Goal: Task Accomplishment & Management: Manage account settings

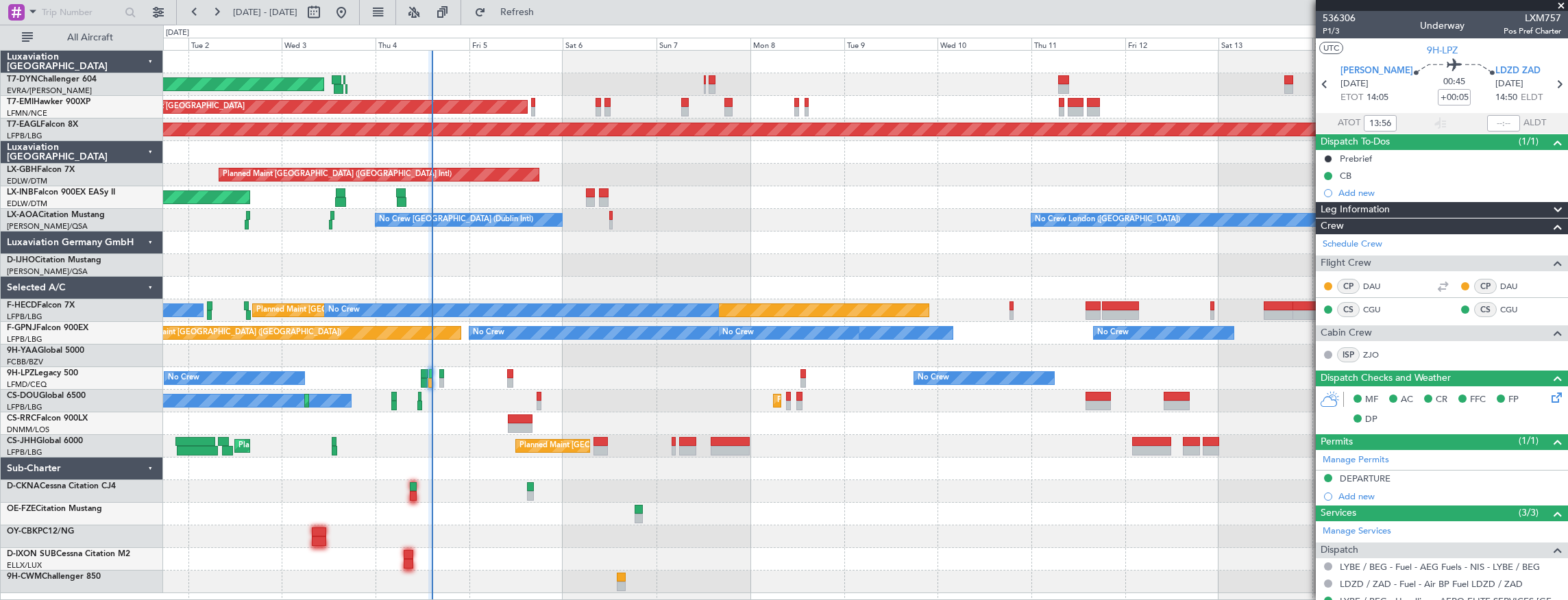
click at [533, 81] on div "AOG Maint Riga (Riga Intl)" at bounding box center [865, 84] width 1405 height 23
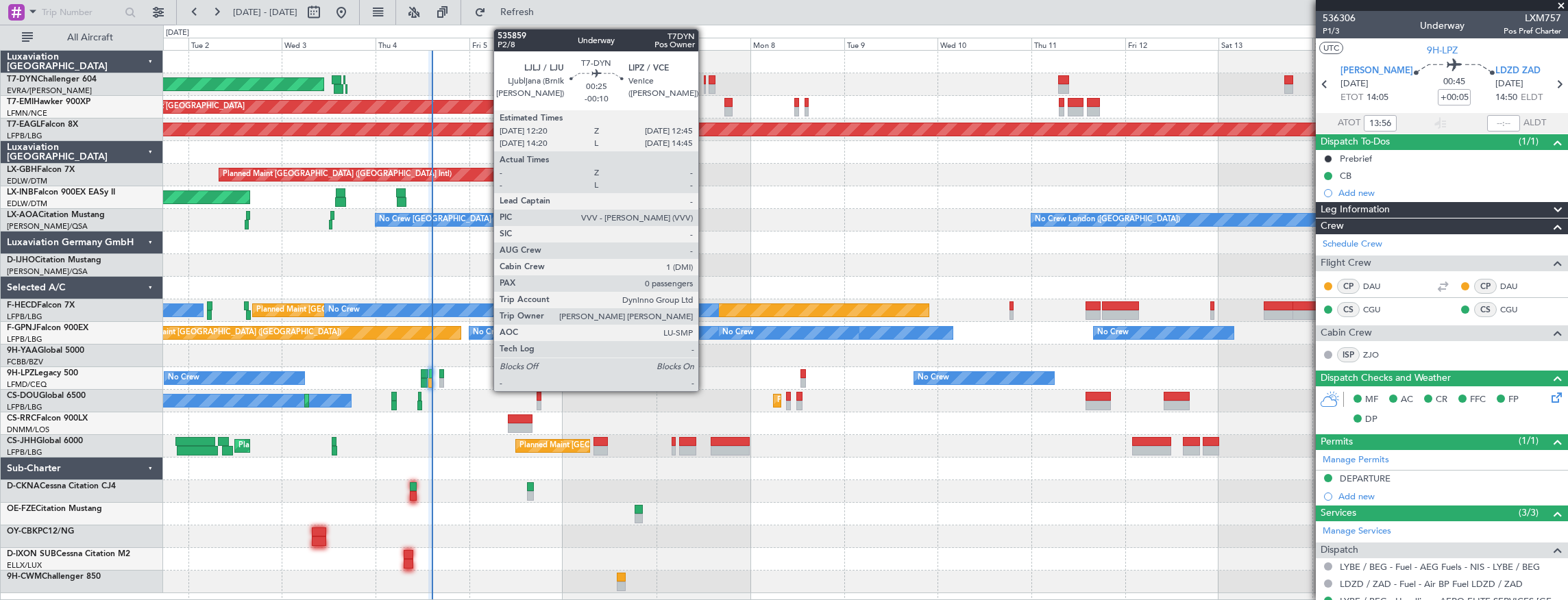
click at [705, 81] on div at bounding box center [705, 80] width 2 height 9
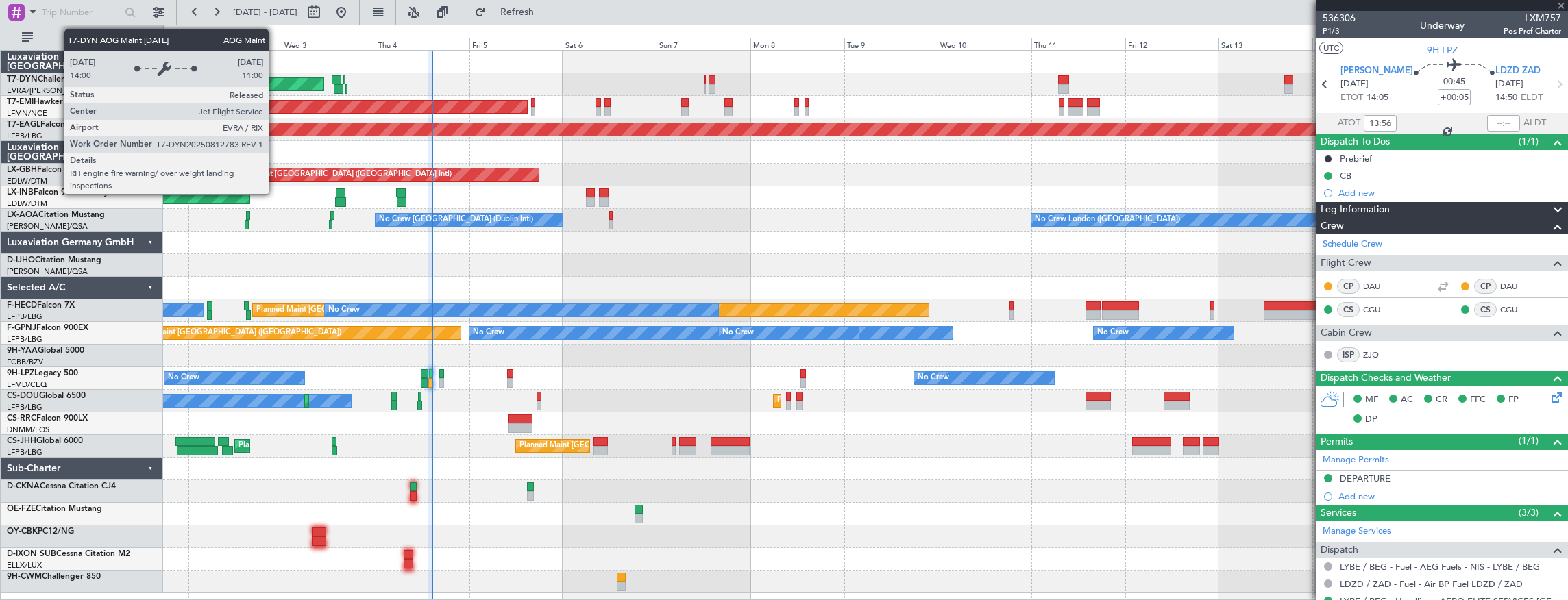
type input "-00:10"
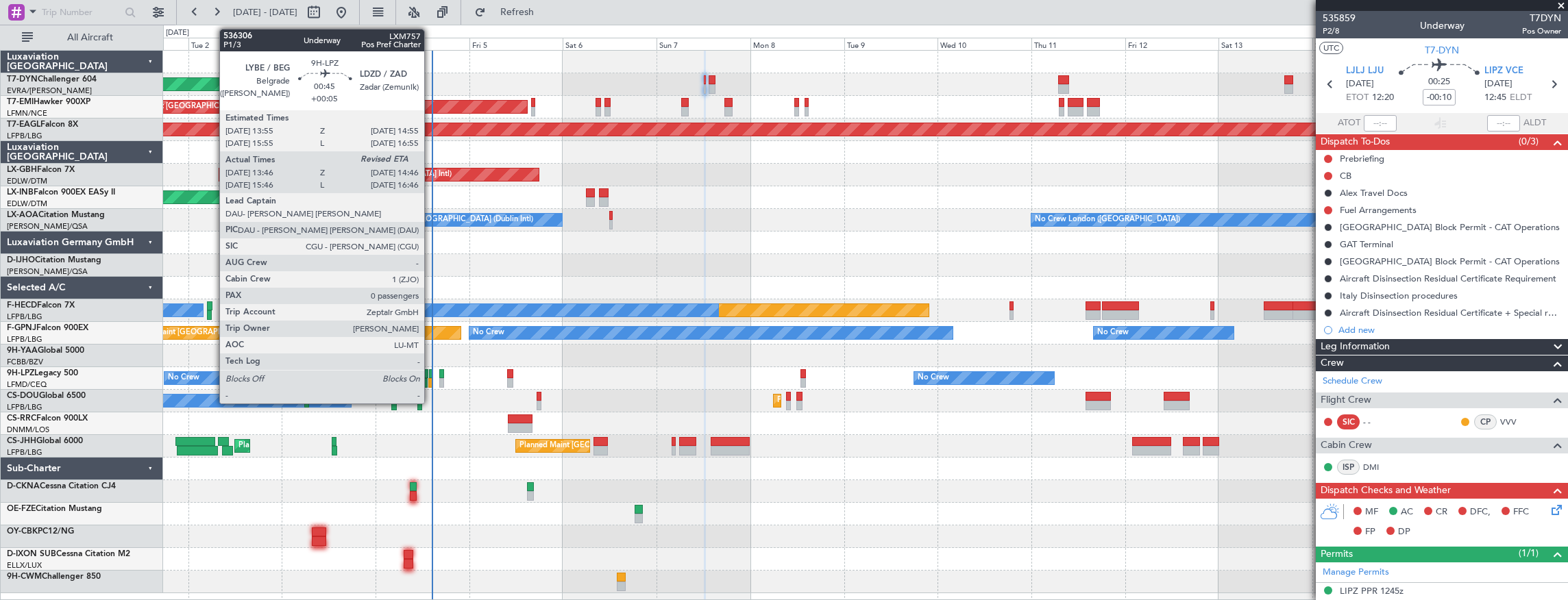
click at [431, 375] on div at bounding box center [431, 374] width 4 height 9
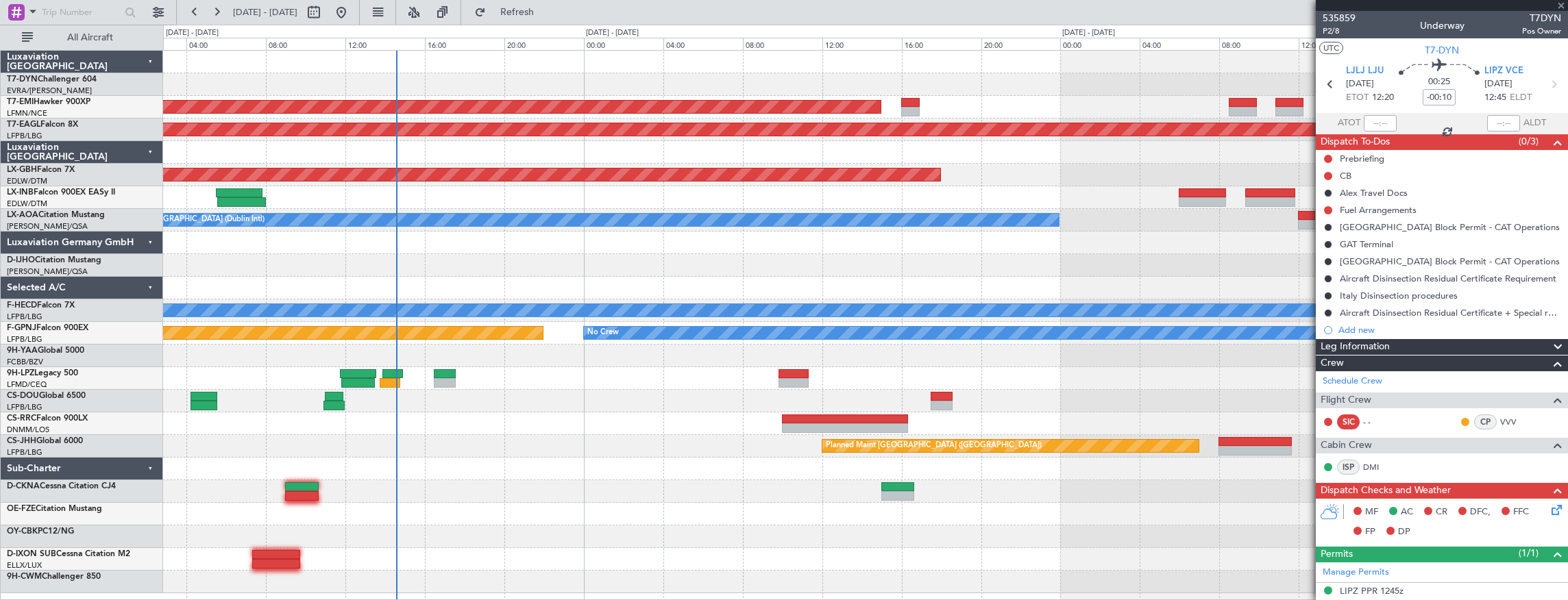
type input "+00:05"
type input "13:56"
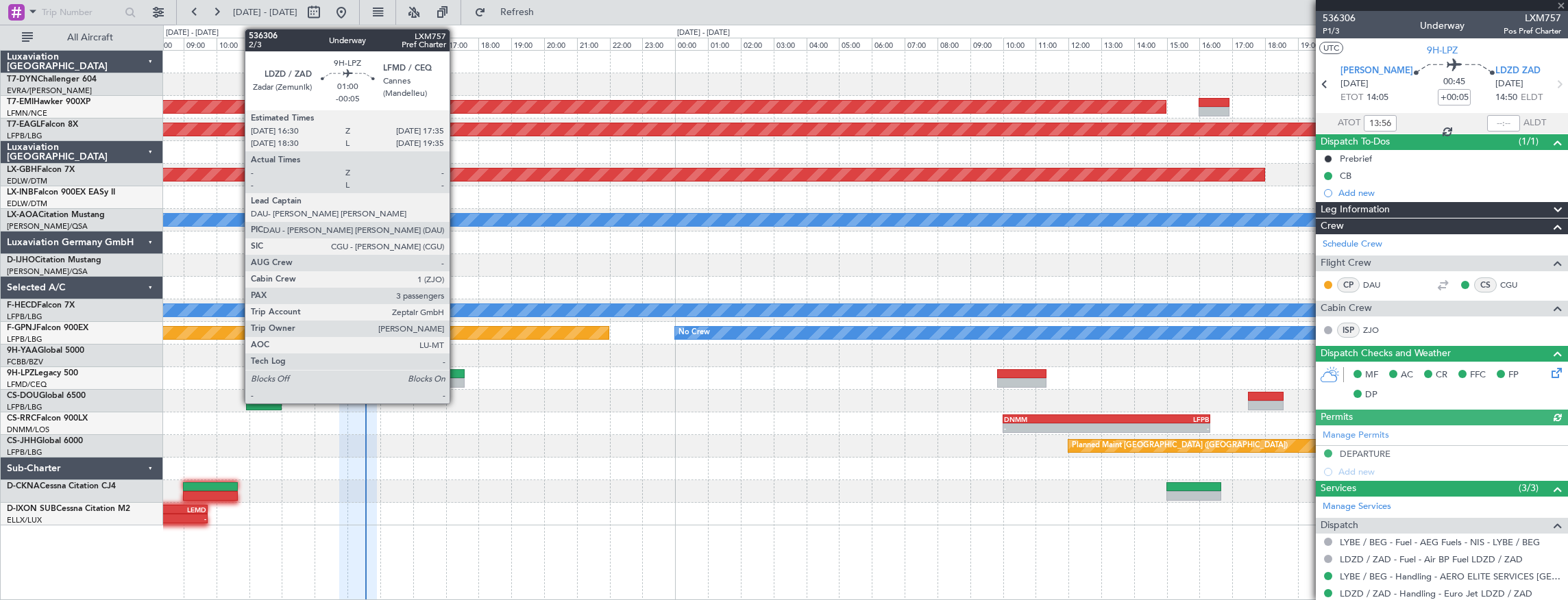
click at [456, 380] on div at bounding box center [447, 383] width 36 height 9
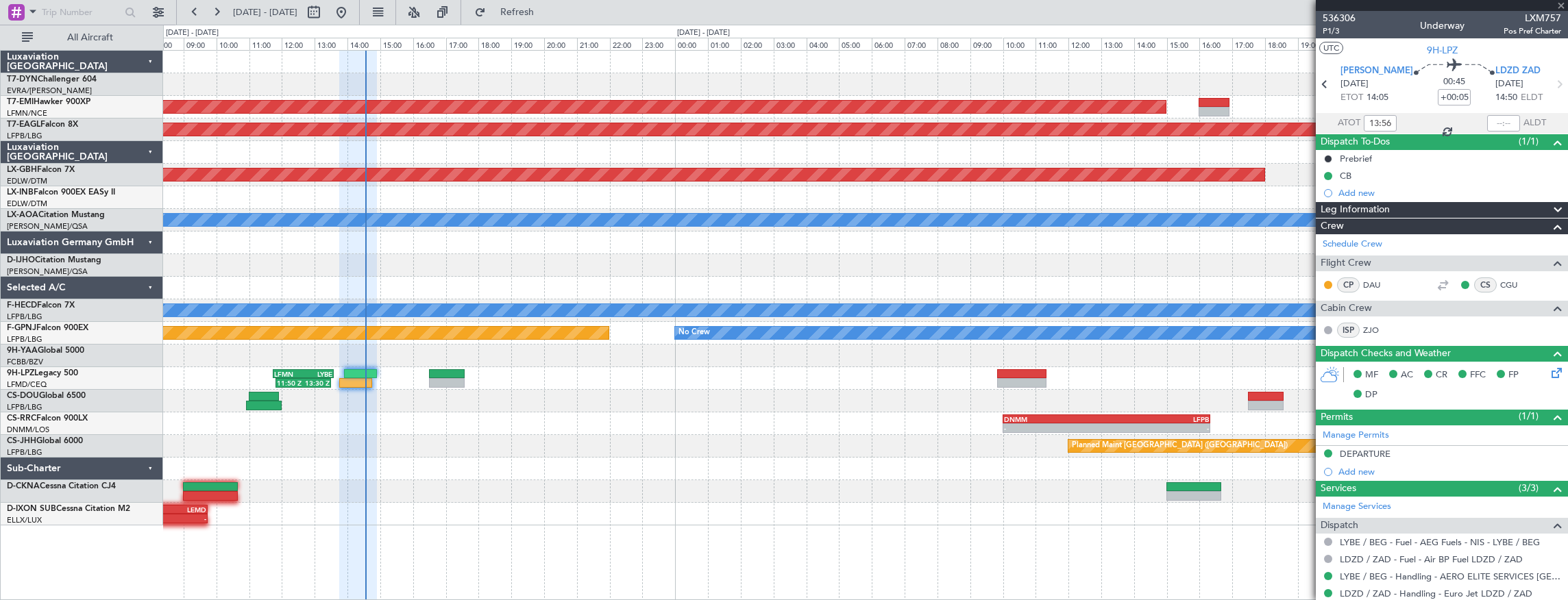
type input "-00:05"
type input "3"
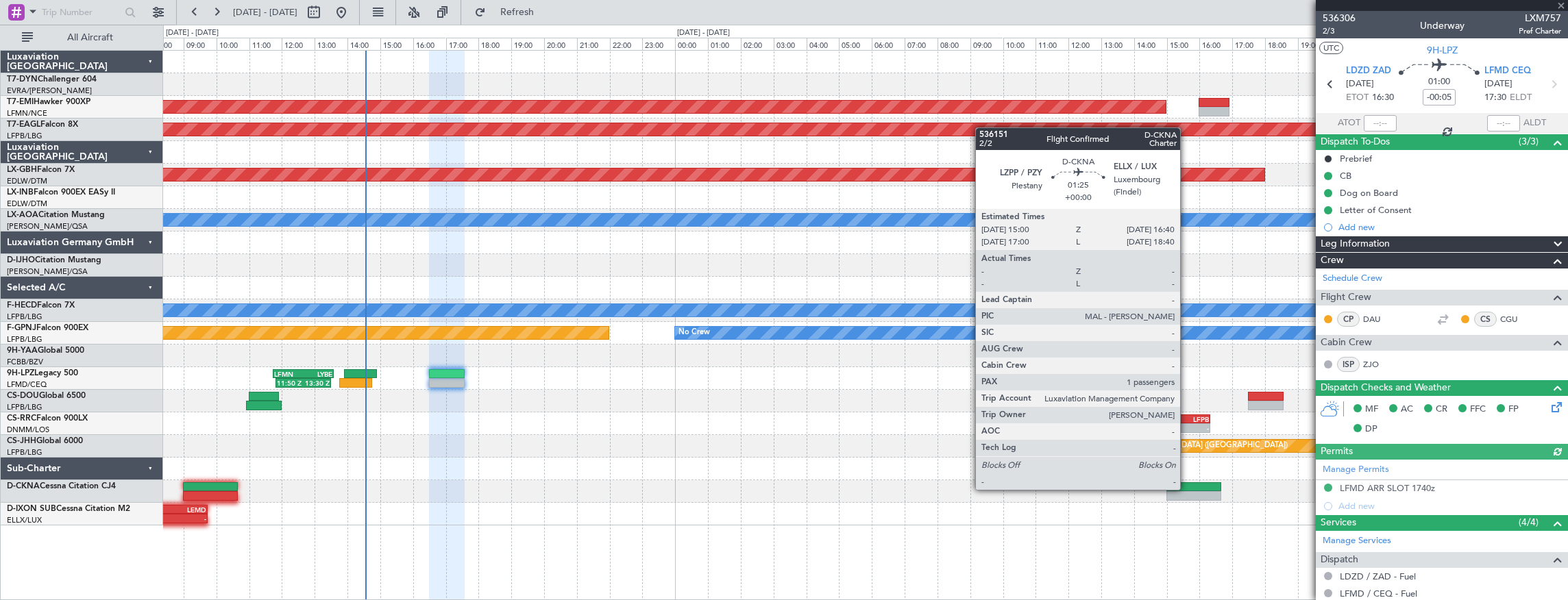
click at [1187, 489] on div at bounding box center [1194, 487] width 54 height 9
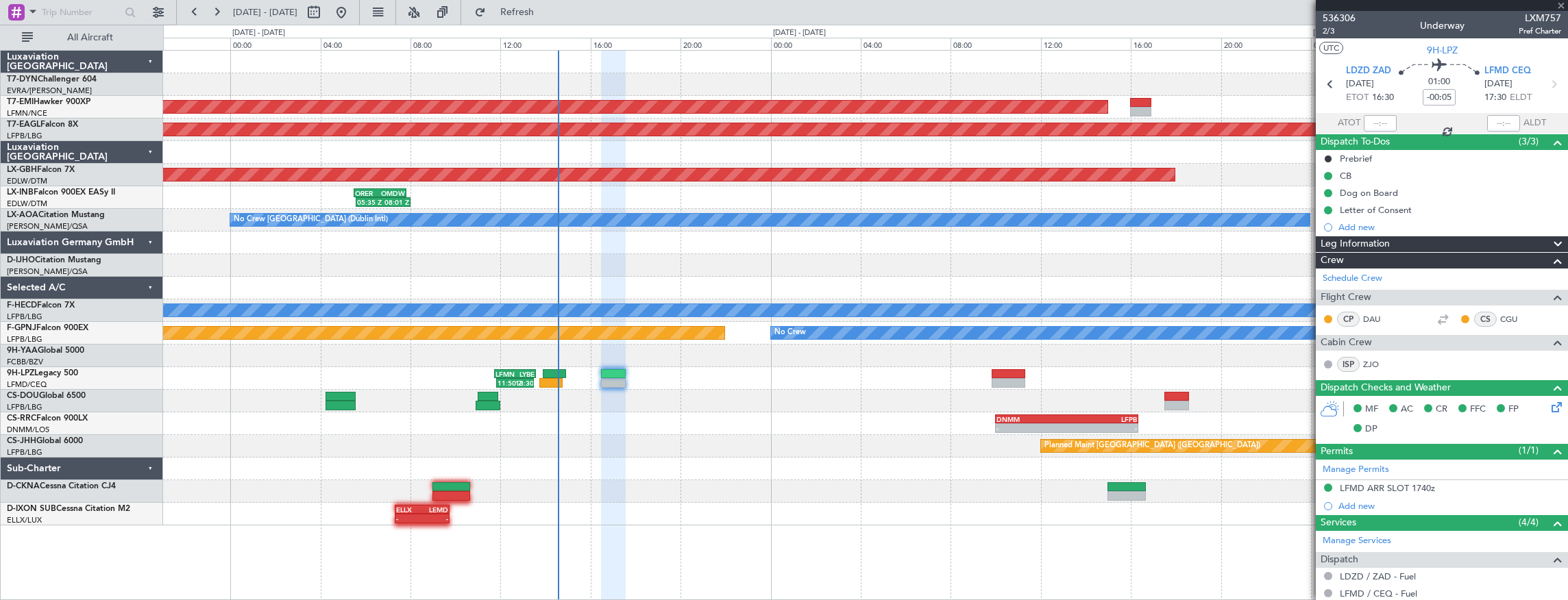
type input "1"
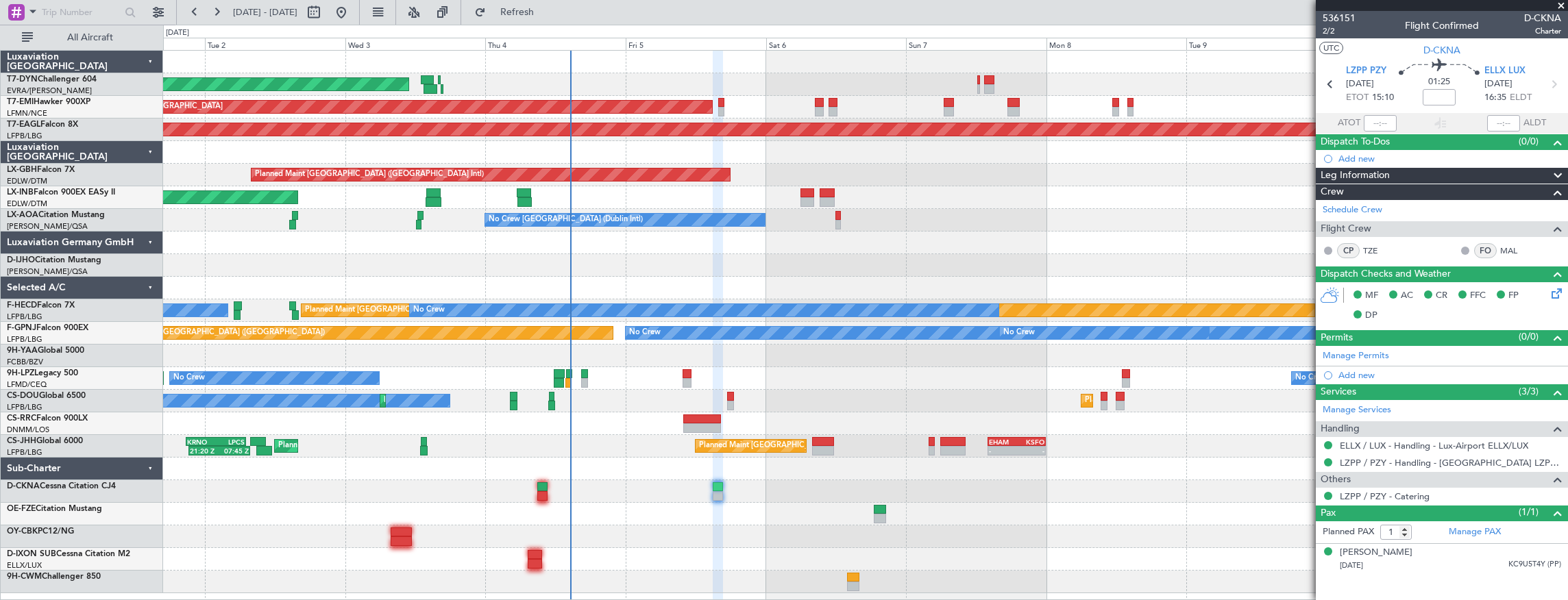
click at [702, 454] on div "AOG Maint Riga (Riga Intl) Planned Maint [GEOGRAPHIC_DATA] Grounded [US_STATE] …" at bounding box center [865, 321] width 1405 height 542
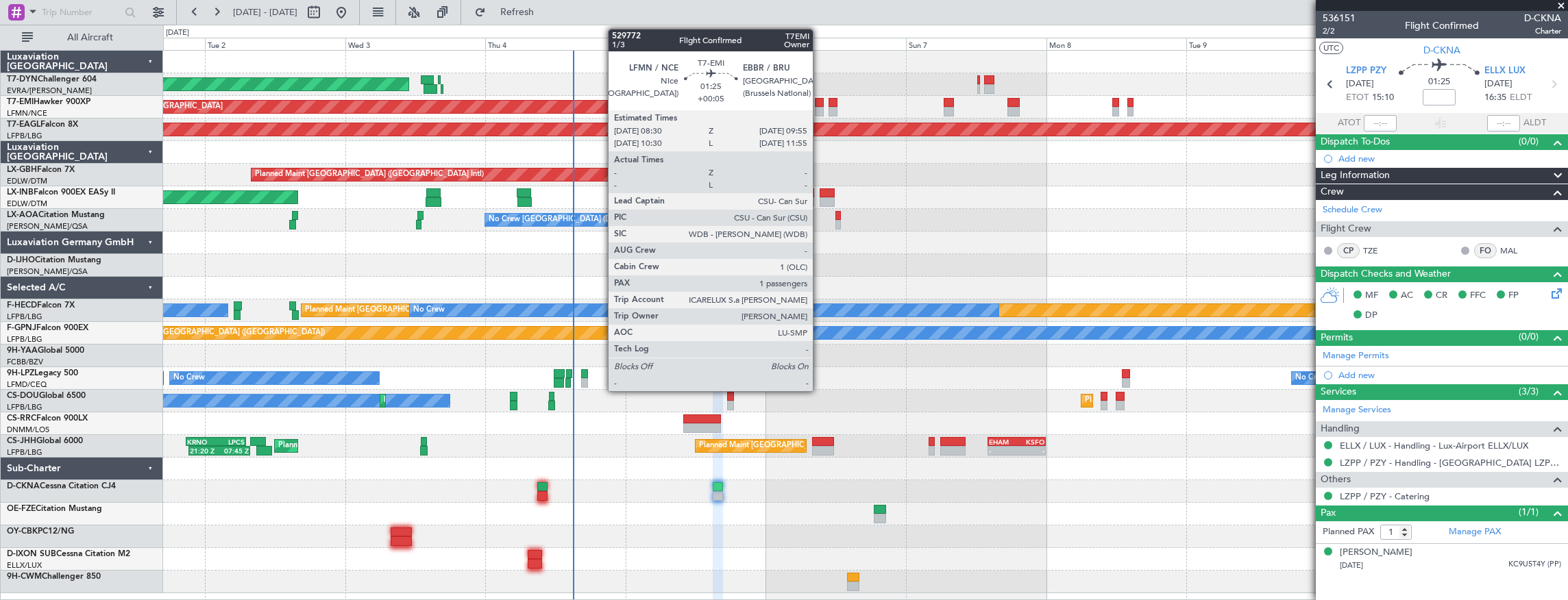
click at [820, 103] on div at bounding box center [818, 103] width 9 height 9
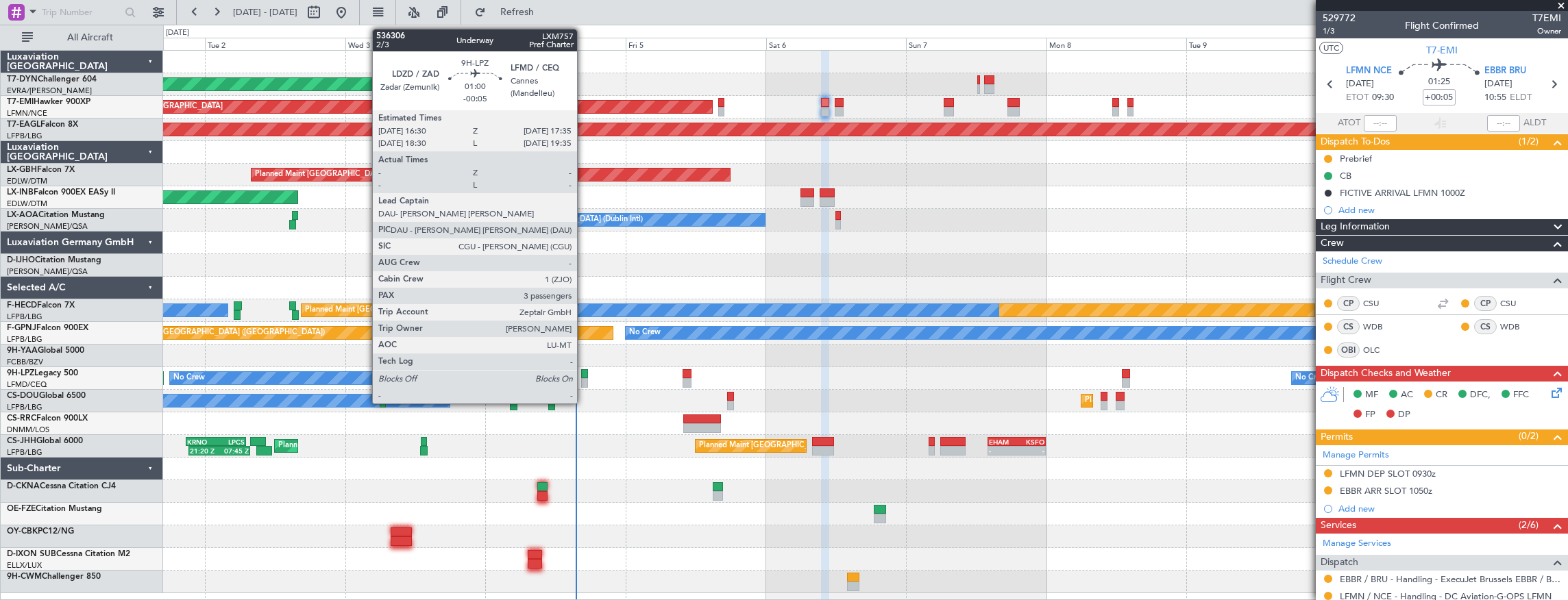
click at [584, 377] on div at bounding box center [584, 374] width 7 height 9
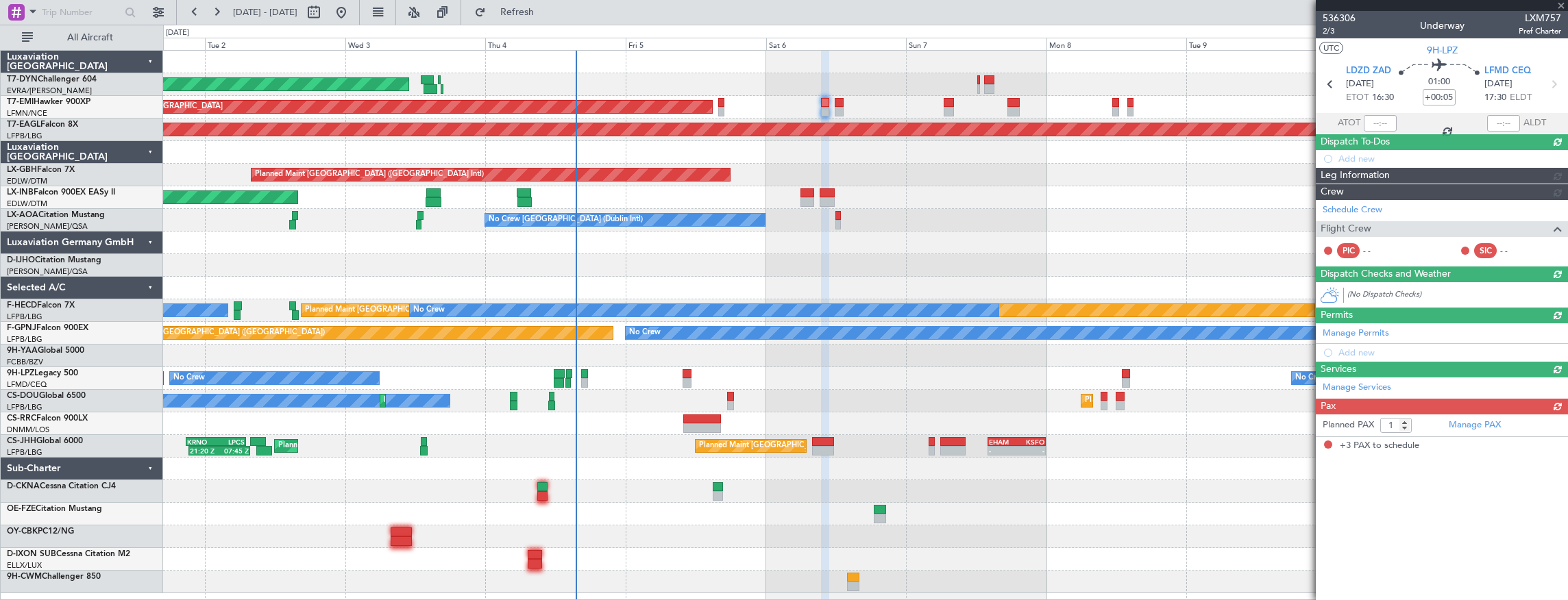
type input "-00:05"
type input "3"
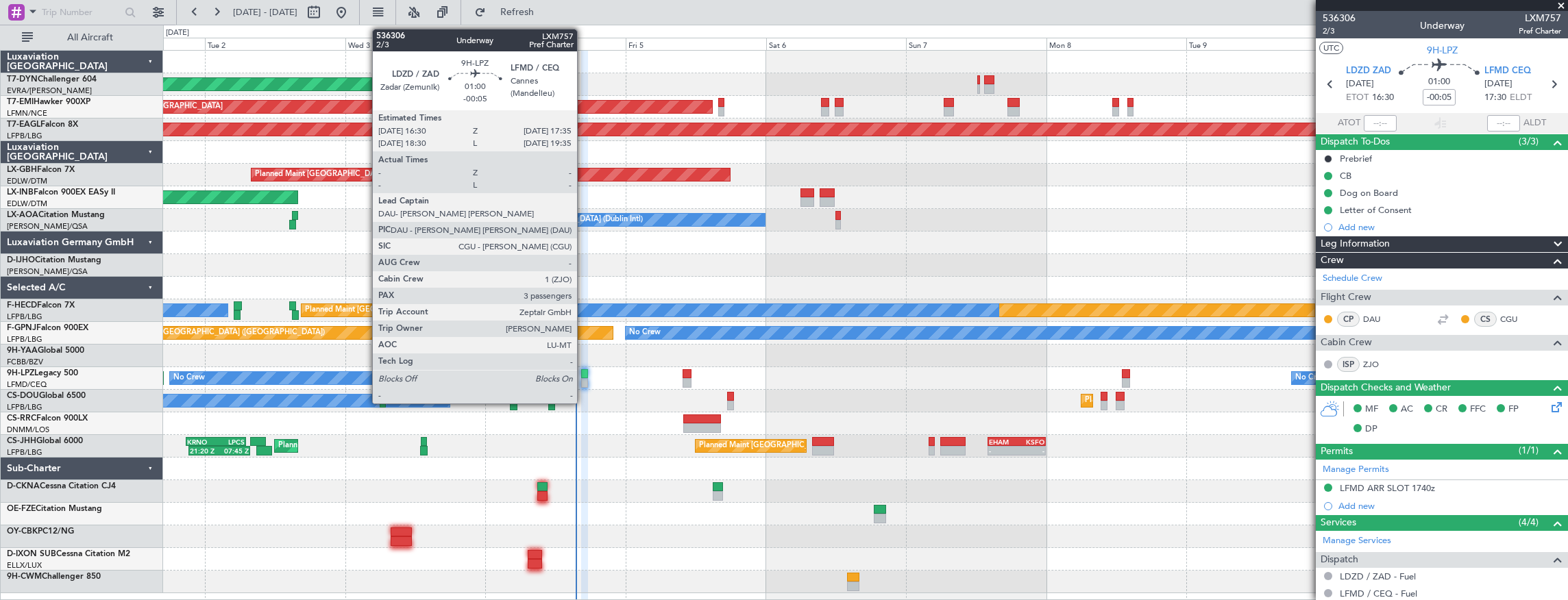
click at [584, 375] on div at bounding box center [584, 374] width 7 height 9
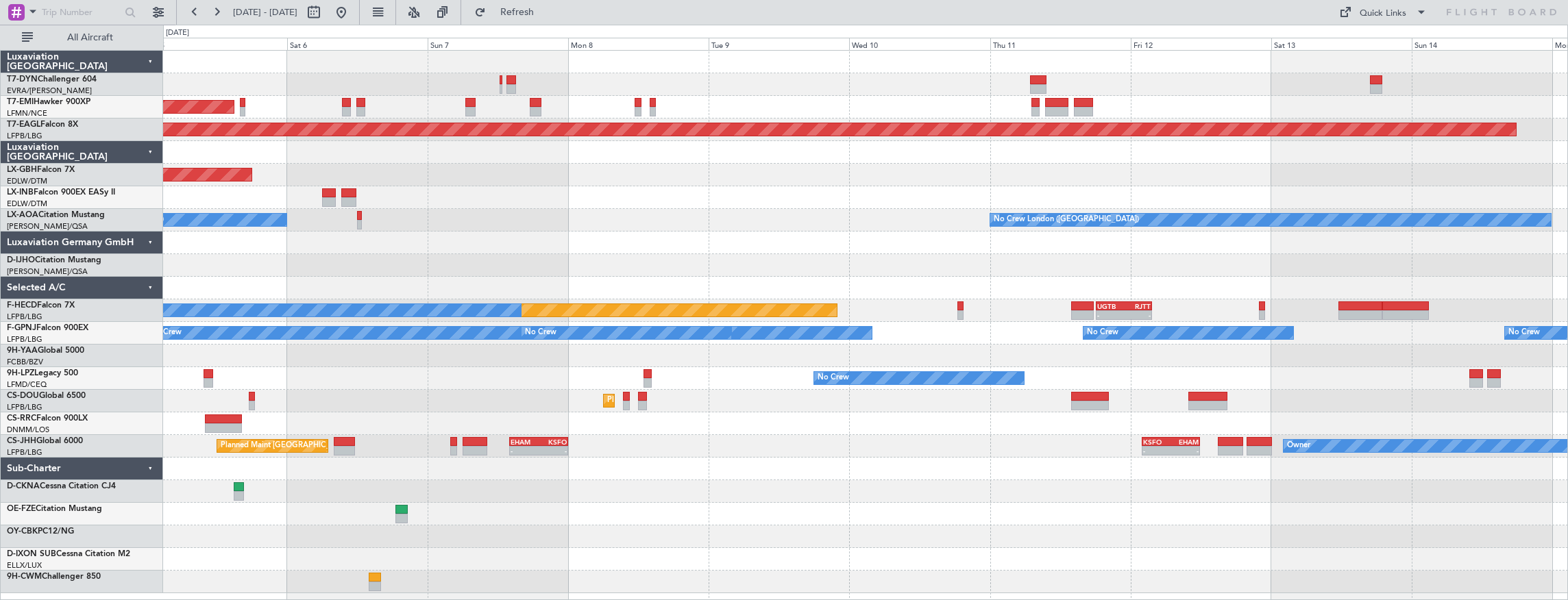
click at [348, 66] on div "AOG Maint Riga (Riga Intl) Planned Maint [GEOGRAPHIC_DATA] Grounded [US_STATE] …" at bounding box center [865, 321] width 1405 height 542
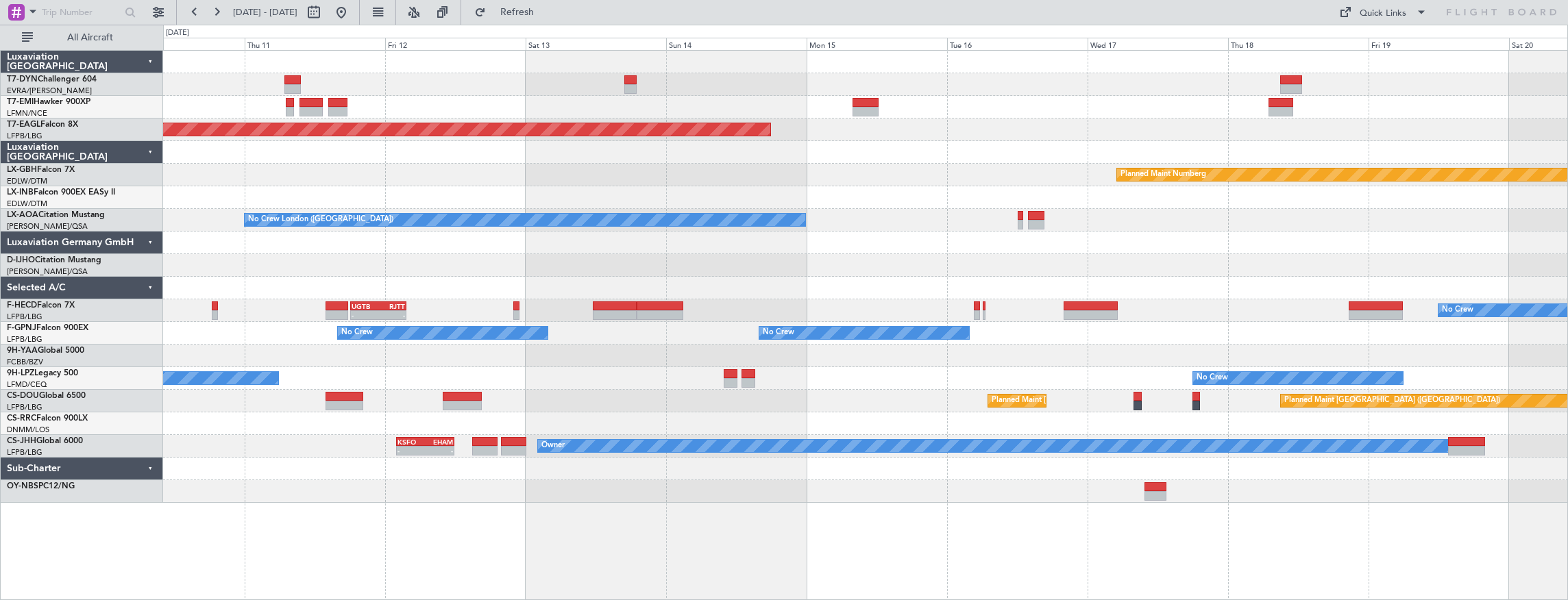
click at [199, 83] on div at bounding box center [865, 84] width 1405 height 23
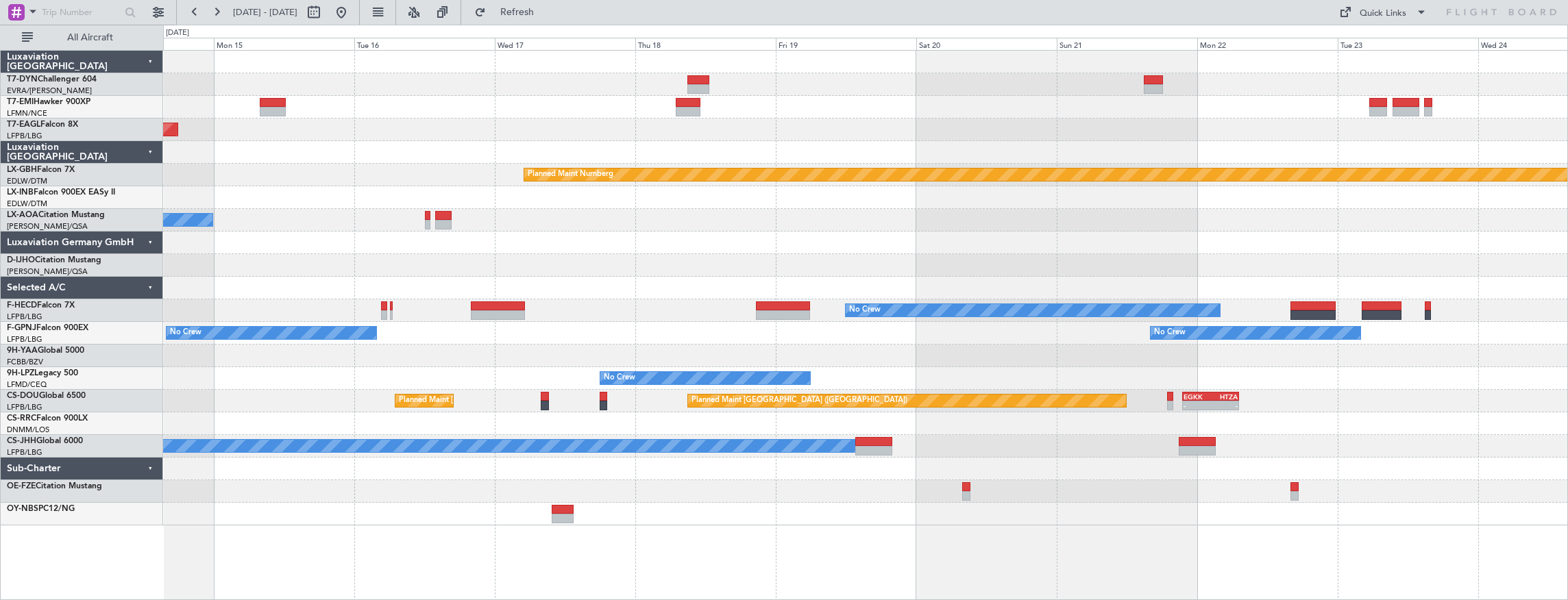
click at [740, 77] on div "Grounded New York (Teterboro) Planned Maint Nurnberg No Crew London (Farnboroug…" at bounding box center [865, 288] width 1405 height 475
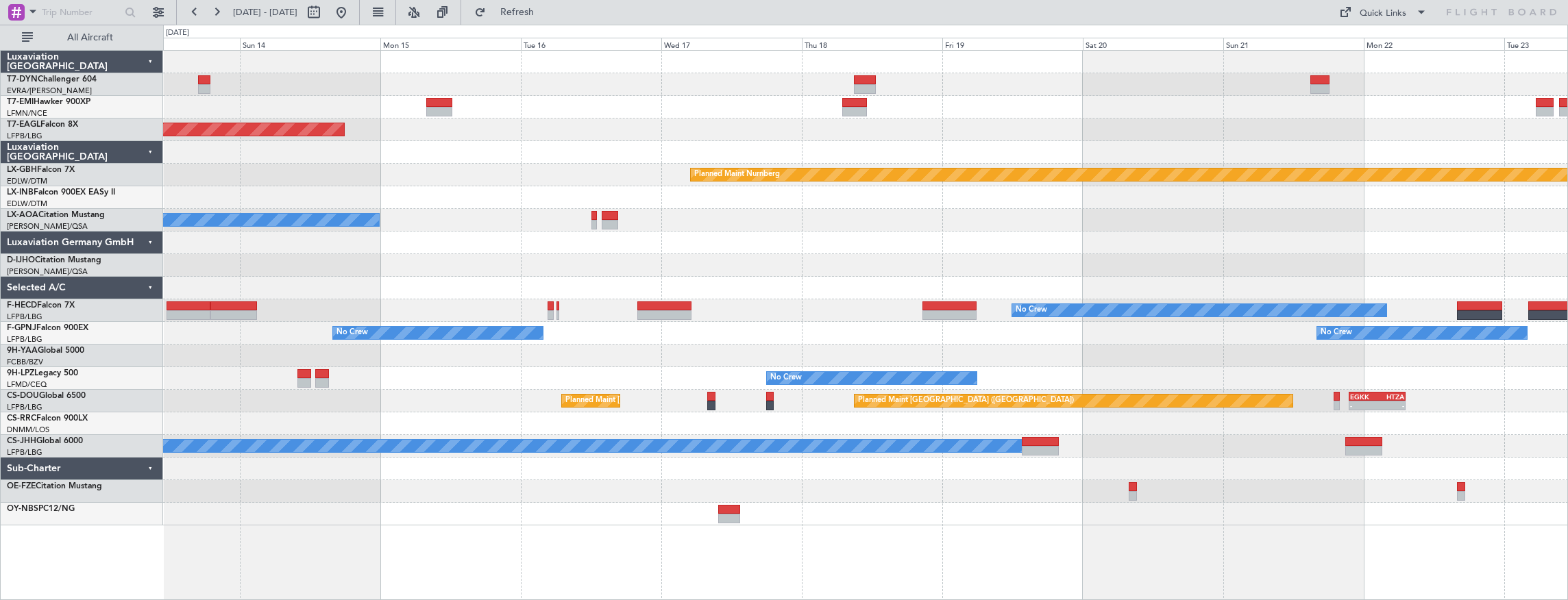
click at [887, 113] on div at bounding box center [865, 107] width 1405 height 23
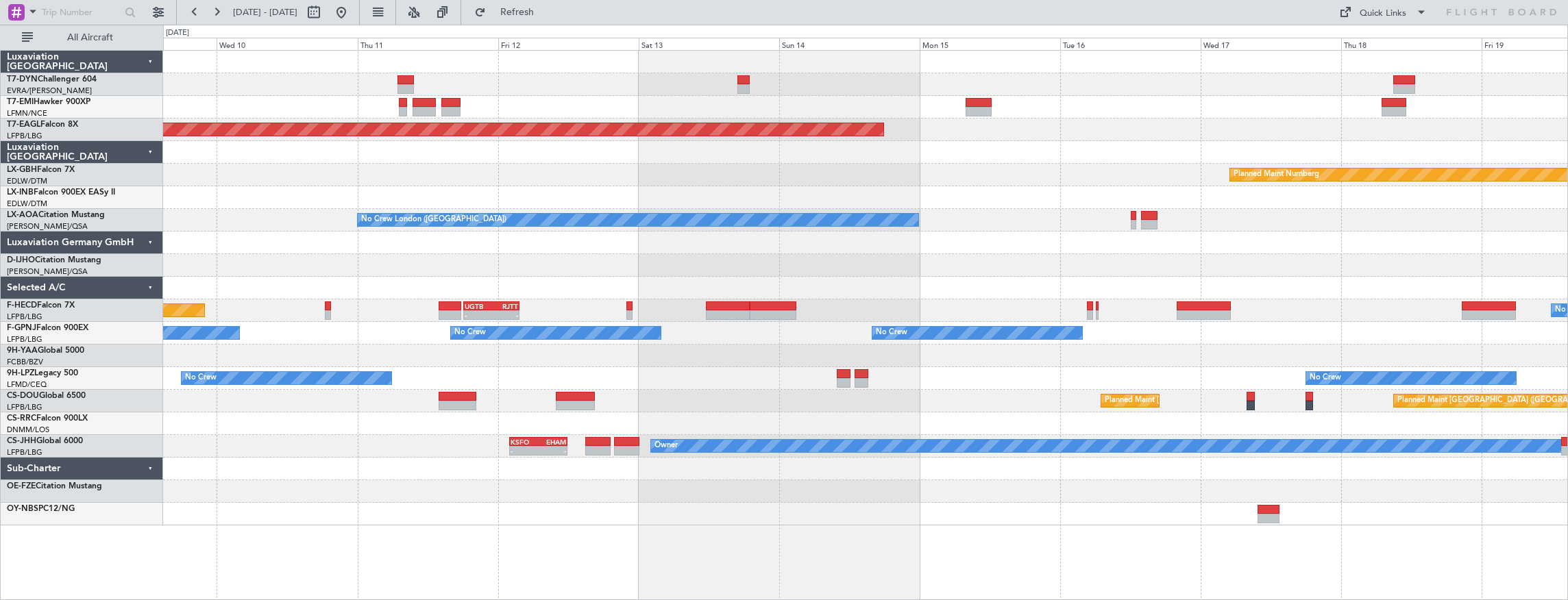
click at [677, 82] on div at bounding box center [865, 84] width 1405 height 23
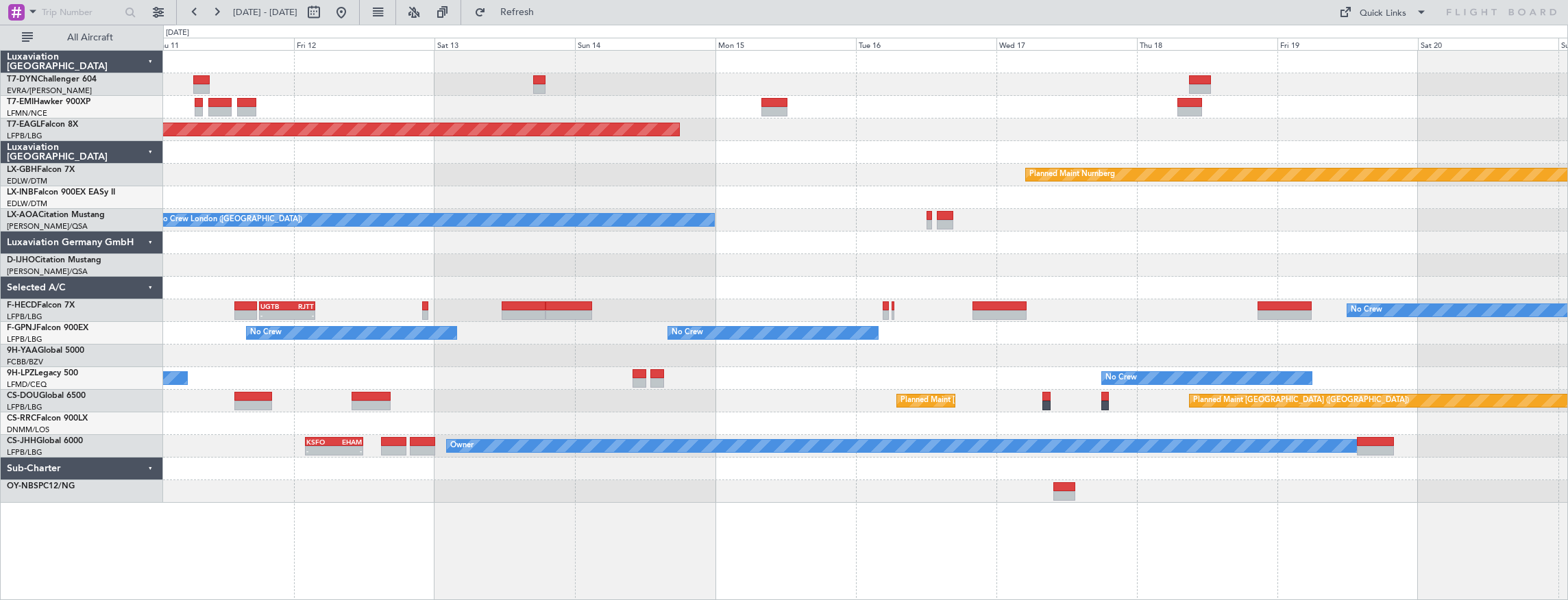
click at [372, 77] on div at bounding box center [865, 84] width 1405 height 23
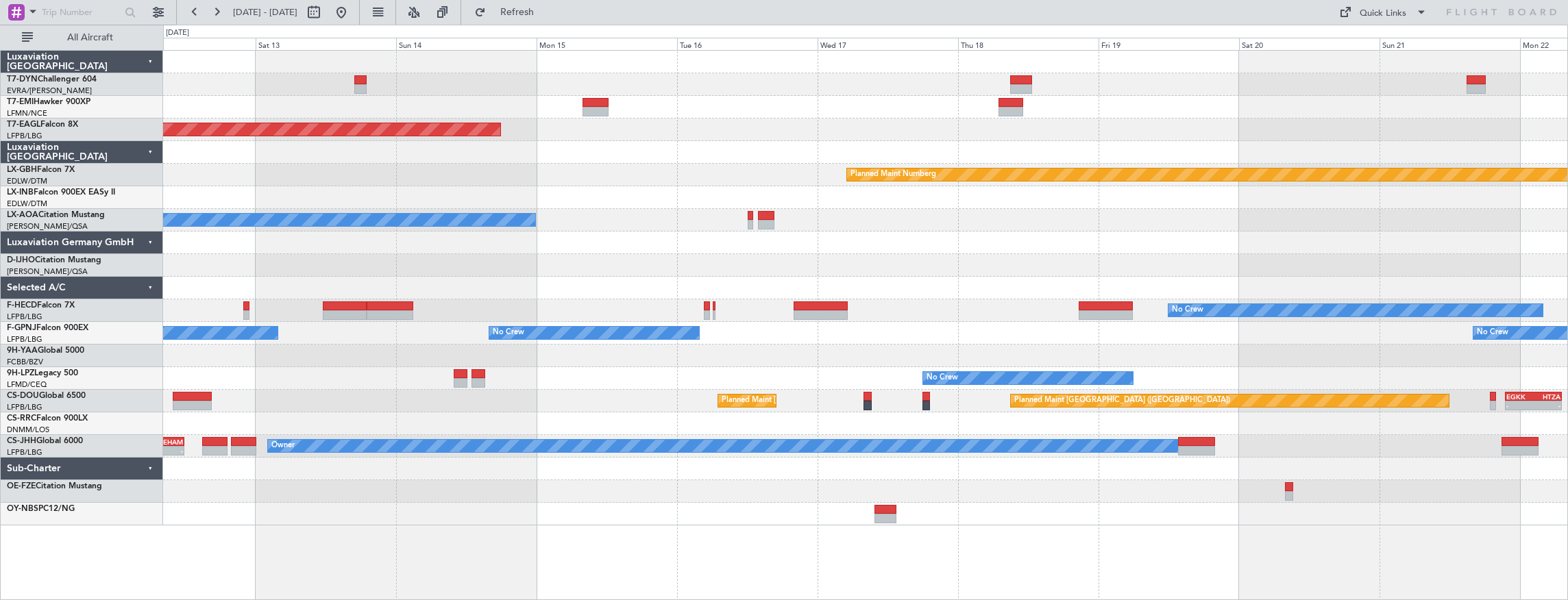
click at [392, 84] on div at bounding box center [865, 84] width 1405 height 23
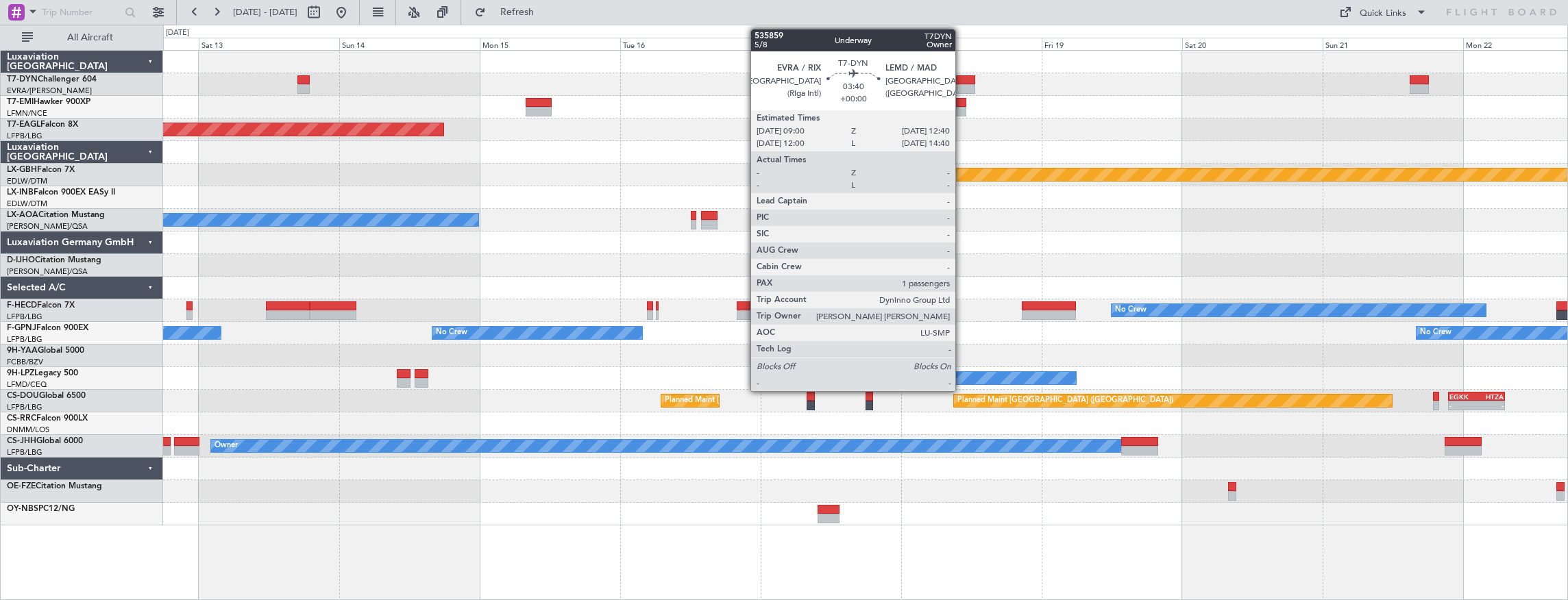
click at [962, 81] on div at bounding box center [964, 80] width 22 height 9
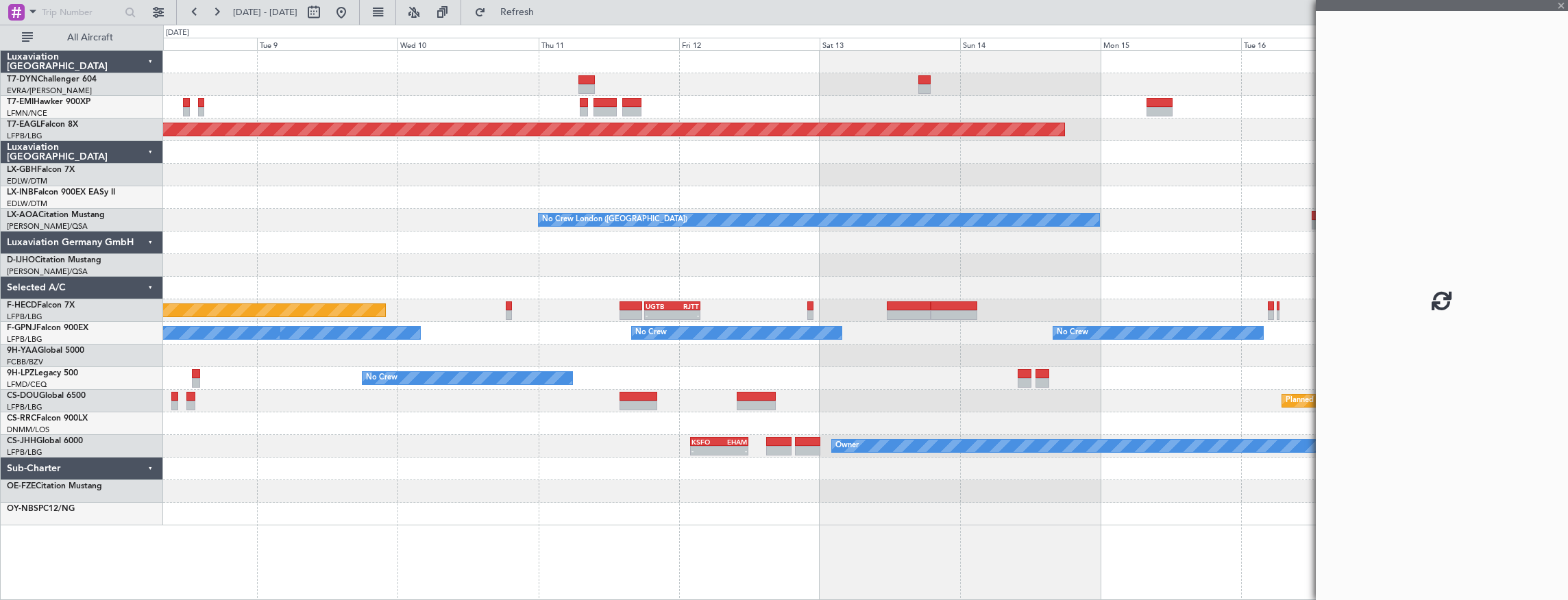
click at [1046, 82] on div at bounding box center [865, 84] width 1405 height 23
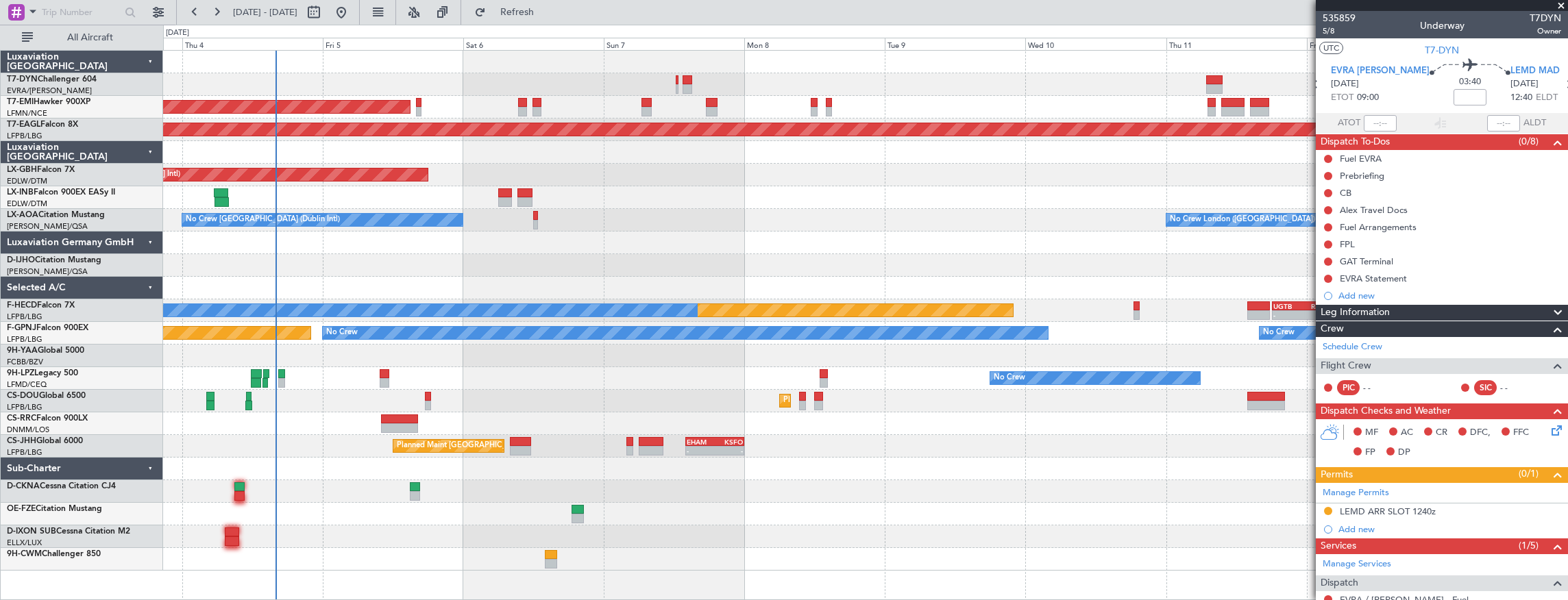
click at [259, 82] on div "AOG Maint Riga (Riga Intl)" at bounding box center [865, 84] width 1405 height 23
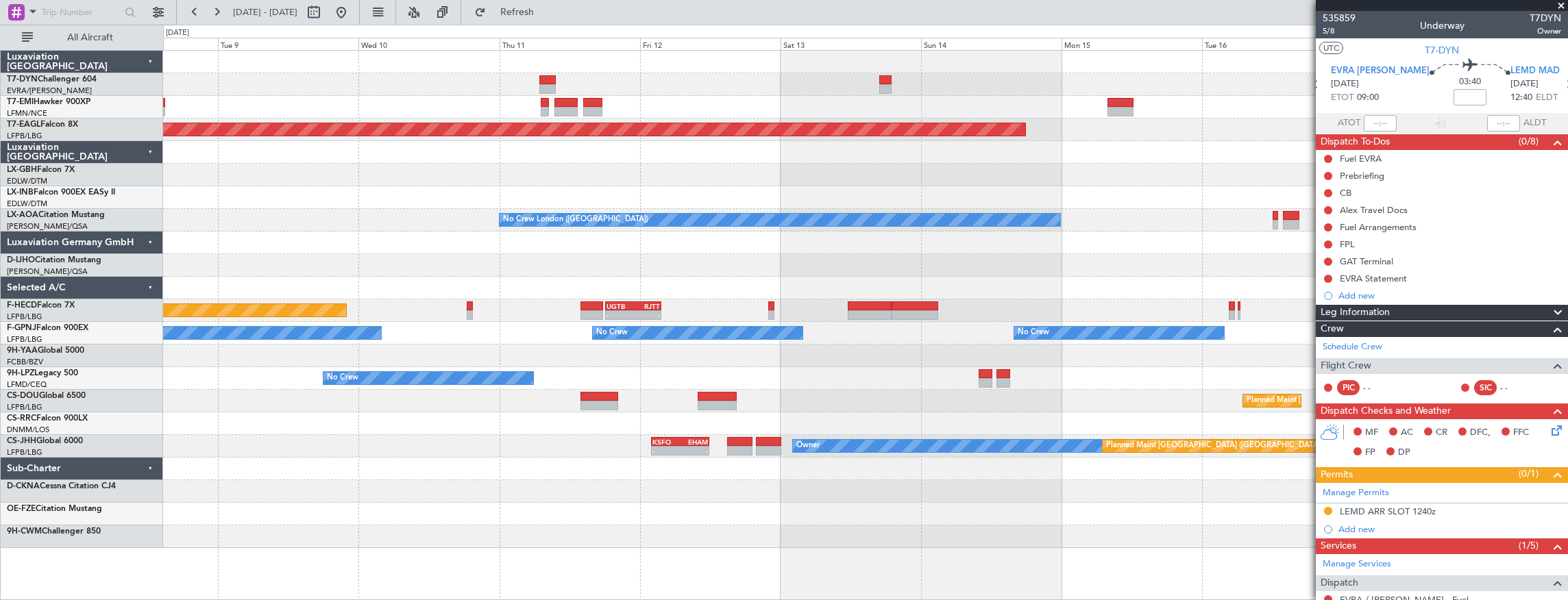
click at [30, 112] on div "Grounded New York (Teterboro) Planned Maint Nurnberg No Crew London (Farnboroug…" at bounding box center [784, 312] width 1568 height 575
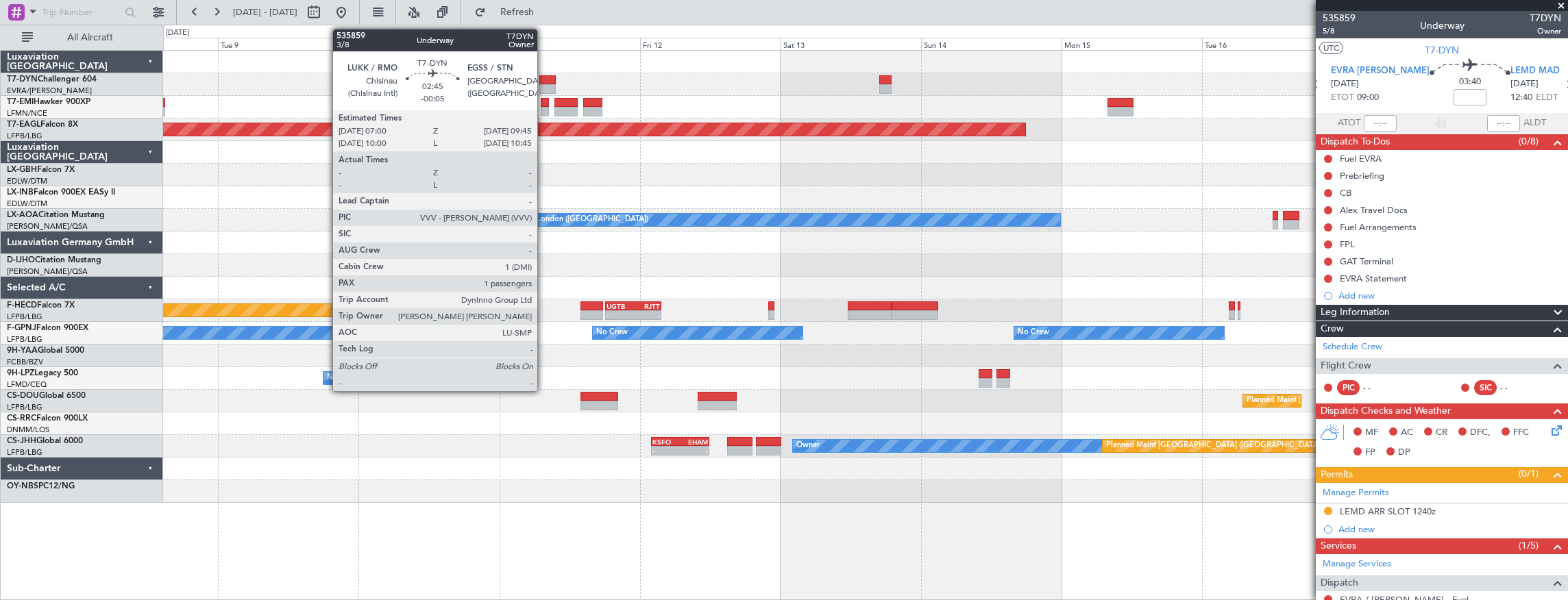
click at [544, 75] on div at bounding box center [547, 80] width 16 height 9
type input "-00:05"
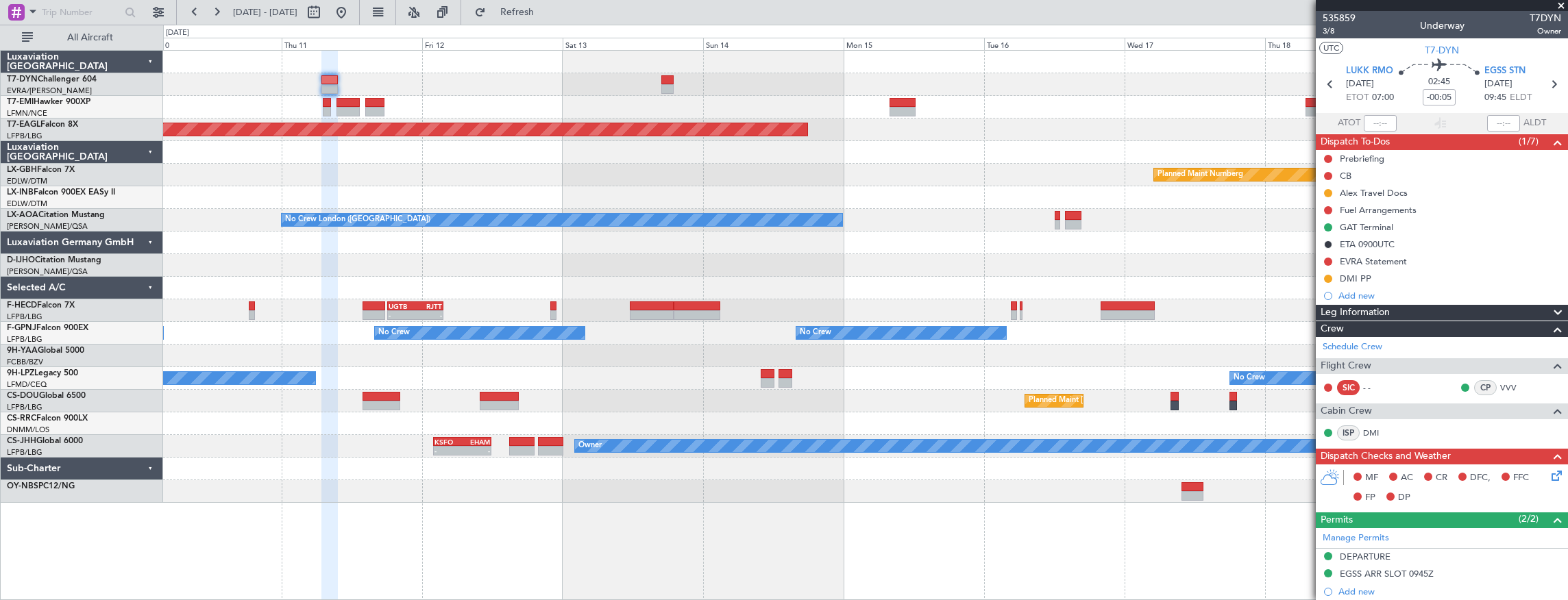
click at [511, 106] on div at bounding box center [865, 107] width 1405 height 23
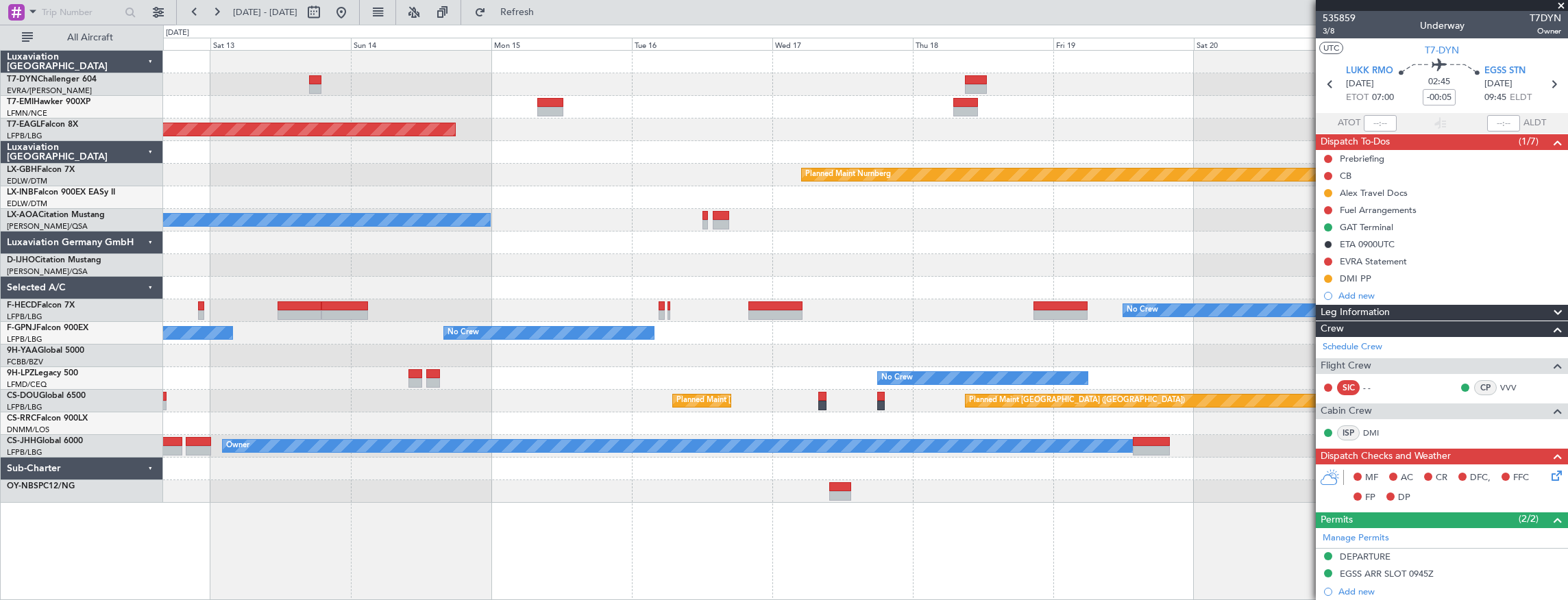
click at [431, 94] on div "Grounded New York (Teterboro) Planned Maint Nurnberg No Crew London (Farnboroug…" at bounding box center [865, 276] width 1405 height 452
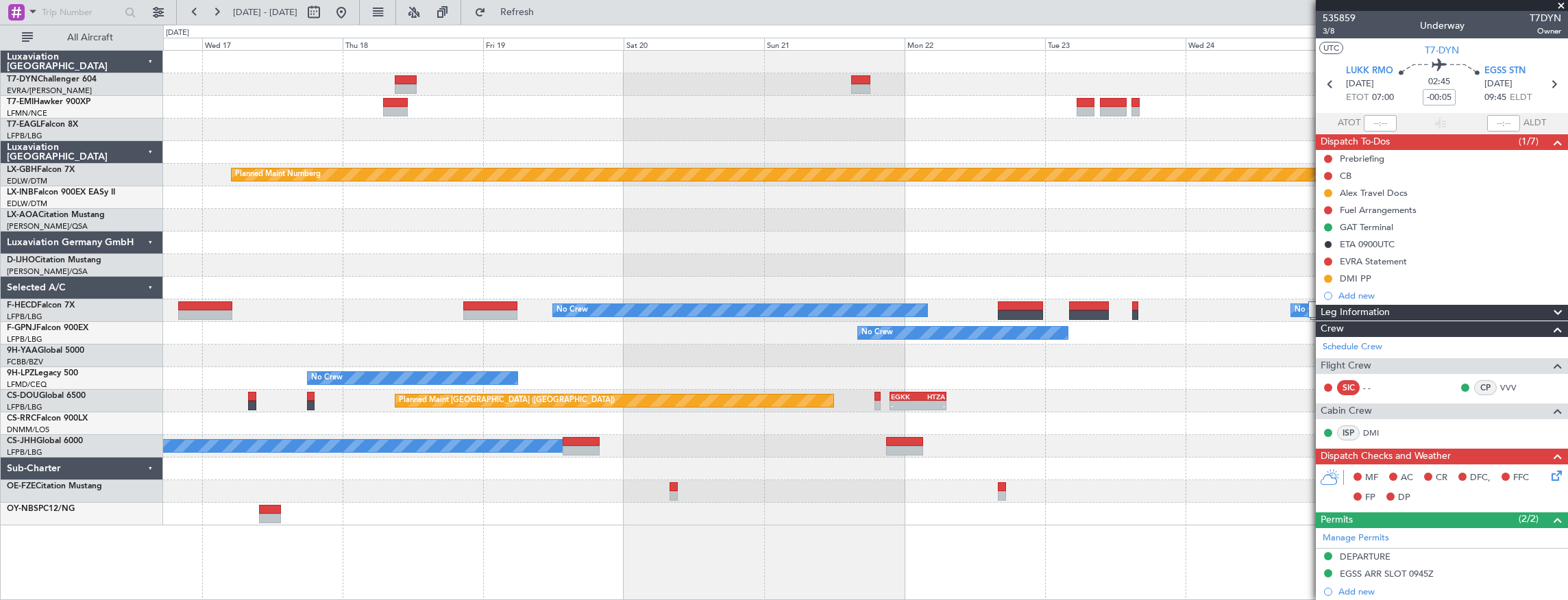
click at [392, 86] on div at bounding box center [865, 84] width 1405 height 23
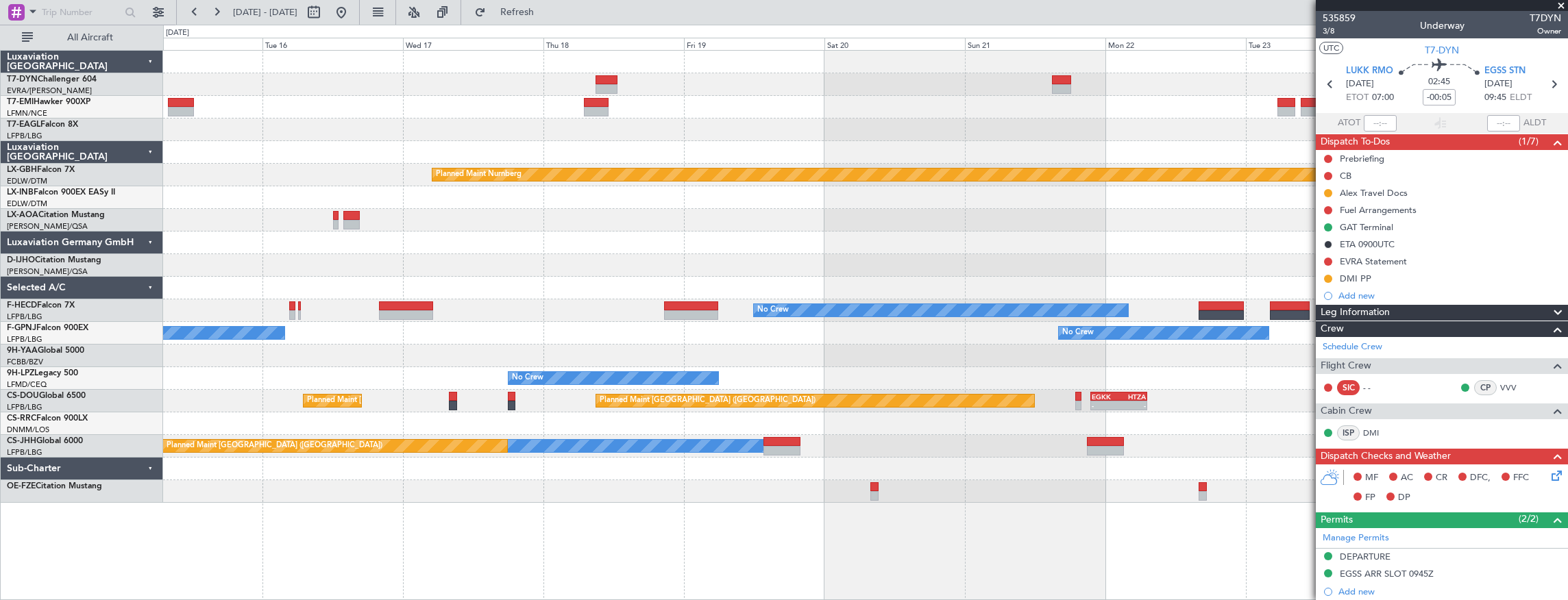
click at [854, 98] on div "Grounded New York (Teterboro) Planned Maint Nurnberg No Crew Sabadell No Crew L…" at bounding box center [865, 276] width 1405 height 452
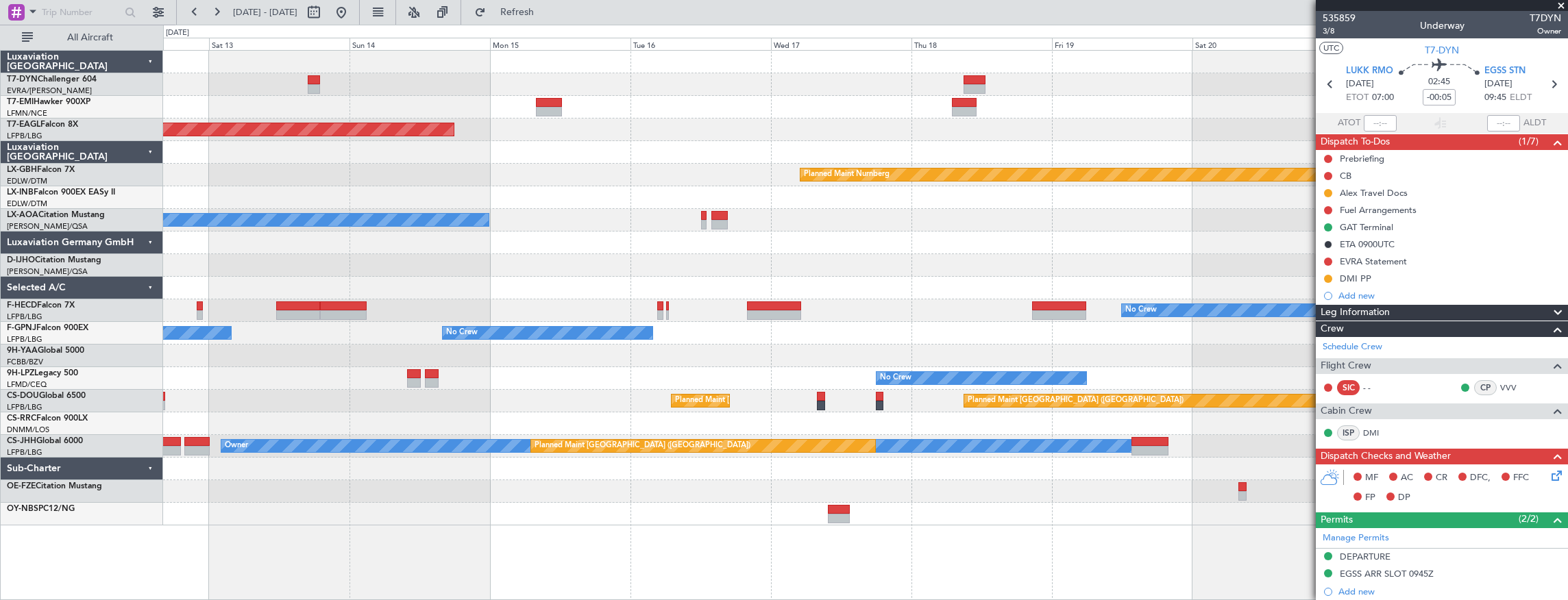
click at [782, 54] on div "Grounded New York (Teterboro) Planned Maint Nurnberg No Crew London (Farnboroug…" at bounding box center [865, 288] width 1405 height 475
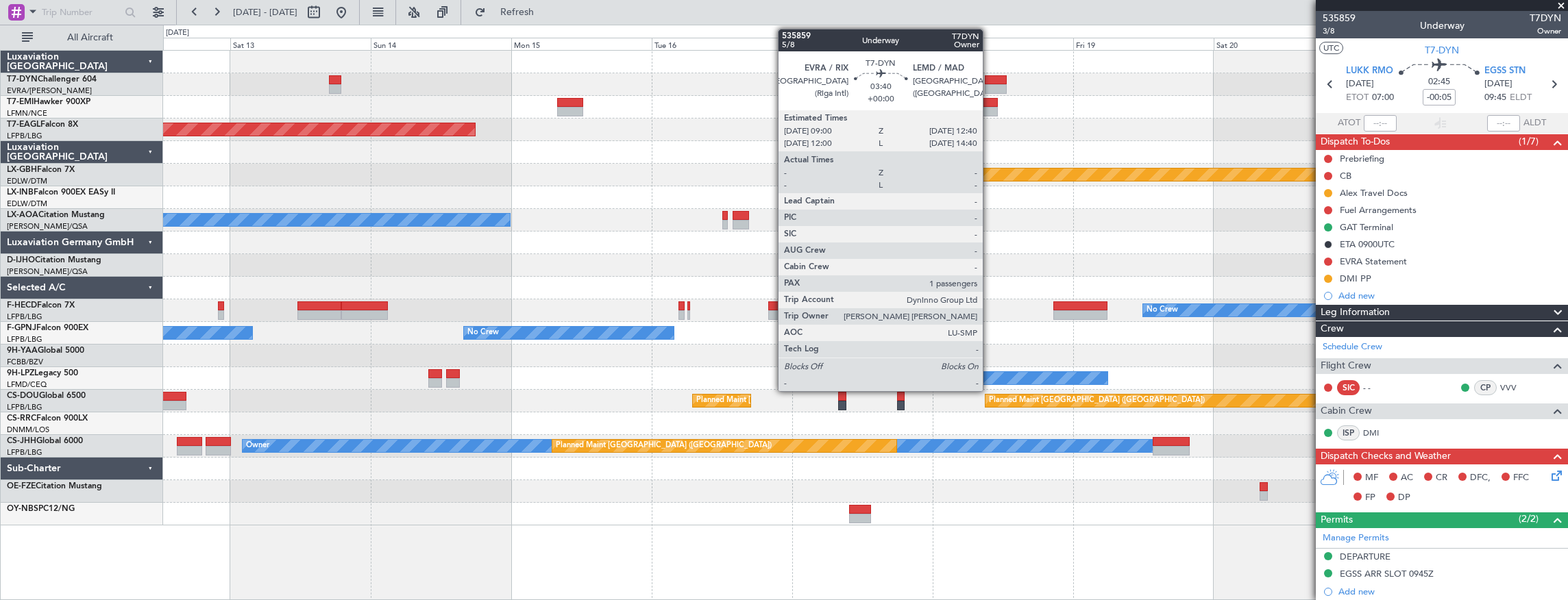
click at [990, 81] on div at bounding box center [996, 80] width 22 height 9
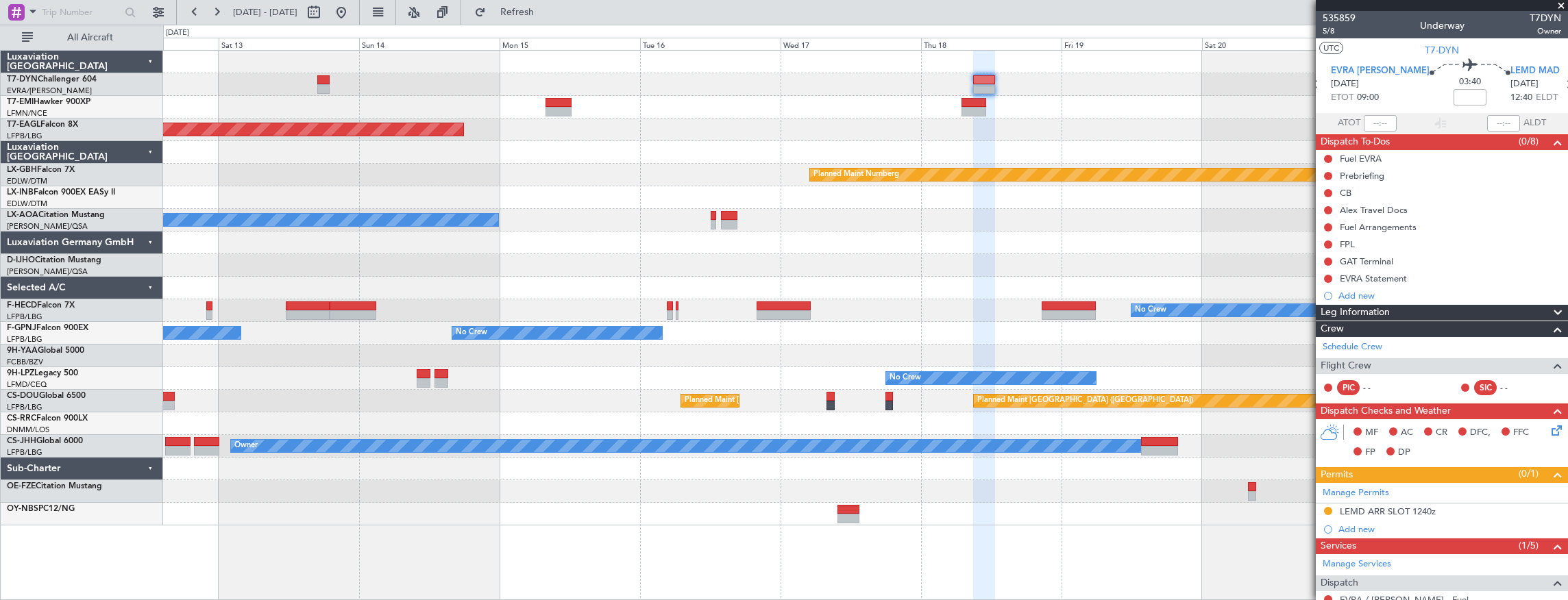
click at [596, 149] on div "Grounded New York (Teterboro) Planned Maint Nurnberg No Crew London (Farnboroug…" at bounding box center [865, 288] width 1405 height 475
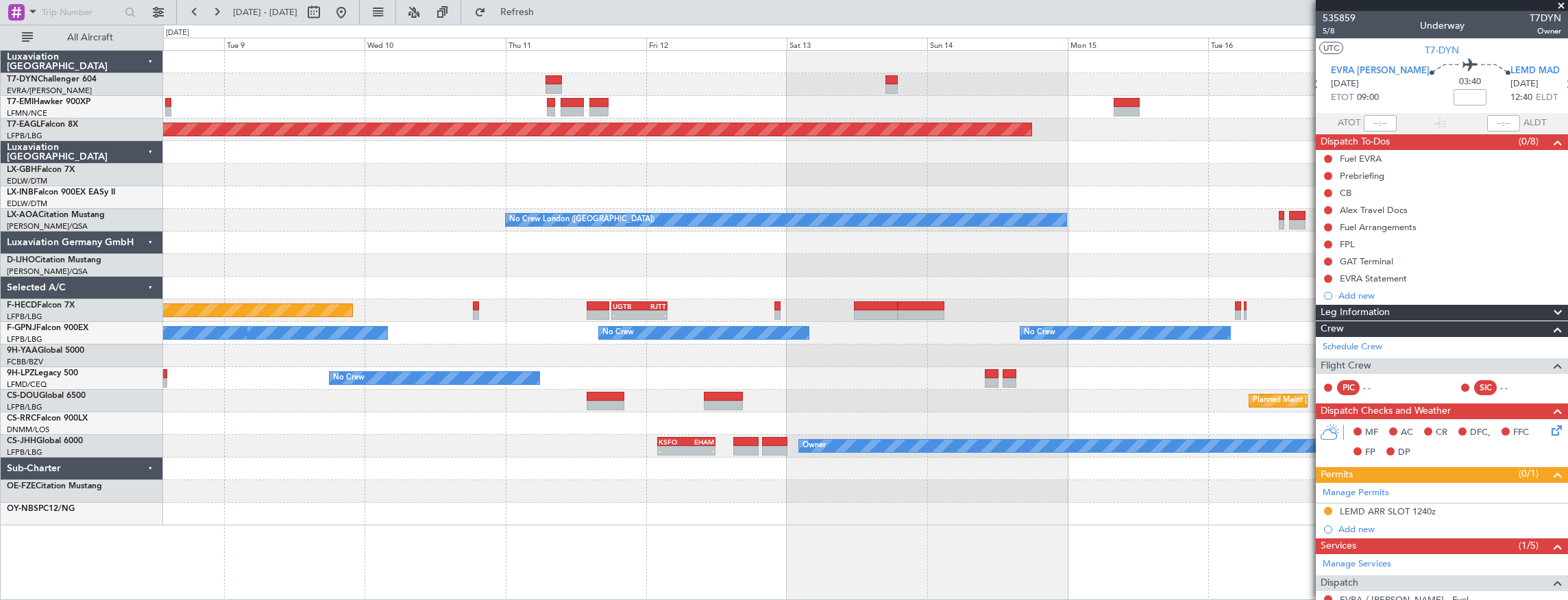
click at [1128, 186] on div "Grounded New York (Teterboro) Planned Maint Nurnberg No Crew London (Farnboroug…" at bounding box center [865, 288] width 1405 height 475
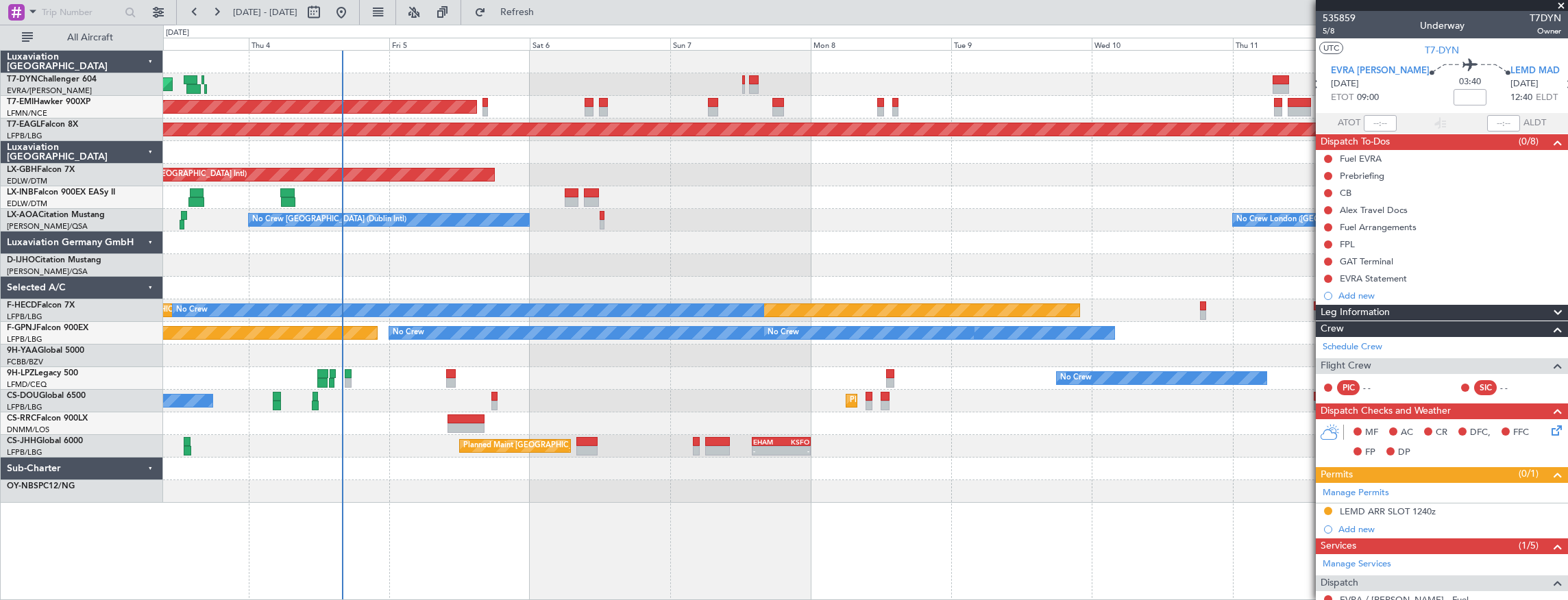
click at [1080, 185] on div "AOG Maint Riga (Riga Intl) Planned Maint Zurich Grounded New York (Teterboro) P…" at bounding box center [865, 276] width 1405 height 452
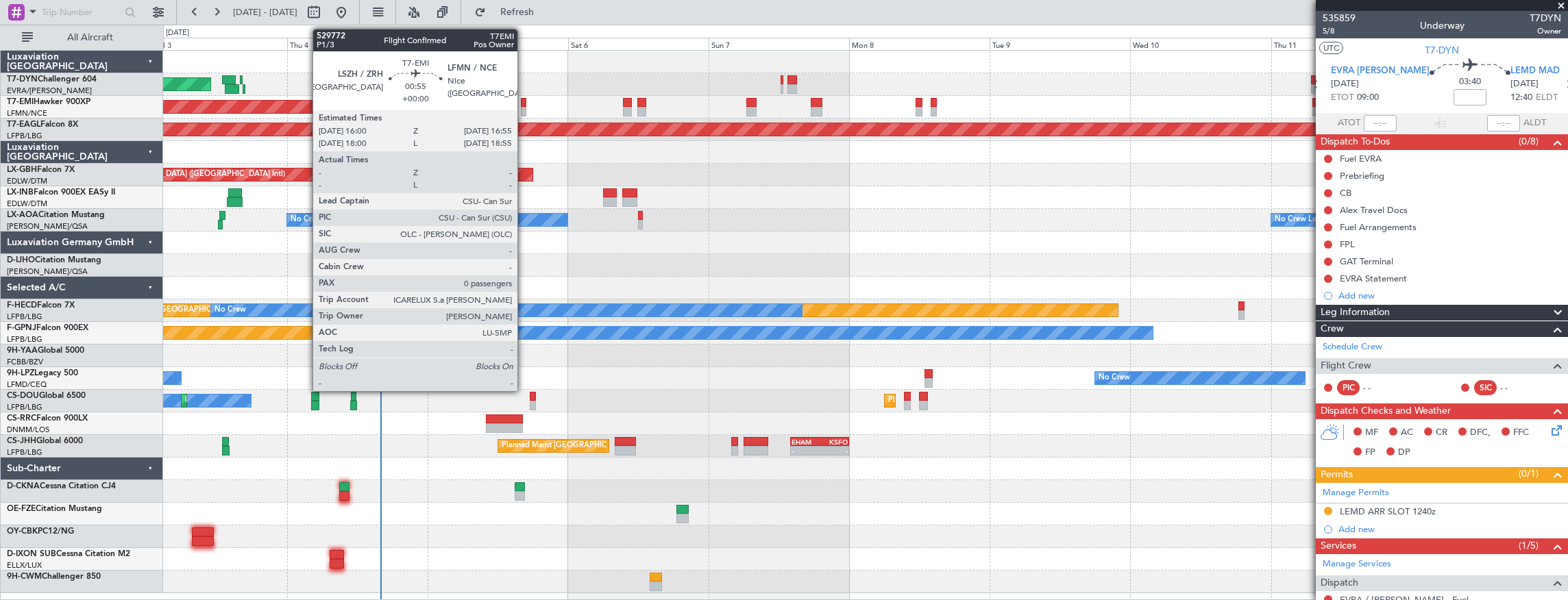
click at [524, 100] on div at bounding box center [523, 103] width 5 height 9
type input "0"
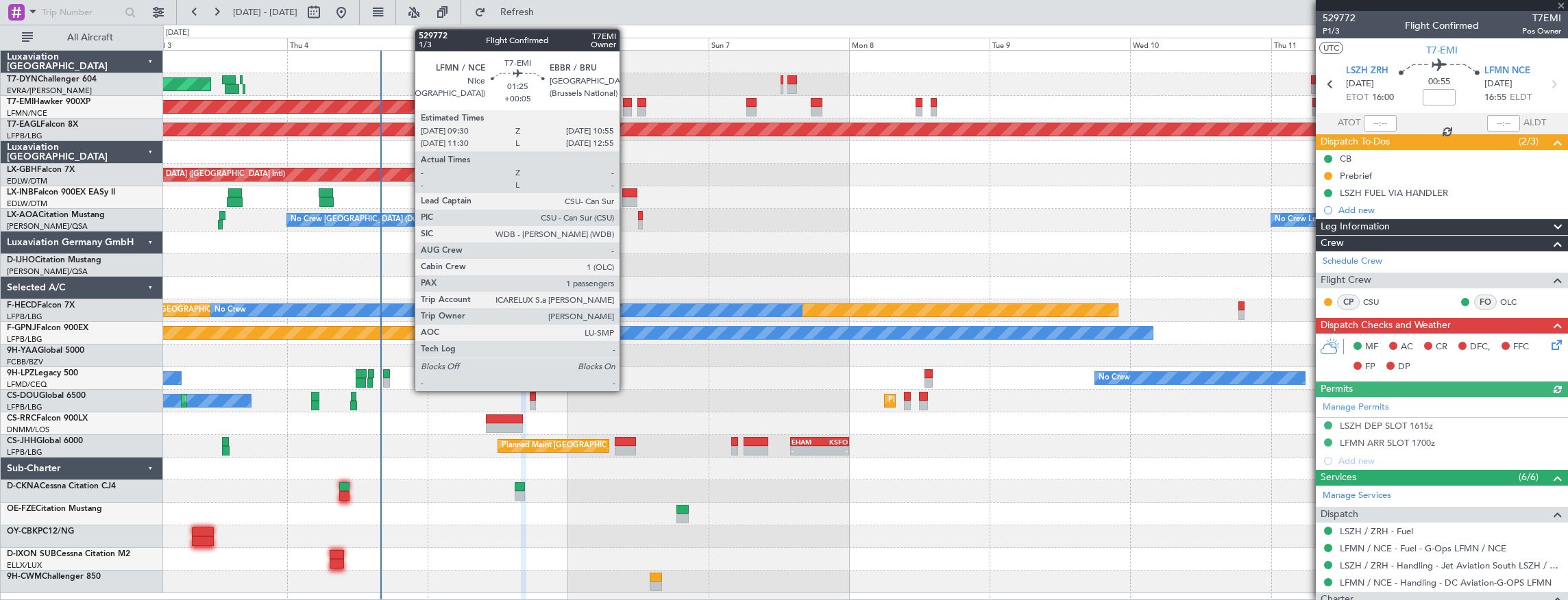
click at [626, 106] on div at bounding box center [627, 103] width 9 height 9
type input "+00:05"
type input "1"
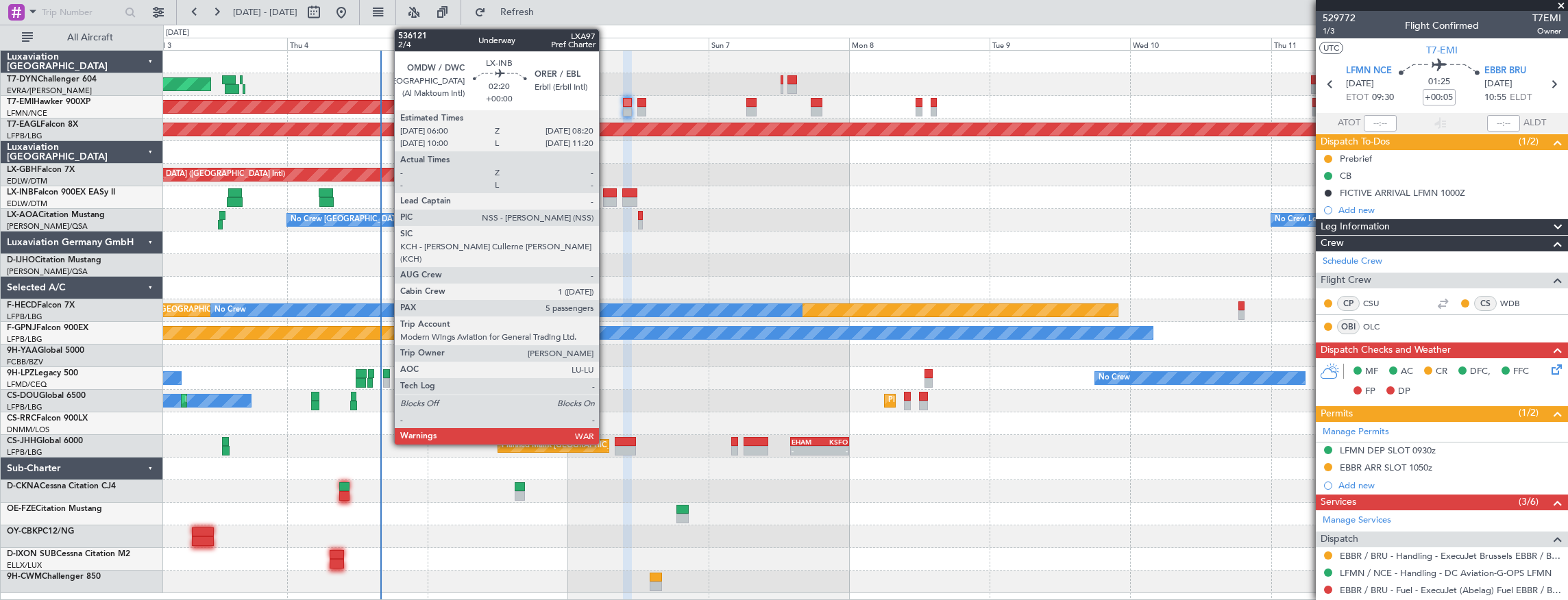
click at [606, 191] on div at bounding box center [610, 193] width 14 height 9
type input "5"
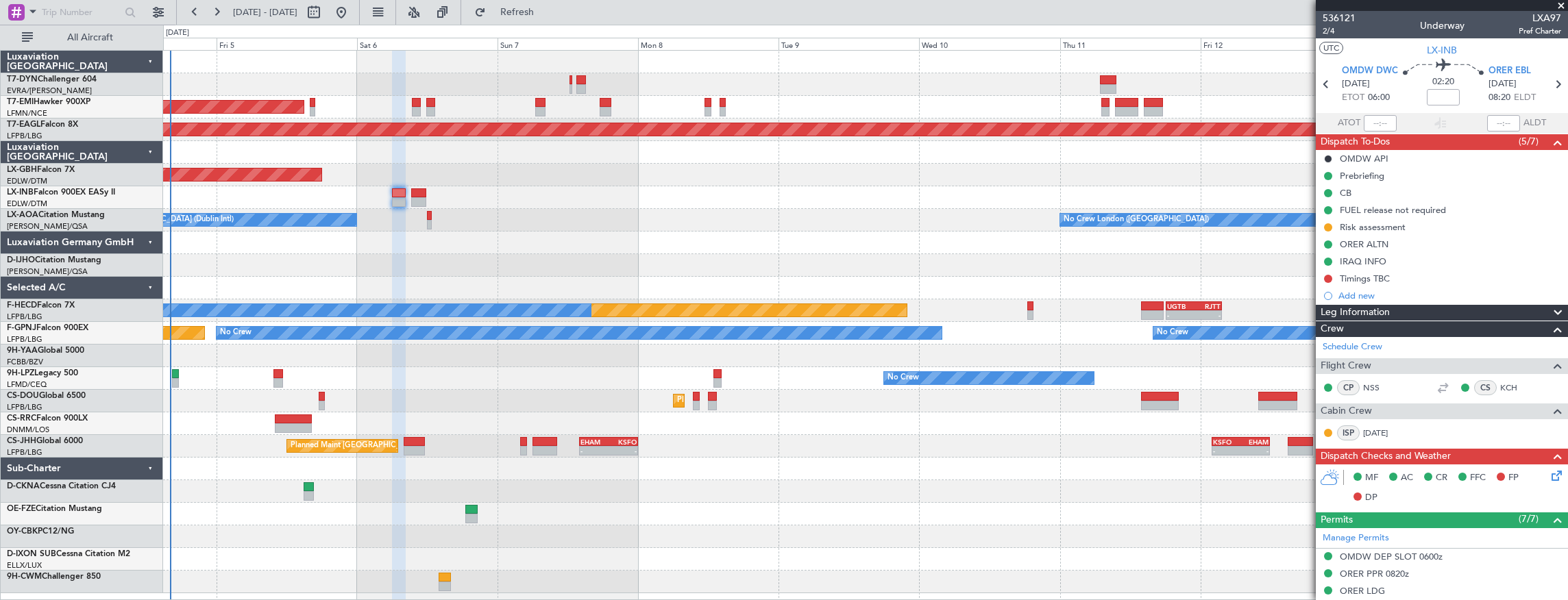
click at [494, 243] on div at bounding box center [865, 242] width 1405 height 23
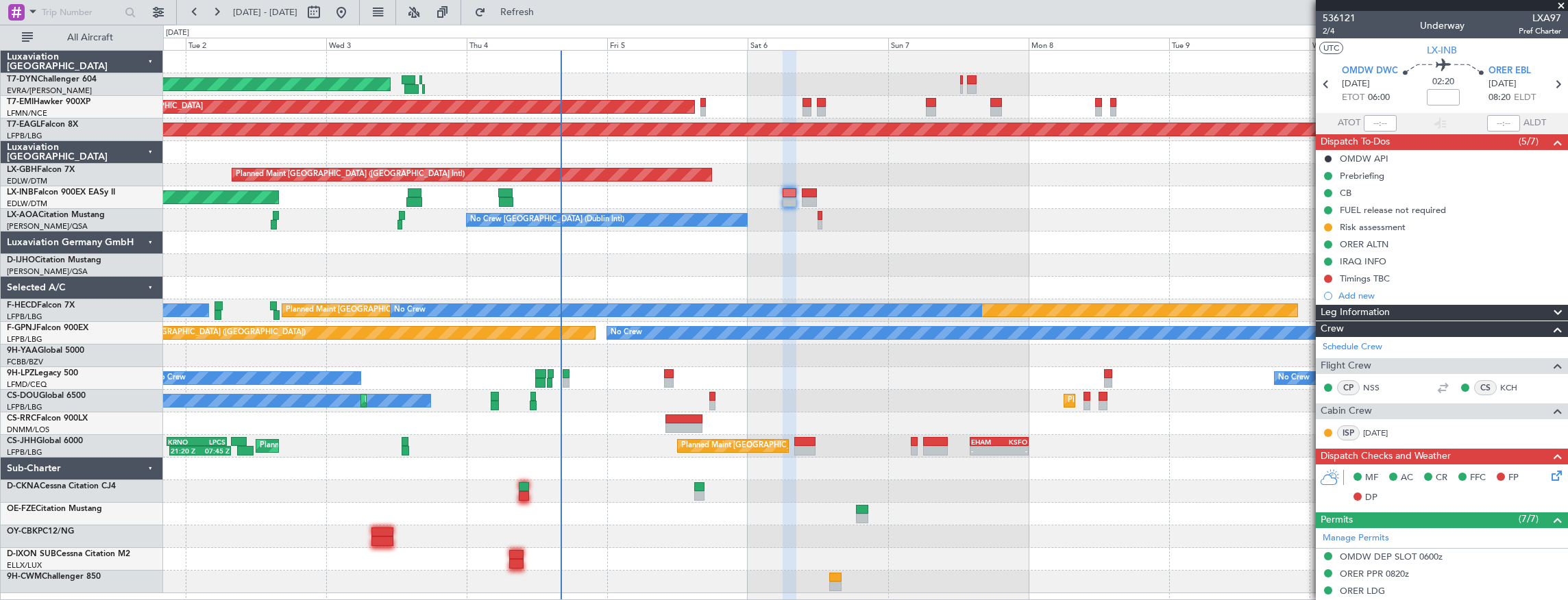
click at [508, 225] on div "No Crew London (Farnborough) No Crew Dublin (Dublin Intl)" at bounding box center [865, 219] width 1405 height 23
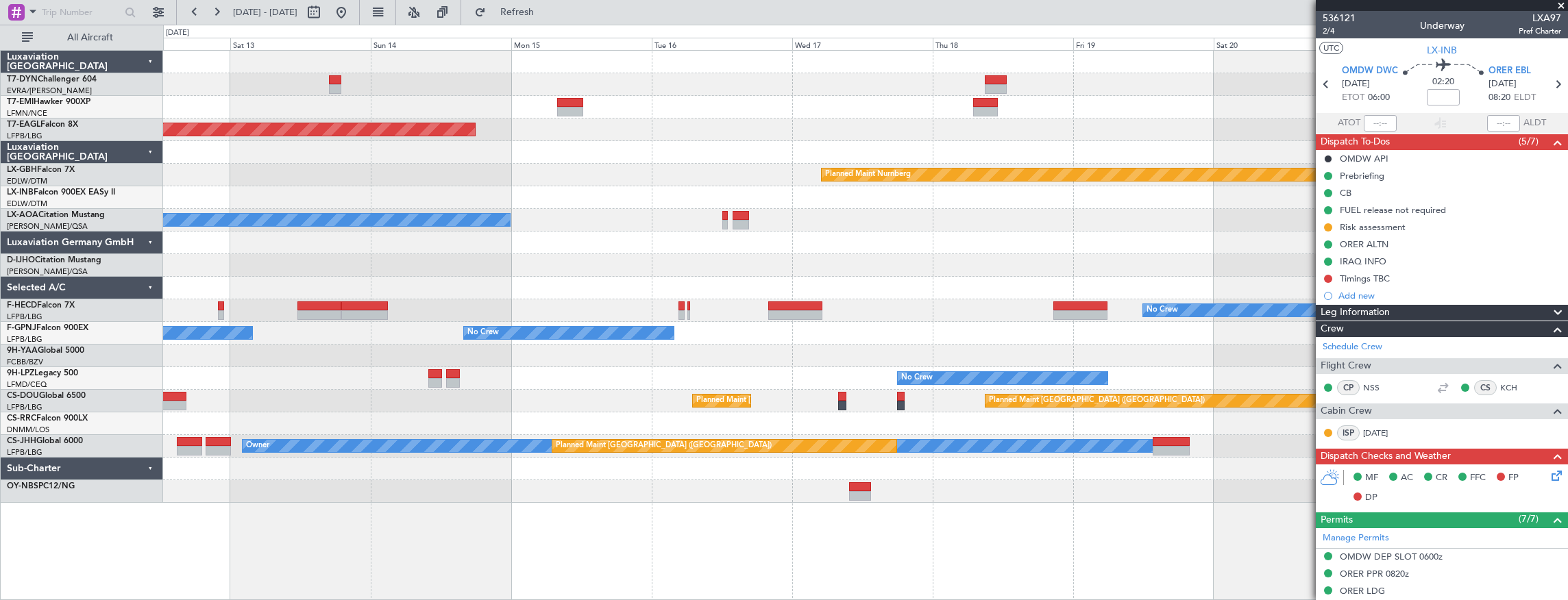
click at [600, 243] on div at bounding box center [865, 242] width 1405 height 23
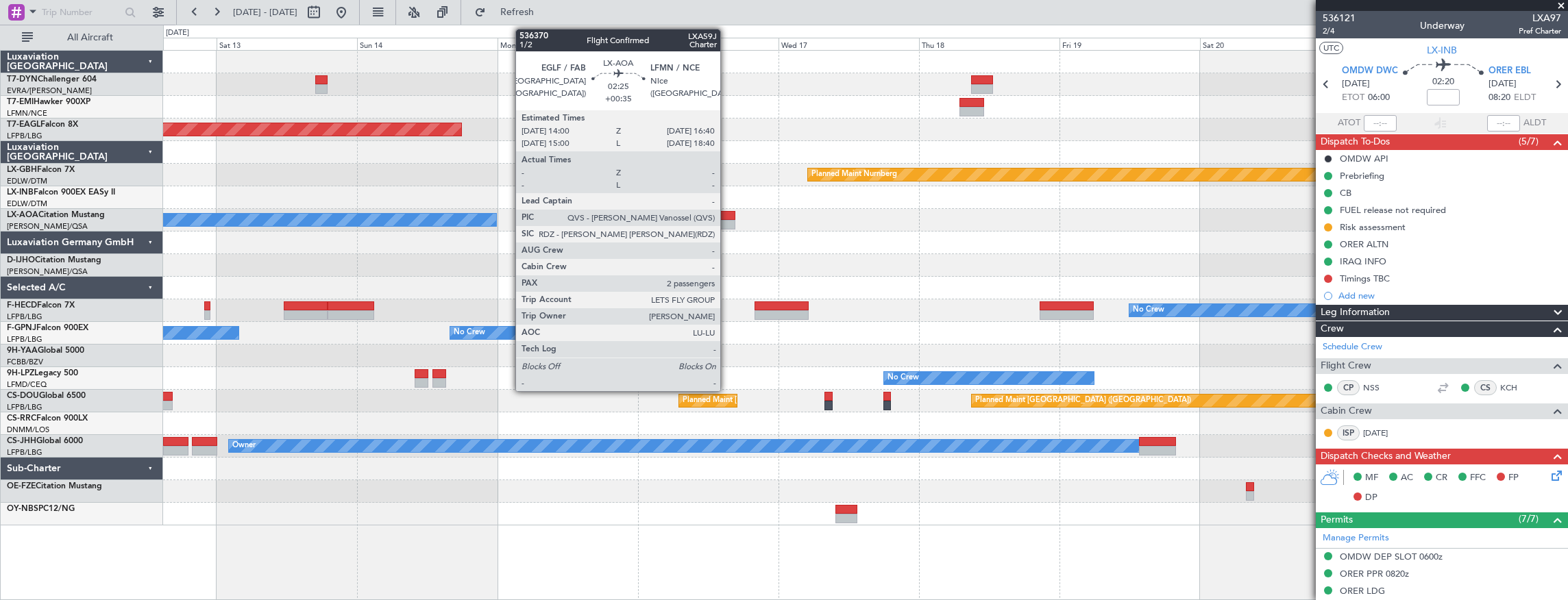
click at [727, 214] on div at bounding box center [726, 216] width 16 height 9
type input "+00:35"
type input "2"
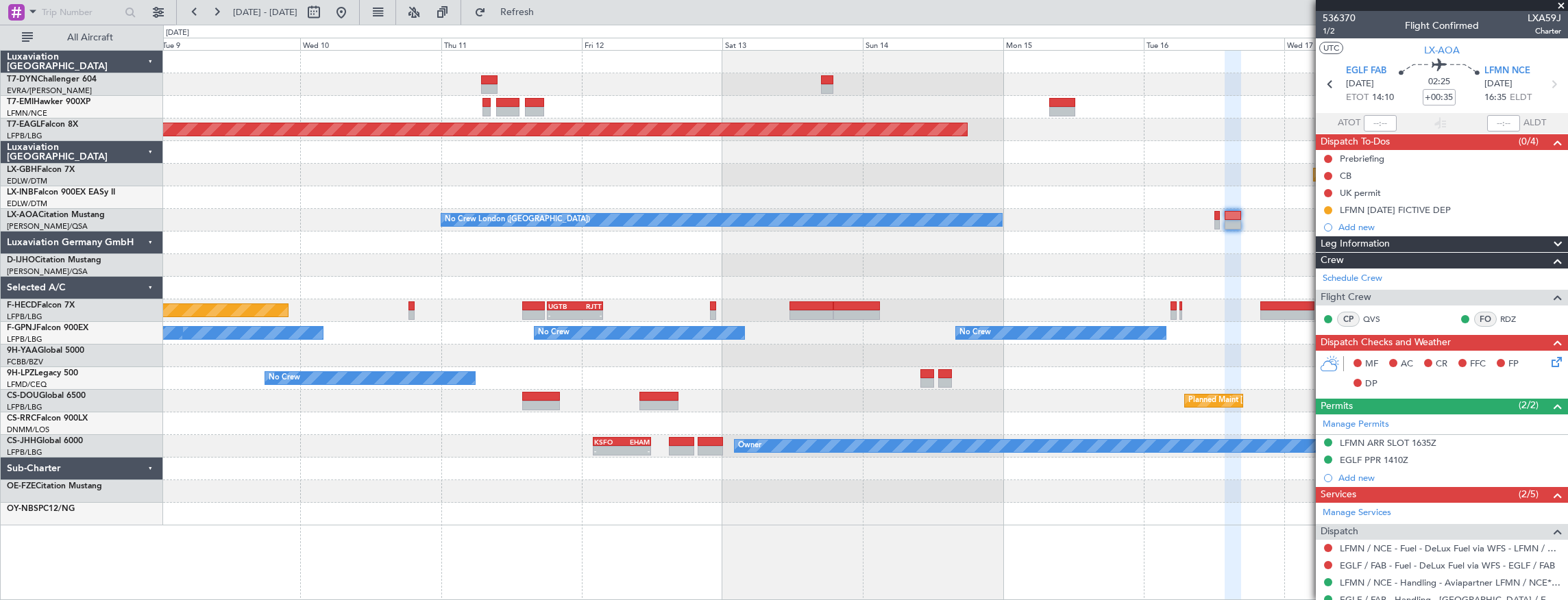
click at [1060, 258] on div "Grounded New York (Teterboro) Planned Maint Nurnberg No Crew London (Farnboroug…" at bounding box center [865, 288] width 1405 height 475
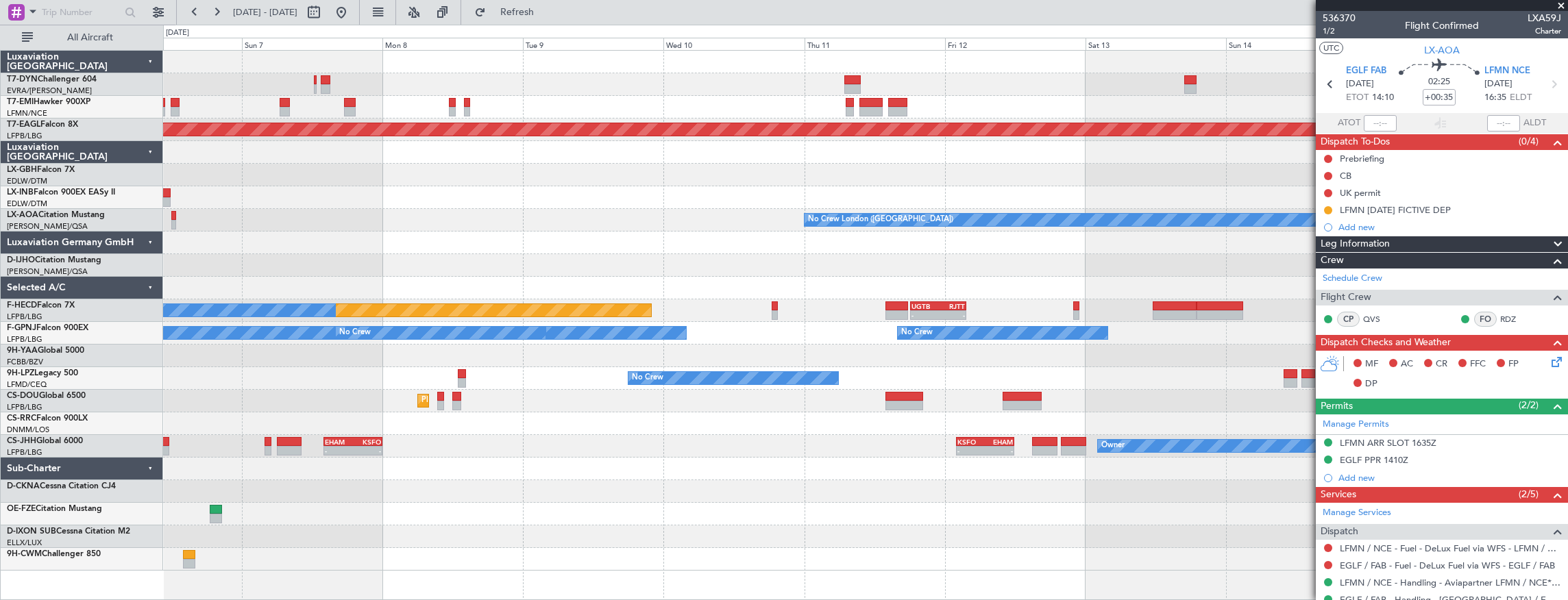
click at [380, 290] on div "Planned Maint Zurich Grounded New York (Teterboro) Planned Maint Nurnberg Plann…" at bounding box center [865, 311] width 1405 height 520
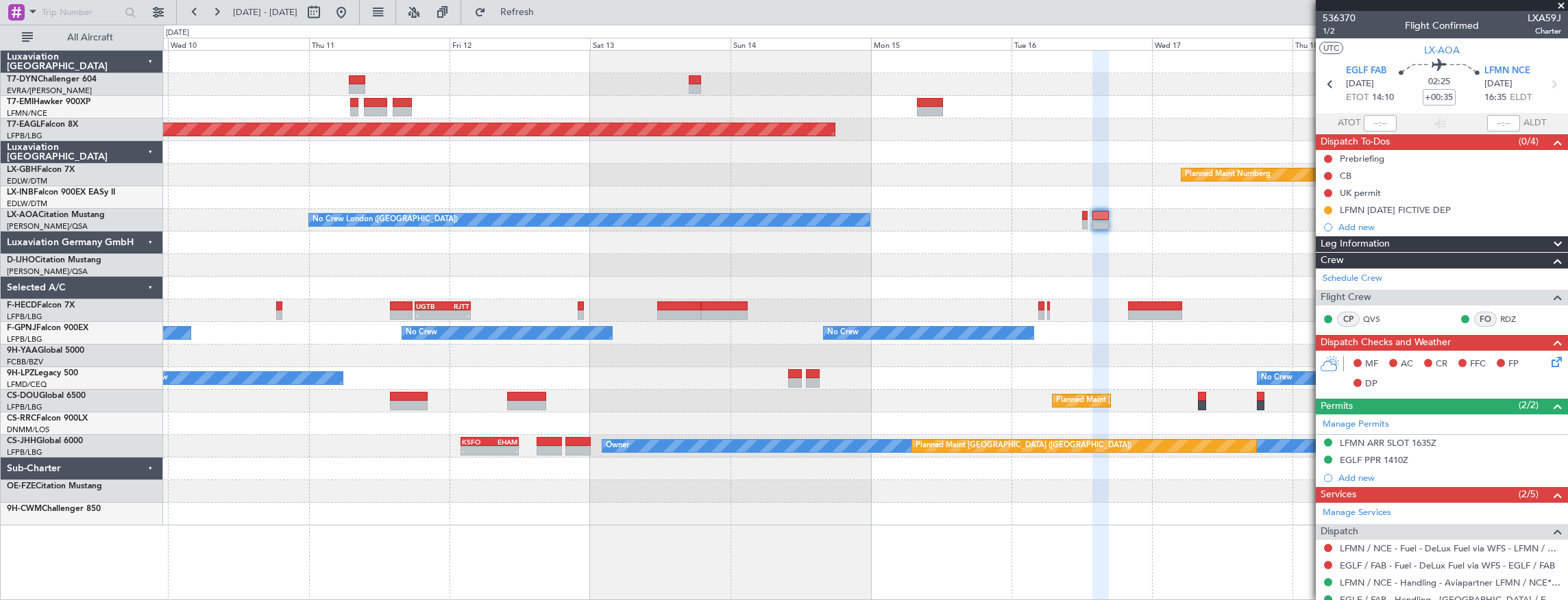
click at [529, 293] on div at bounding box center [865, 288] width 1405 height 23
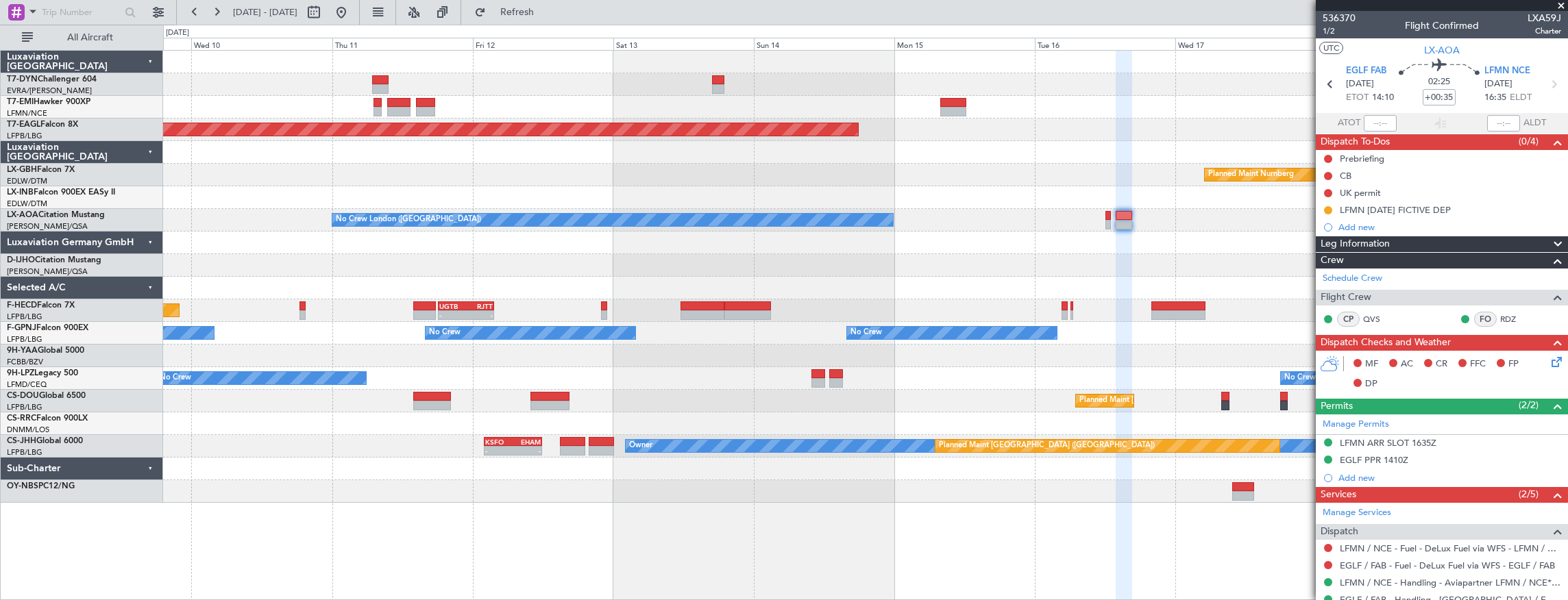
click at [459, 257] on div at bounding box center [865, 265] width 1405 height 23
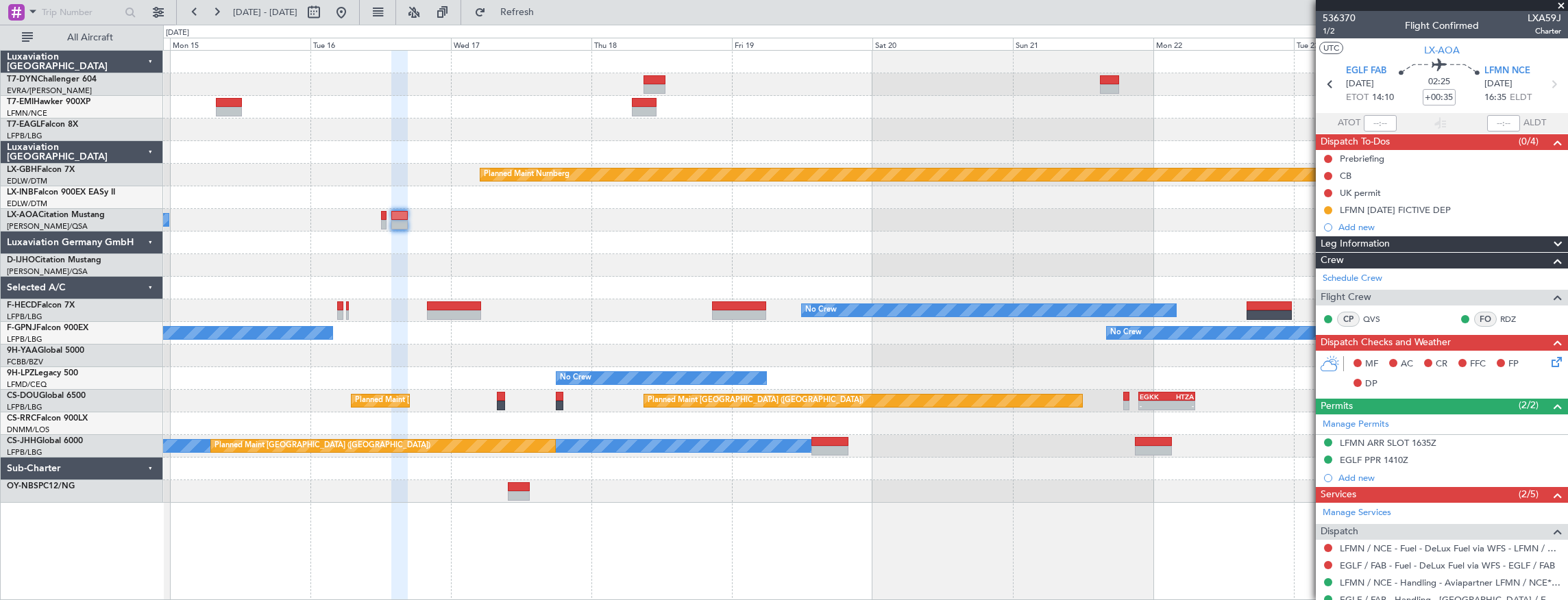
click at [82, 258] on div "Grounded New York (Teterboro) Planned Maint Nurnberg No Crew London (Farnboroug…" at bounding box center [784, 312] width 1568 height 575
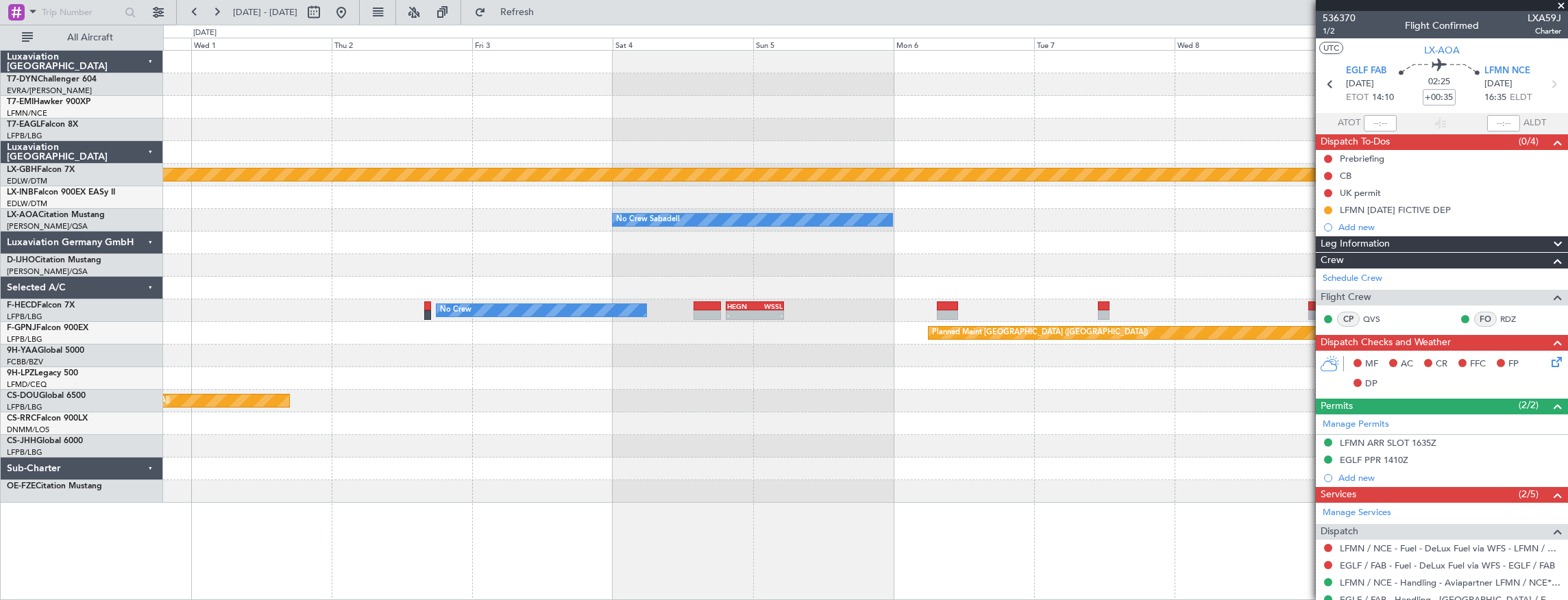
click at [279, 304] on div "Planned Maint Nurnberg No Crew Sabadell No Crew Sabadell No Crew Sabadell No Cr…" at bounding box center [865, 276] width 1405 height 452
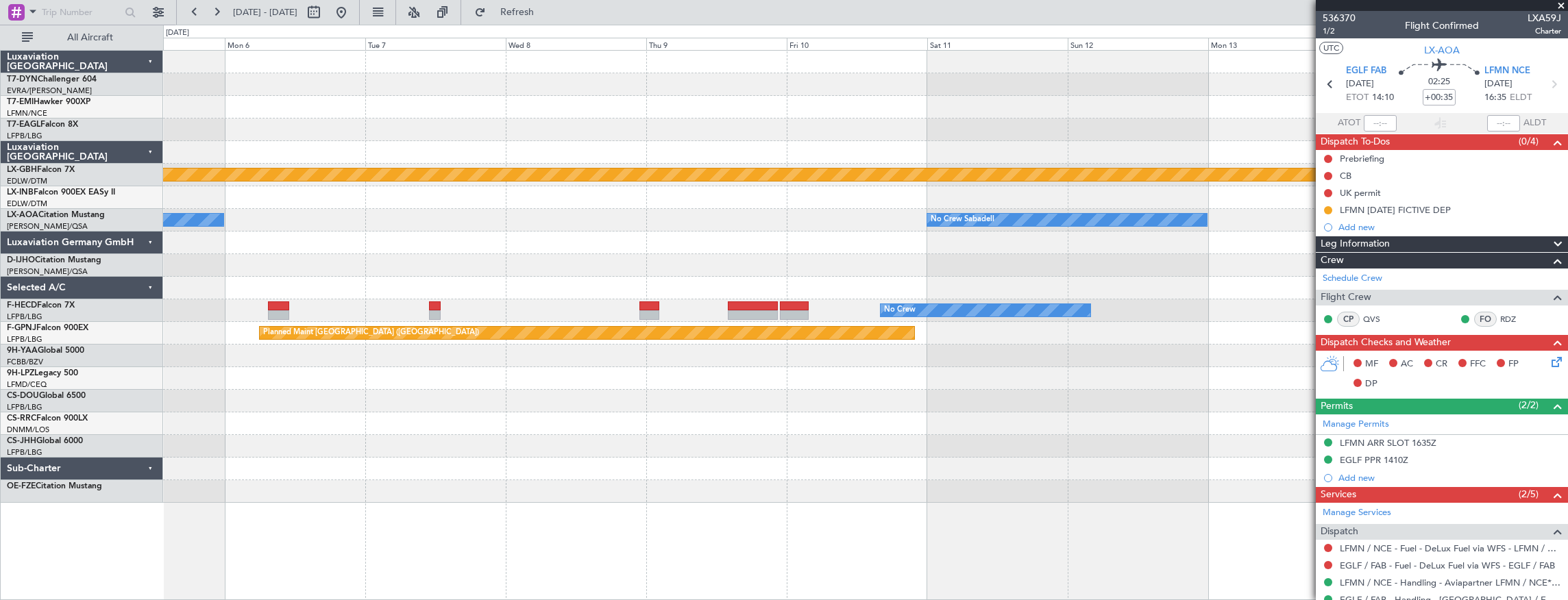
click at [161, 328] on div "Planned Maint Nurnberg No Crew Sabadell No Crew Sabadell No Crew - - HEGN 19:30…" at bounding box center [784, 312] width 1568 height 575
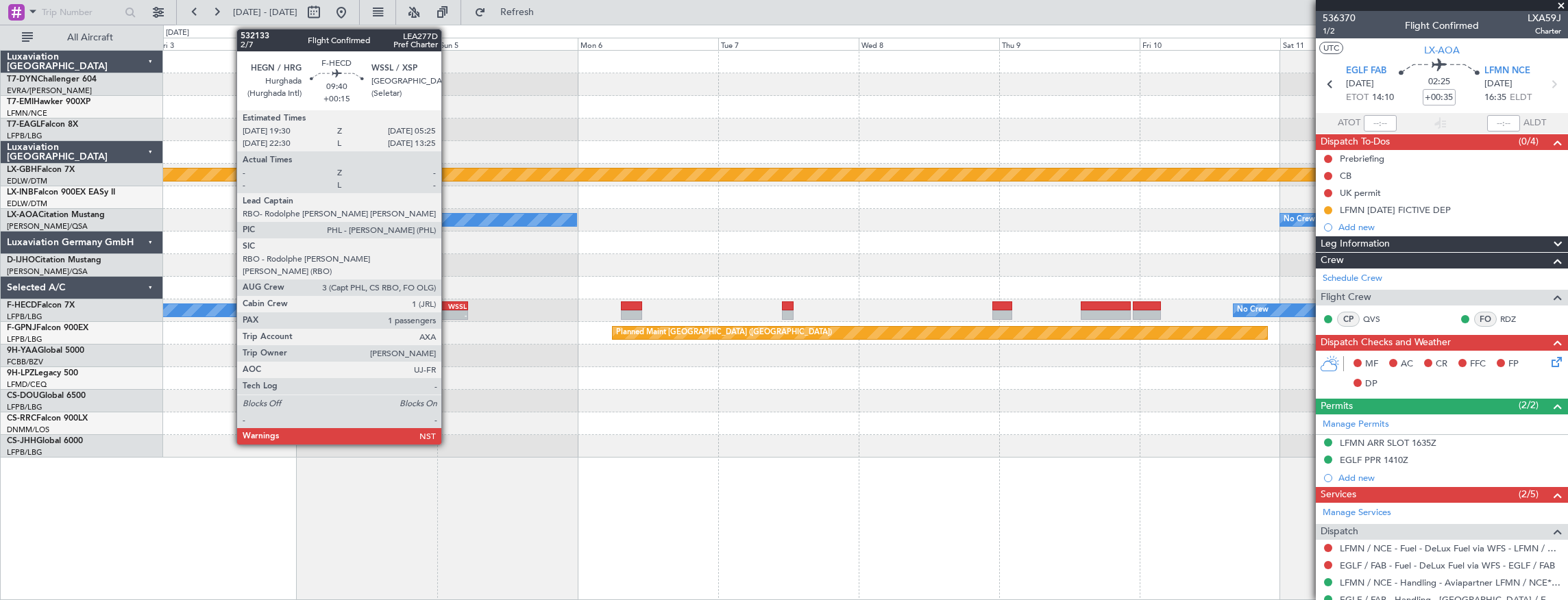
click at [448, 303] on div "WSSL" at bounding box center [453, 306] width 28 height 9
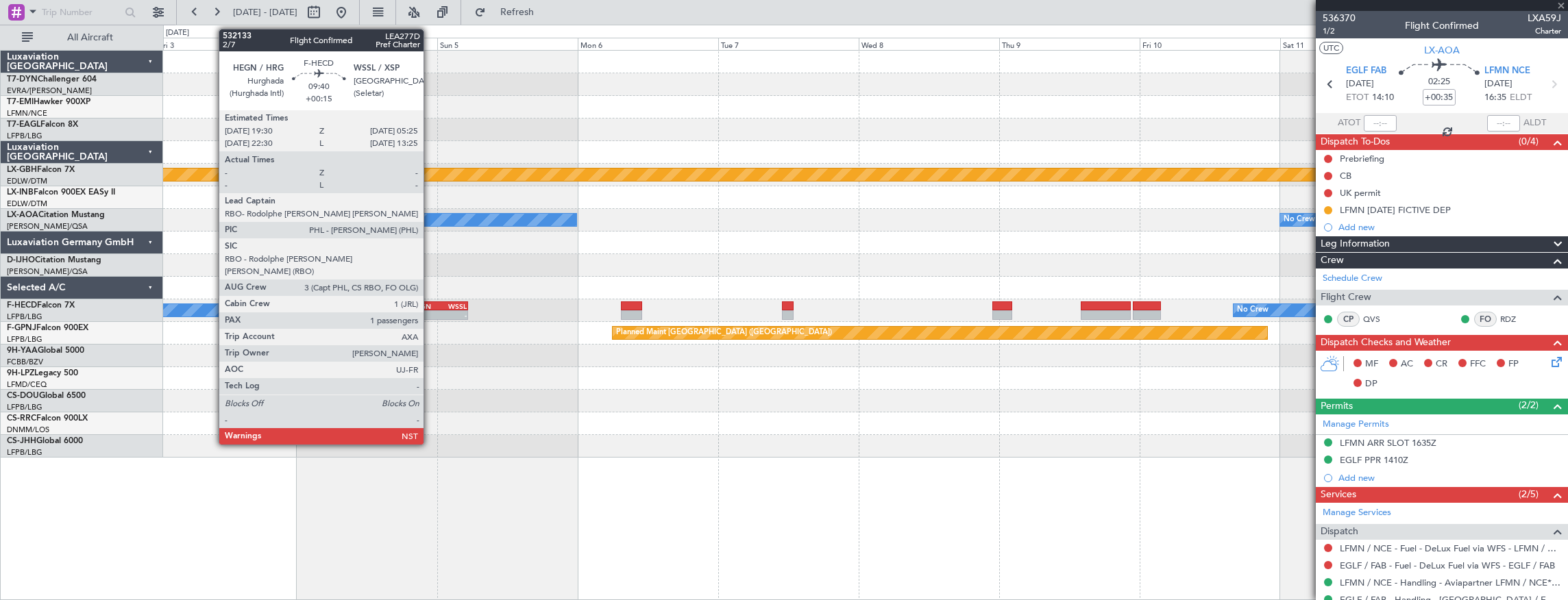
type input "+00:15"
type input "1"
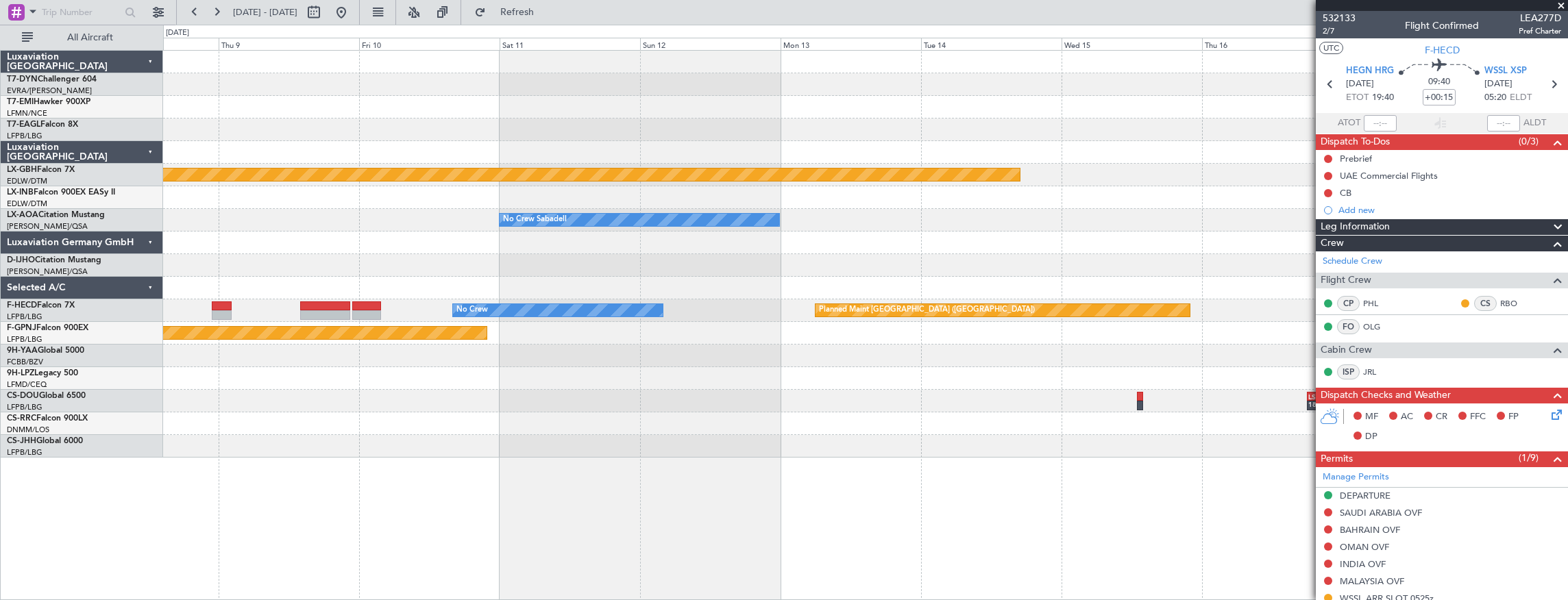
click at [317, 426] on div at bounding box center [865, 423] width 1405 height 23
click at [1010, 494] on div "Planned Maint Nurnberg No Crew Sabadell Planned Maint Monchengladbach No Crew P…" at bounding box center [865, 325] width 1405 height 551
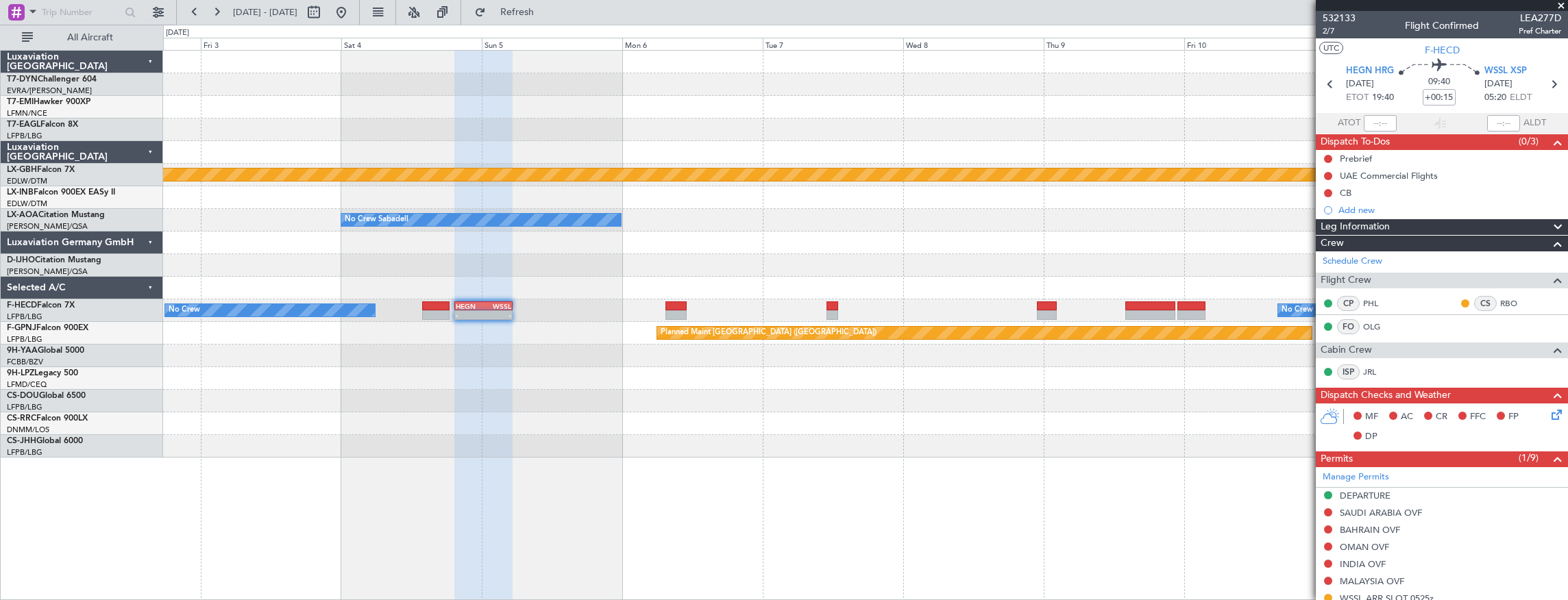
click at [838, 563] on div "Planned Maint Nurnberg No Crew Sabadell No Crew Sabadell No Crew HEGN 19:30 Z W…" at bounding box center [865, 325] width 1405 height 551
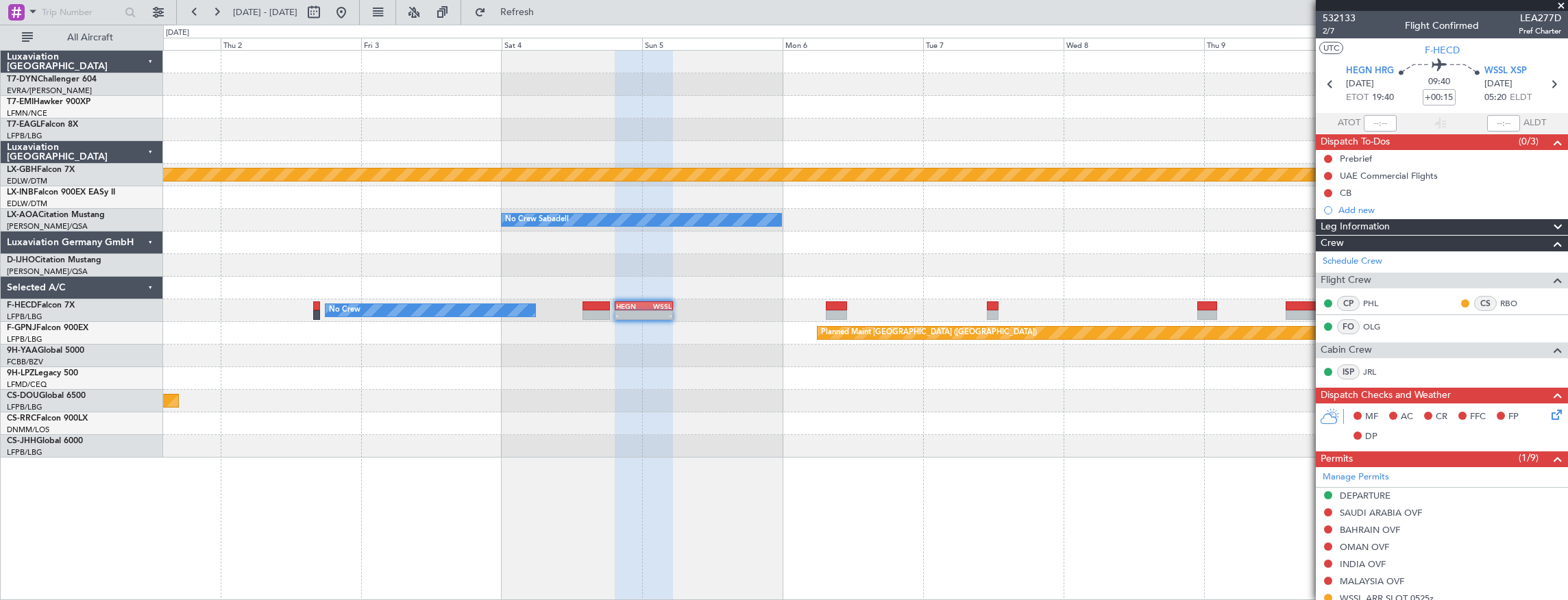
click at [947, 515] on div "Planned Maint Nurnberg No Crew Sabadell No Crew Sabadell No Crew HEGN 19:30 Z W…" at bounding box center [865, 325] width 1405 height 551
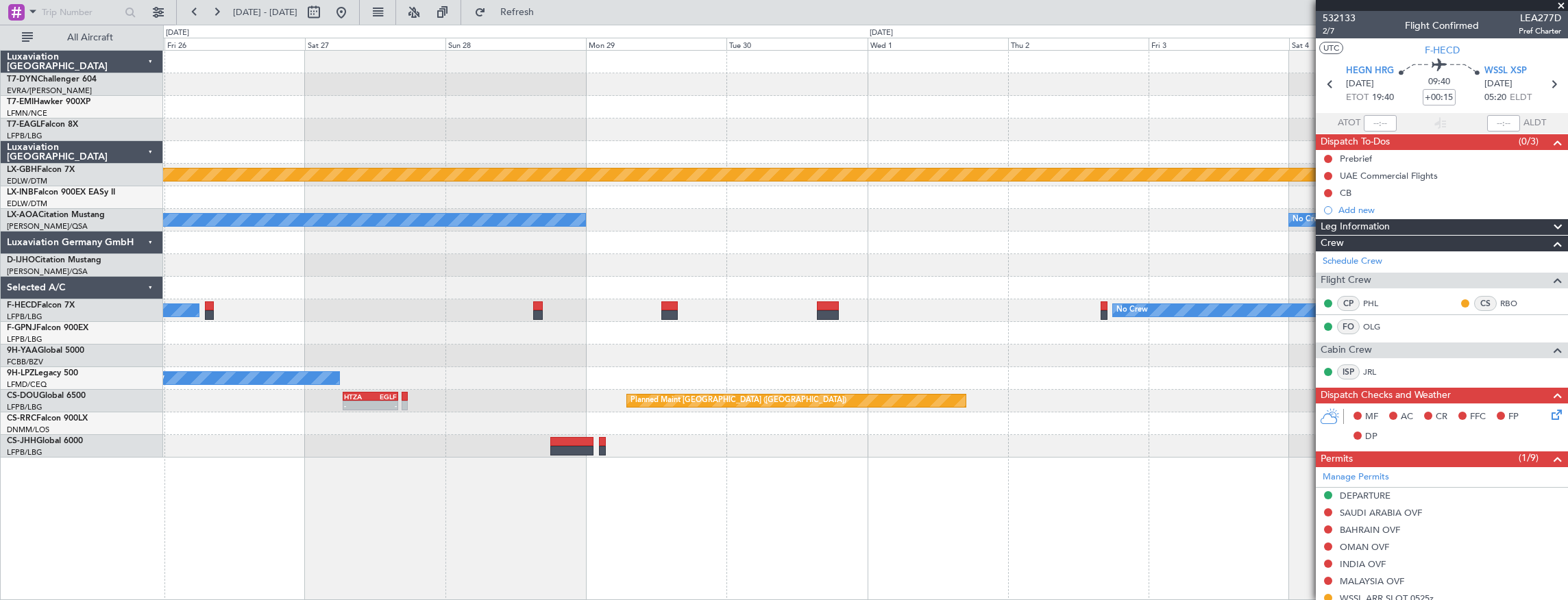
click at [1188, 584] on div "Planned Maint Nurnberg No Crew Sabadell No Crew Sabadell HEGN 19:30 Z WSSL 05:2…" at bounding box center [865, 325] width 1405 height 551
click at [1071, 409] on div "Planned Maint Nurnberg No Crew Sabadell No Crew Sabadell HEGN 19:30 Z WSSL 05:2…" at bounding box center [865, 254] width 1405 height 407
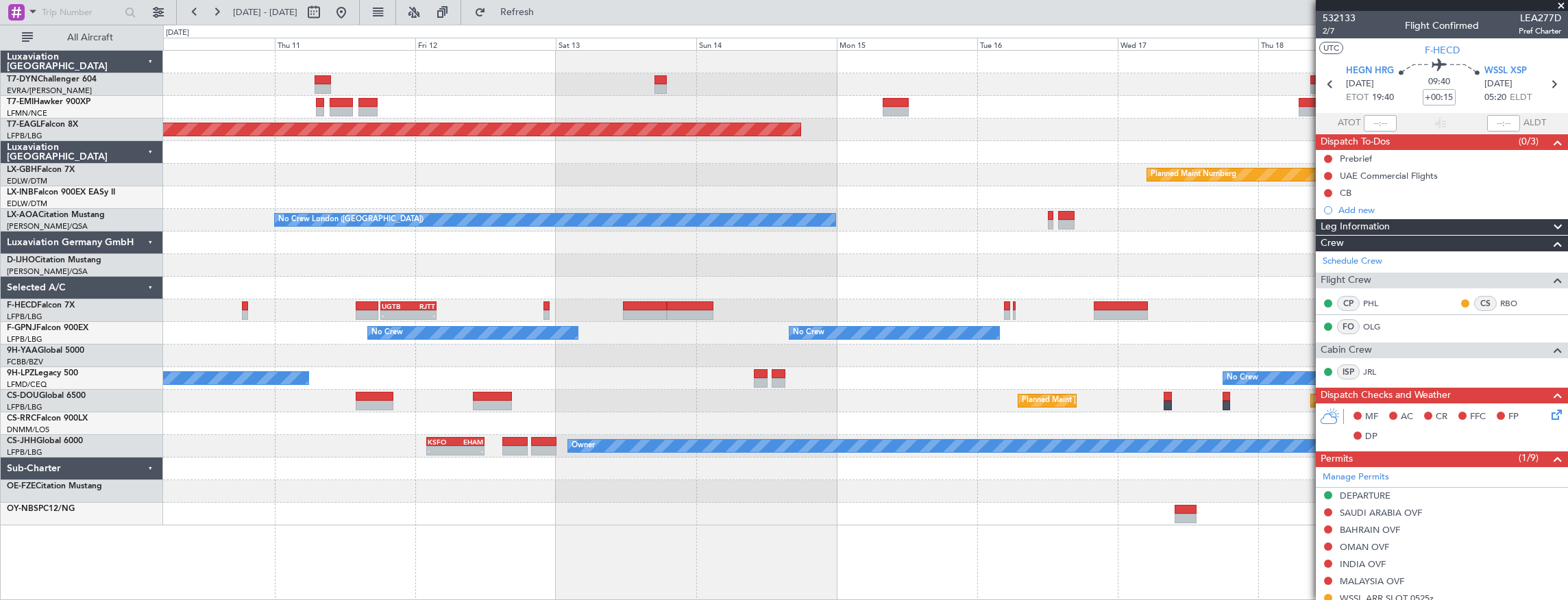
click at [1129, 359] on div "Grounded New York (Teterboro) Planned Maint Nurnberg No Crew London (Farnboroug…" at bounding box center [865, 288] width 1405 height 475
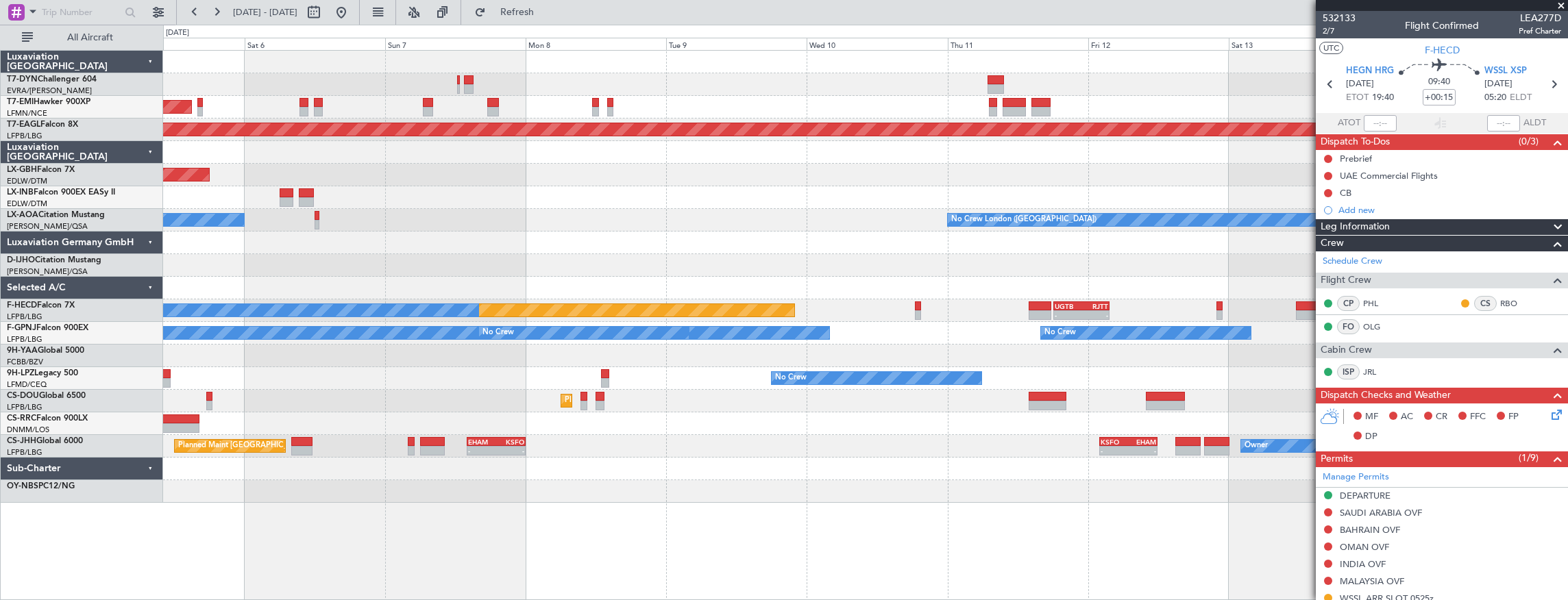
click at [1151, 376] on div "AOG Maint Riga (Riga Intl) Planned Maint Zurich Grounded New York (Teterboro) P…" at bounding box center [865, 276] width 1405 height 452
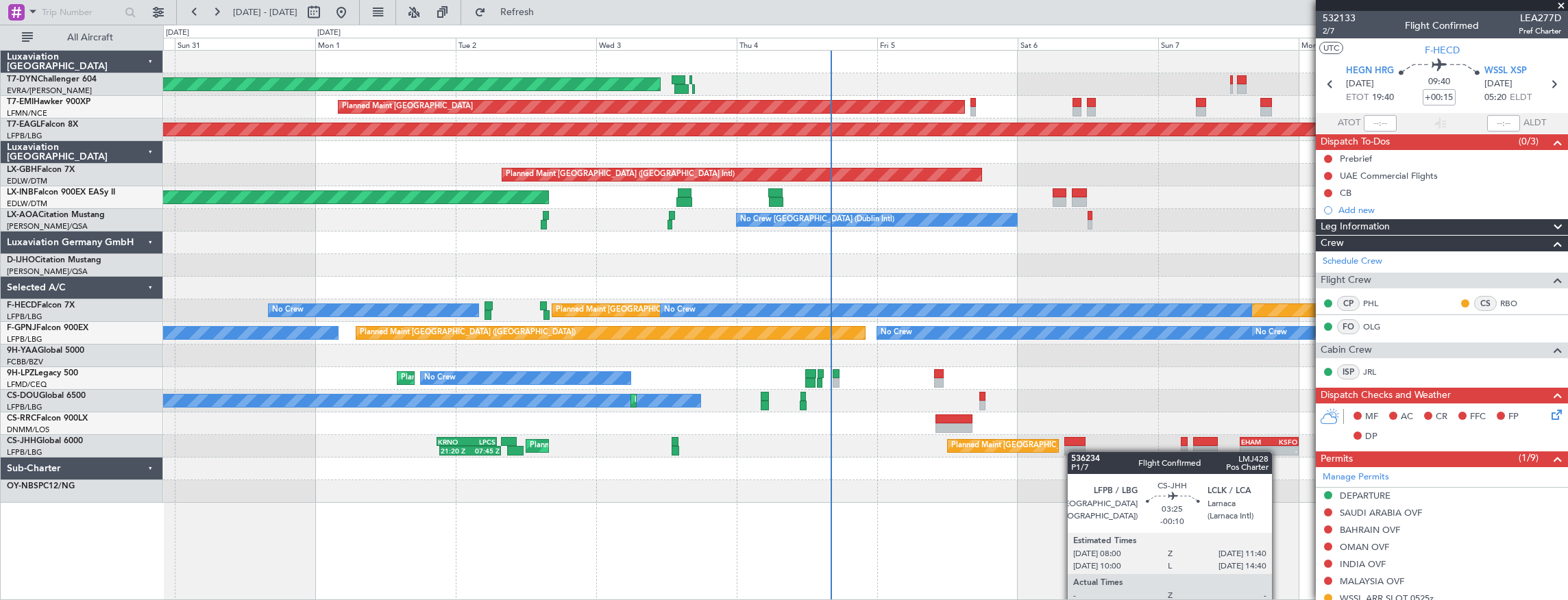
click at [1074, 453] on div "AOG Maint Riga (Riga Intl) Planned Maint Zurich Grounded New York (Teterboro) P…" at bounding box center [865, 276] width 1405 height 452
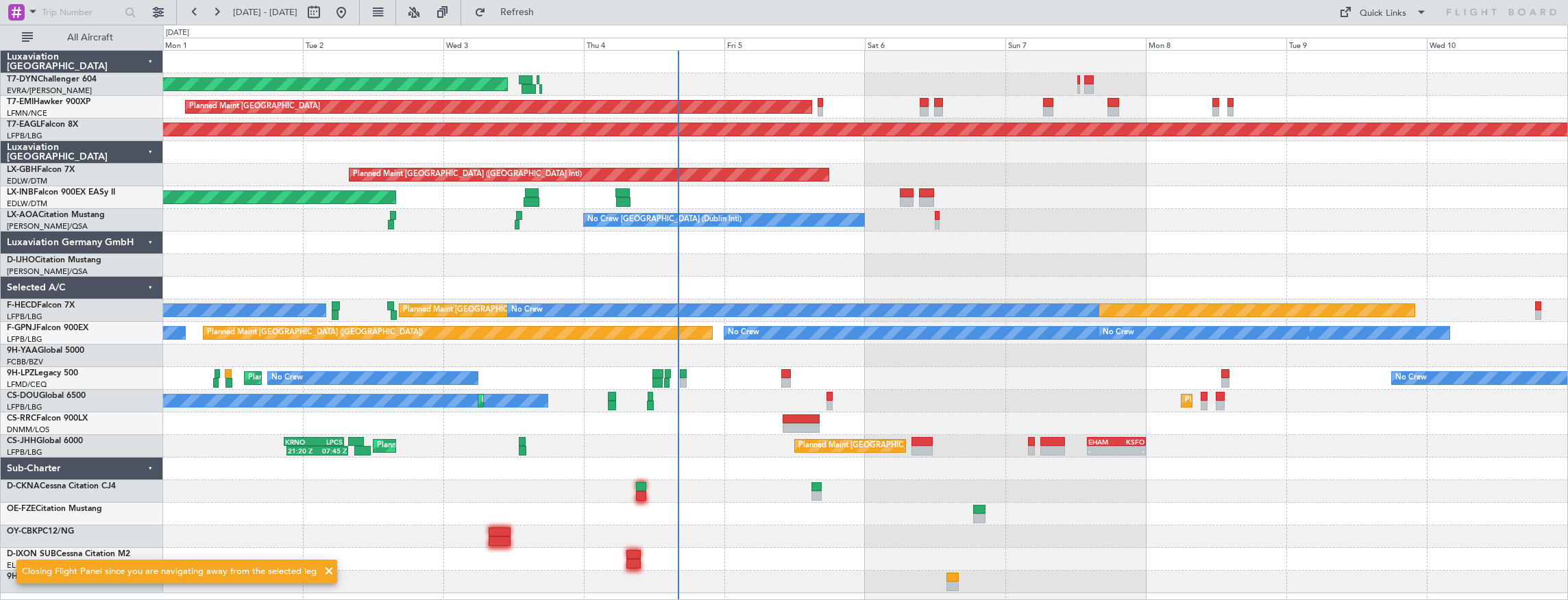
click at [710, 349] on div at bounding box center [865, 356] width 1405 height 23
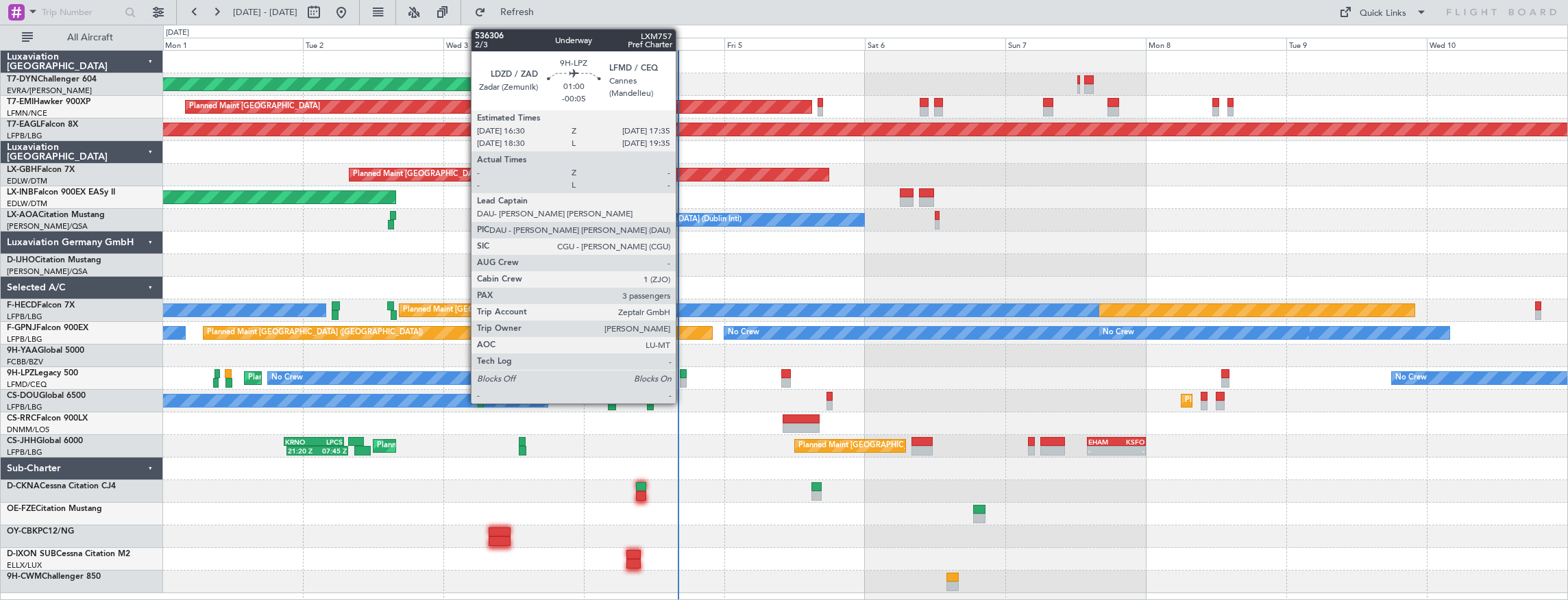
click at [680, 372] on div at bounding box center [683, 374] width 7 height 9
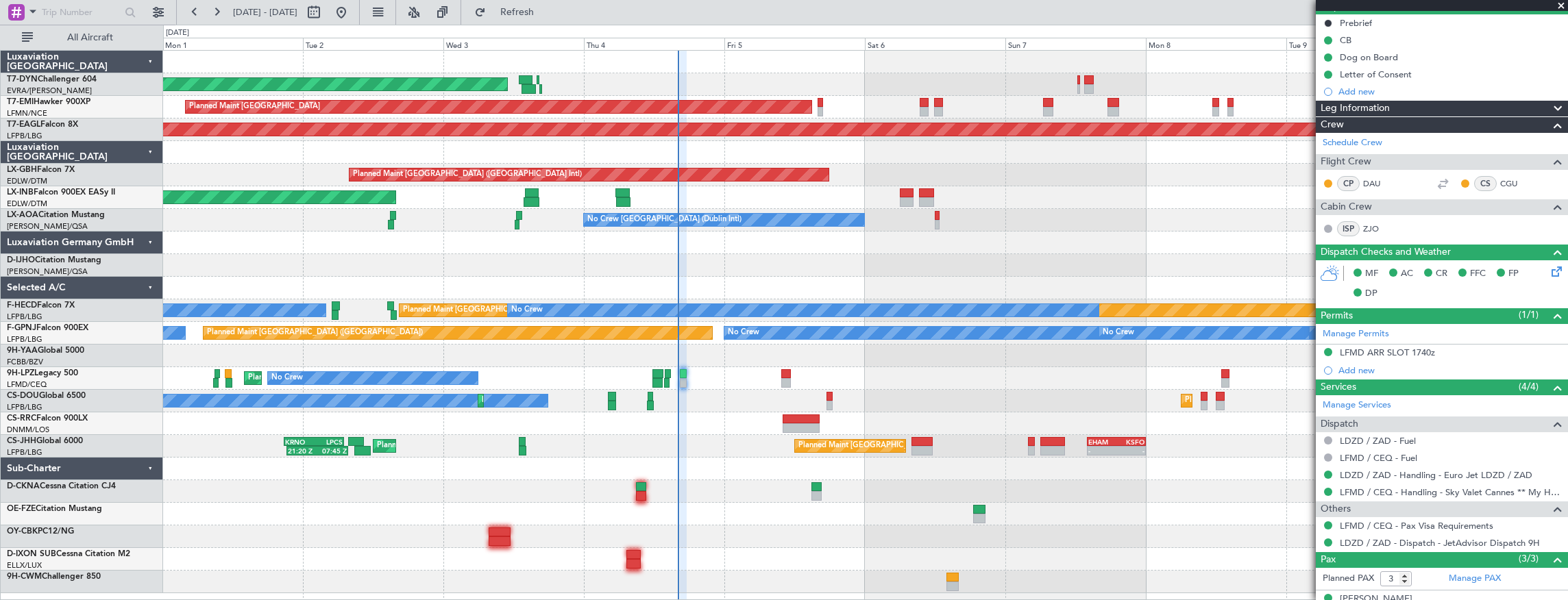
scroll to position [214, 0]
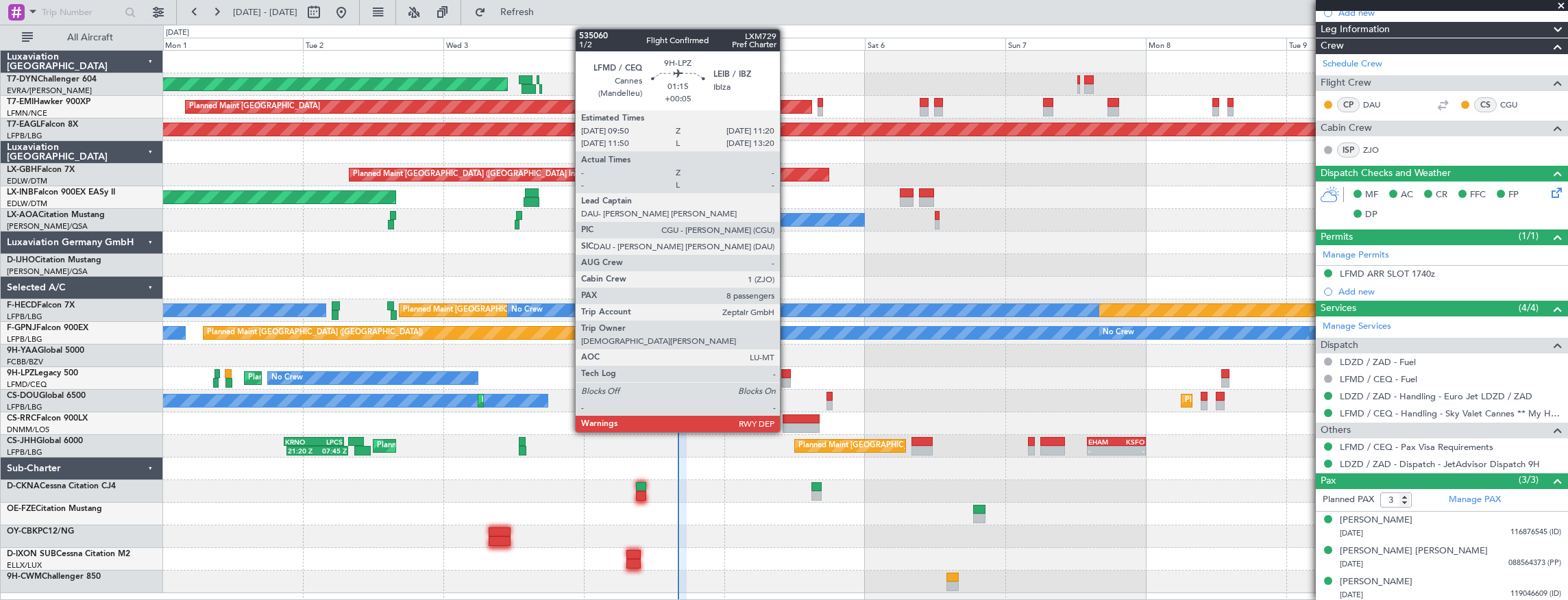
click at [786, 377] on div at bounding box center [785, 374] width 9 height 9
type input "+00:05"
type input "8"
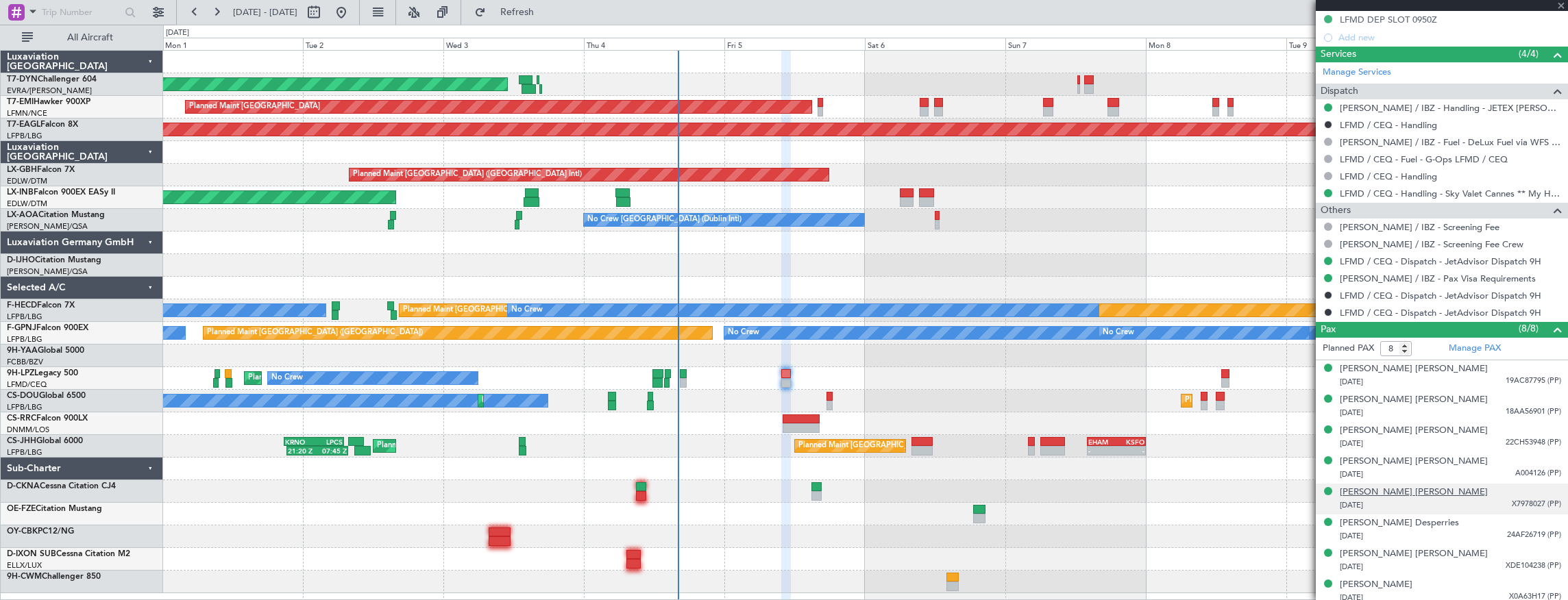
scroll to position [472, 0]
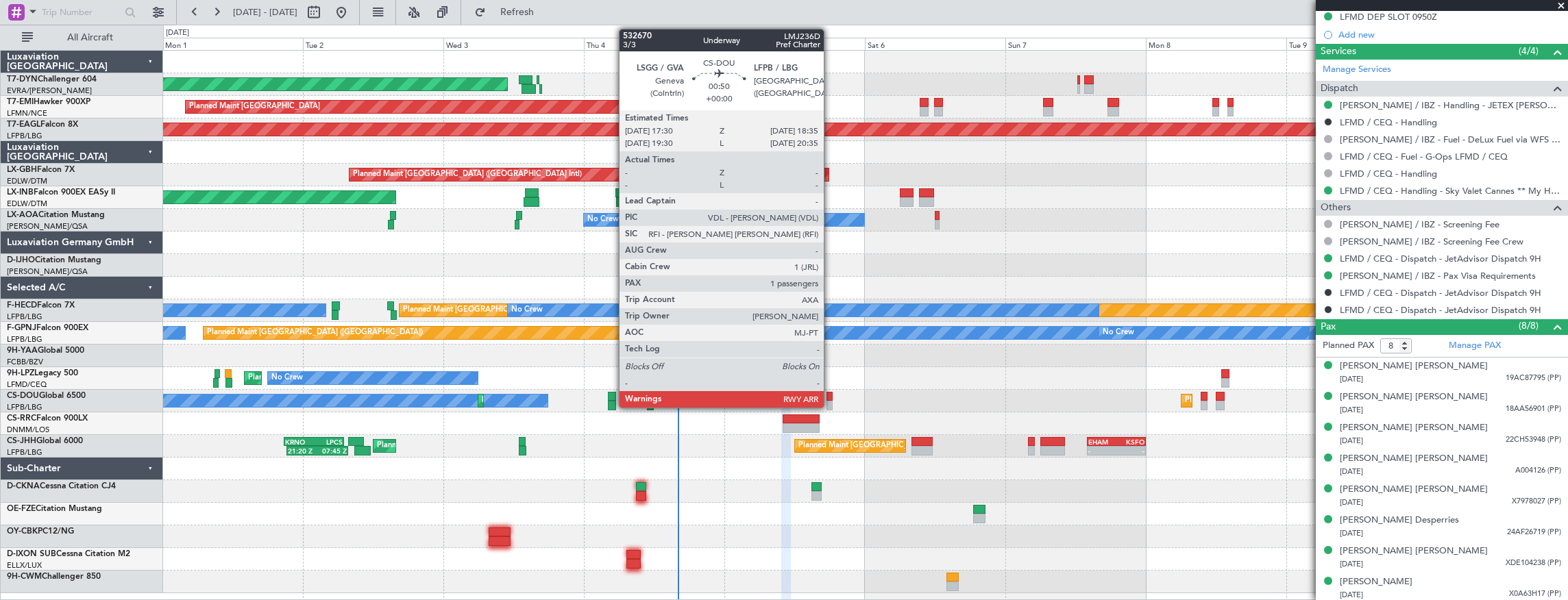
click at [828, 397] on div at bounding box center [829, 396] width 7 height 9
type input "1"
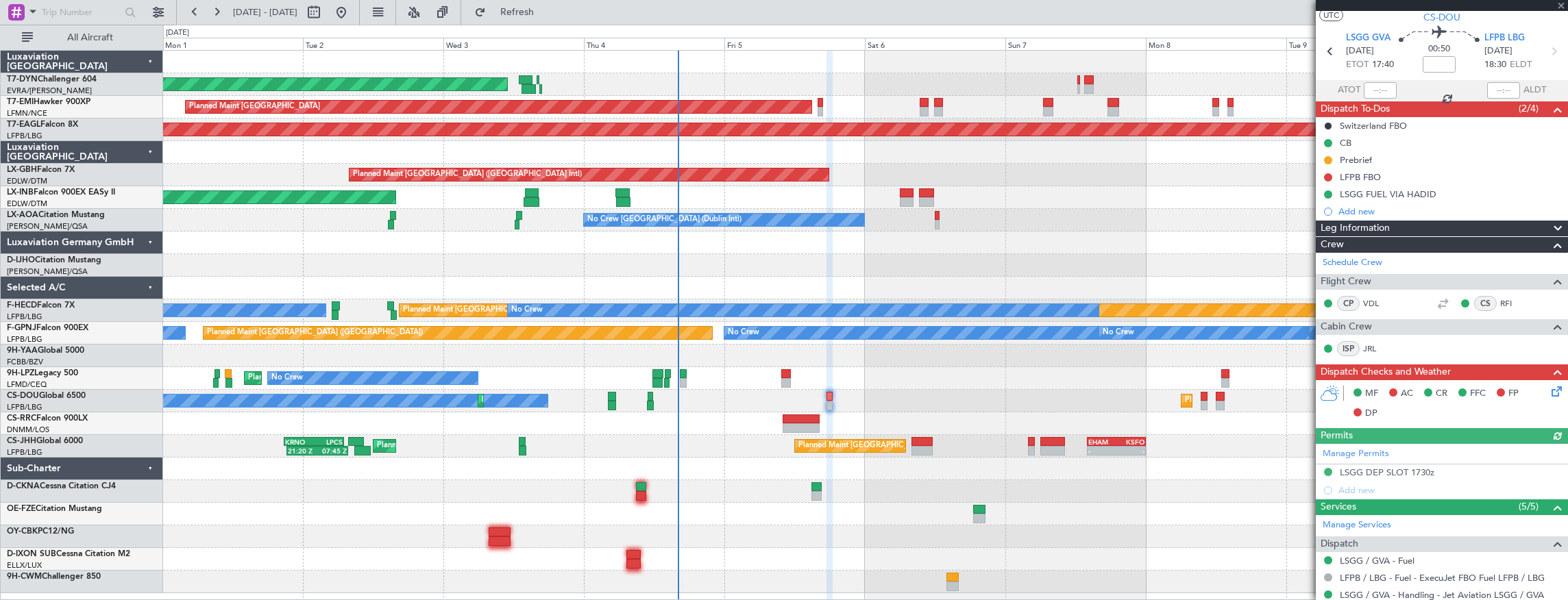
scroll to position [0, 0]
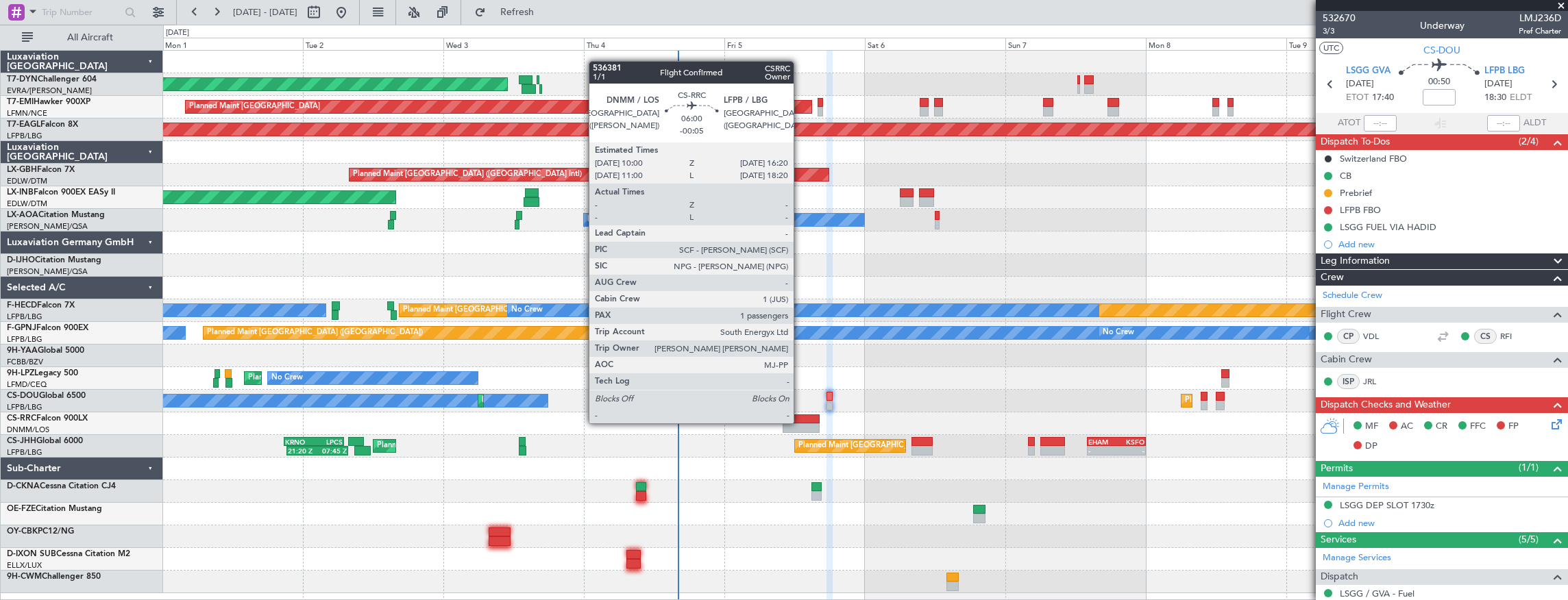
click at [800, 422] on div at bounding box center [801, 419] width 37 height 9
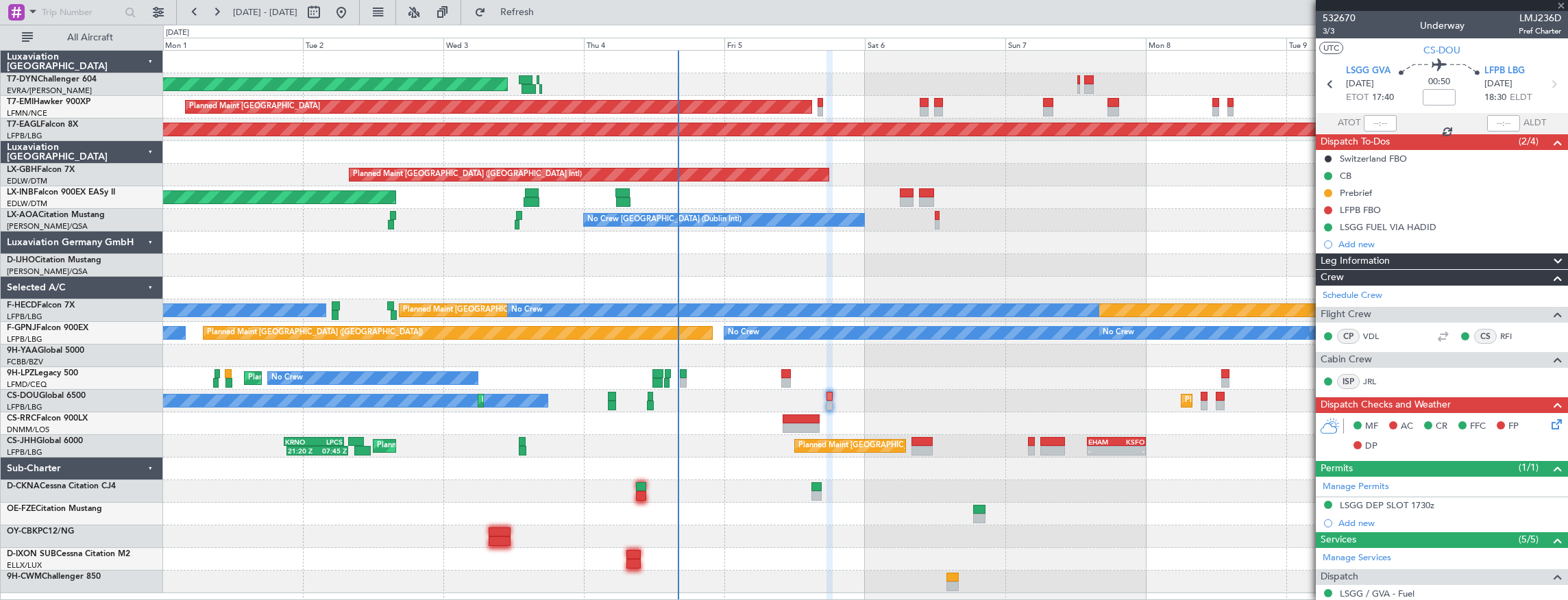
type input "-00:05"
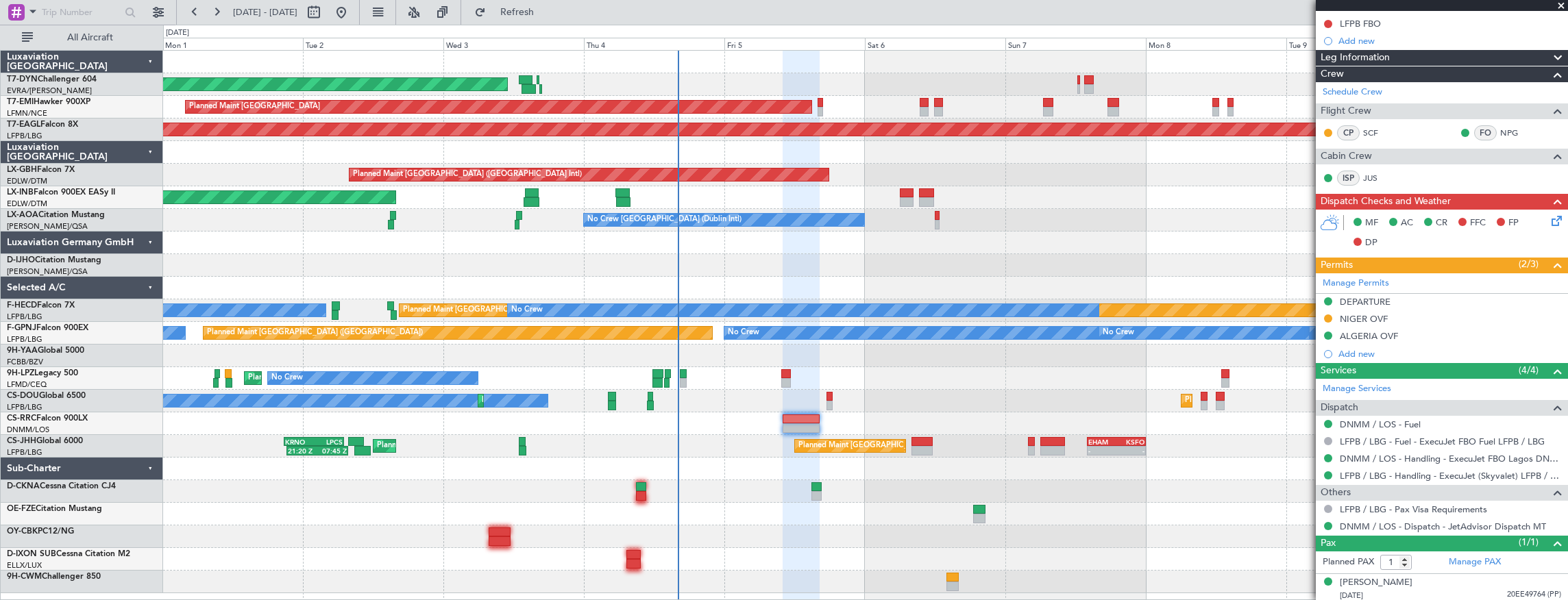
scroll to position [187, 0]
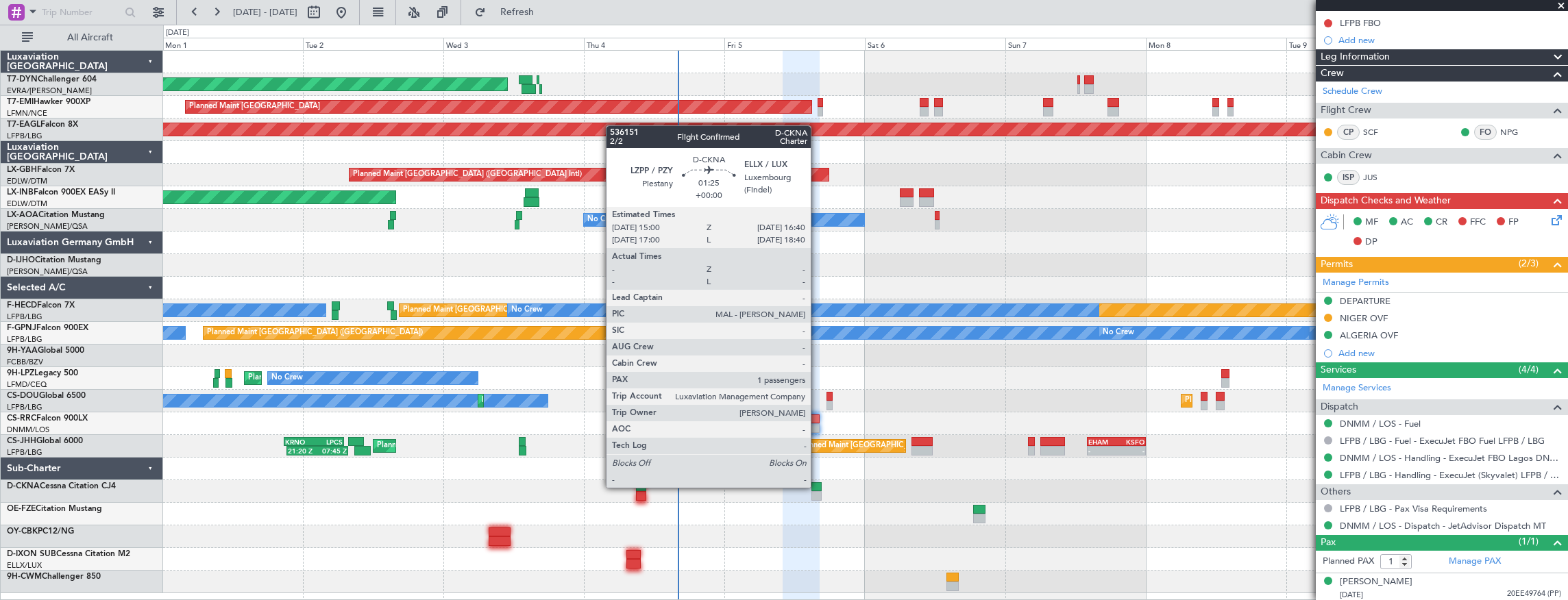
click at [817, 486] on div at bounding box center [816, 487] width 10 height 9
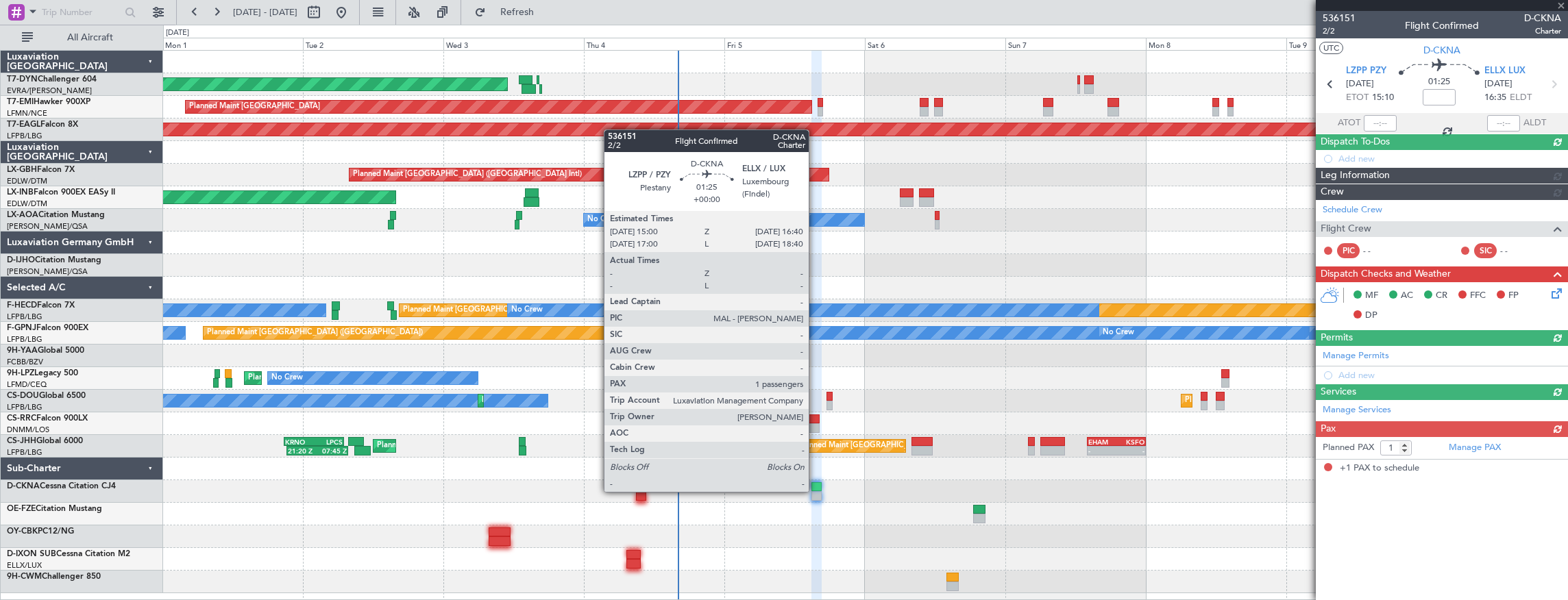
scroll to position [0, 0]
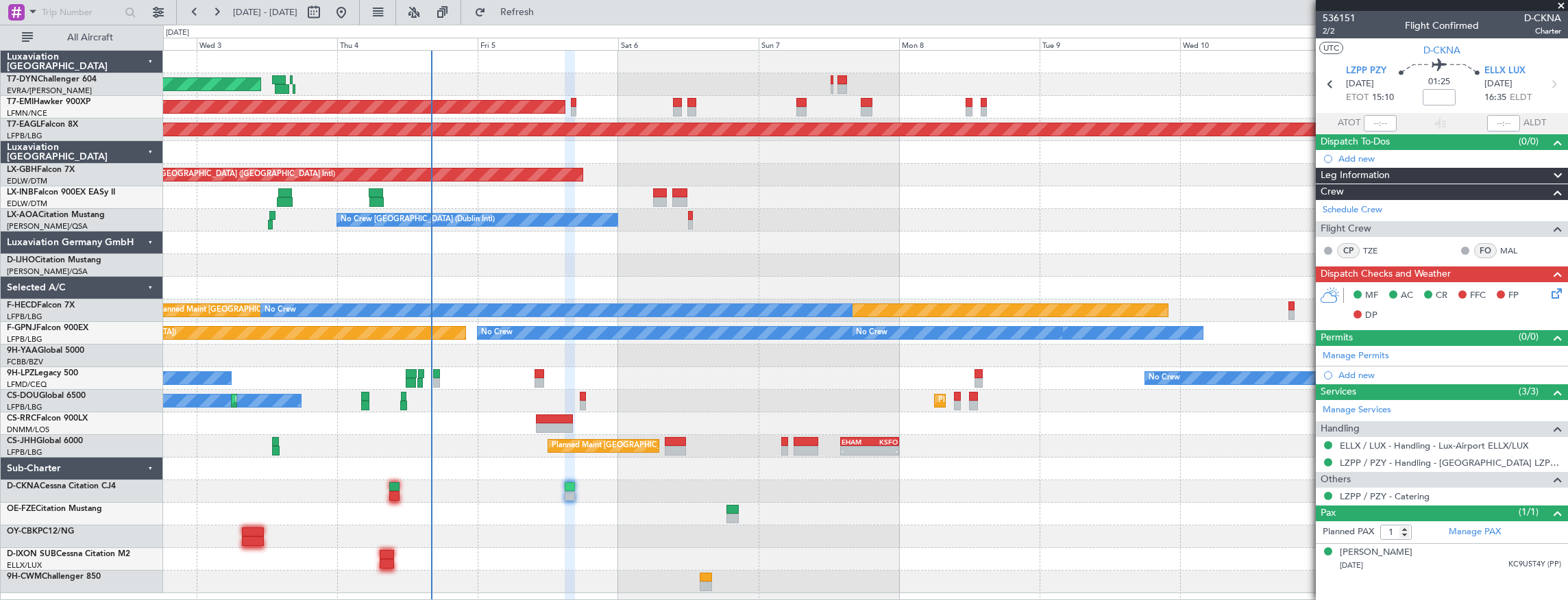
click at [593, 522] on div at bounding box center [865, 514] width 1405 height 23
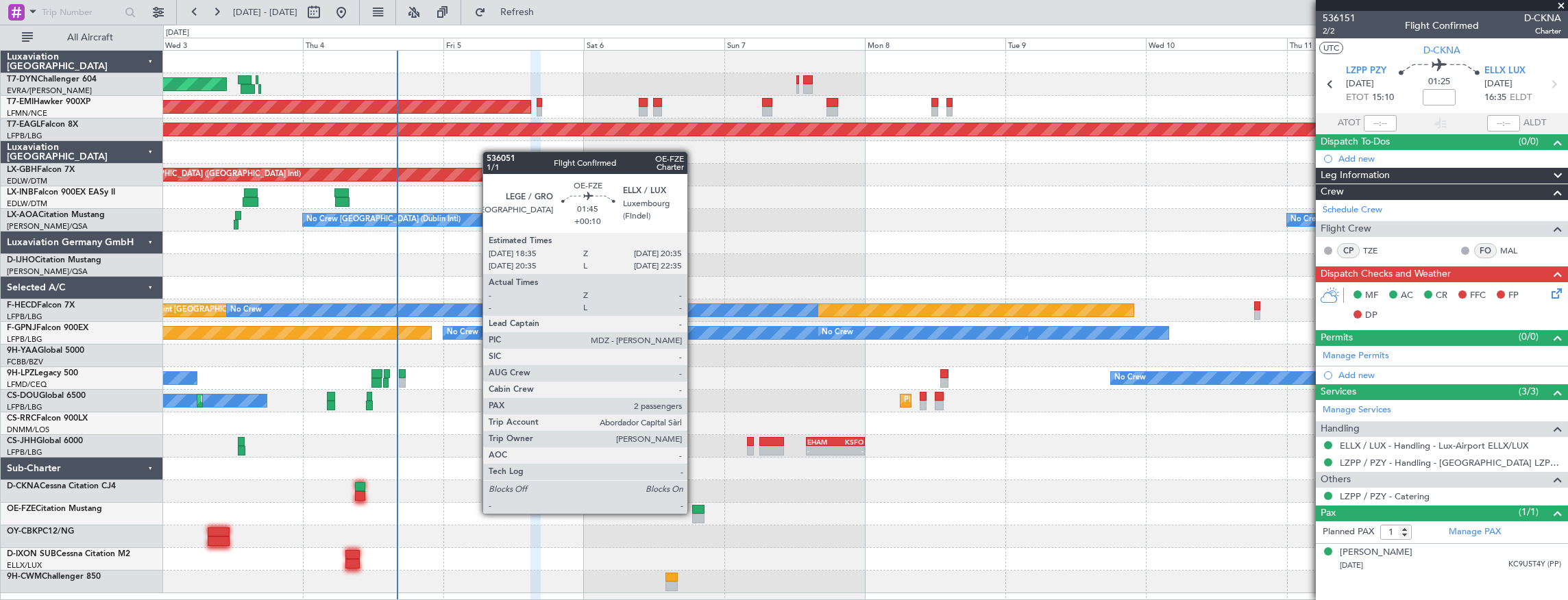
click at [694, 512] on div at bounding box center [698, 510] width 12 height 9
type input "+00:10"
type input "2"
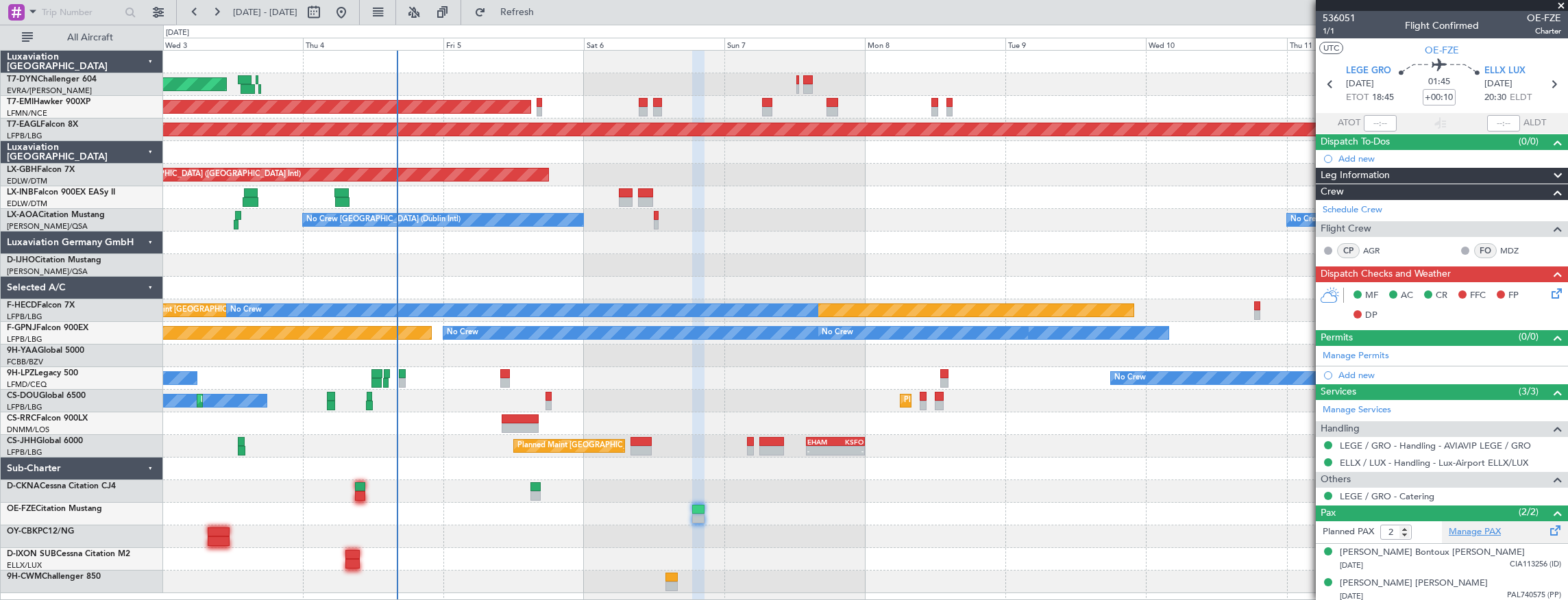
scroll to position [2, 0]
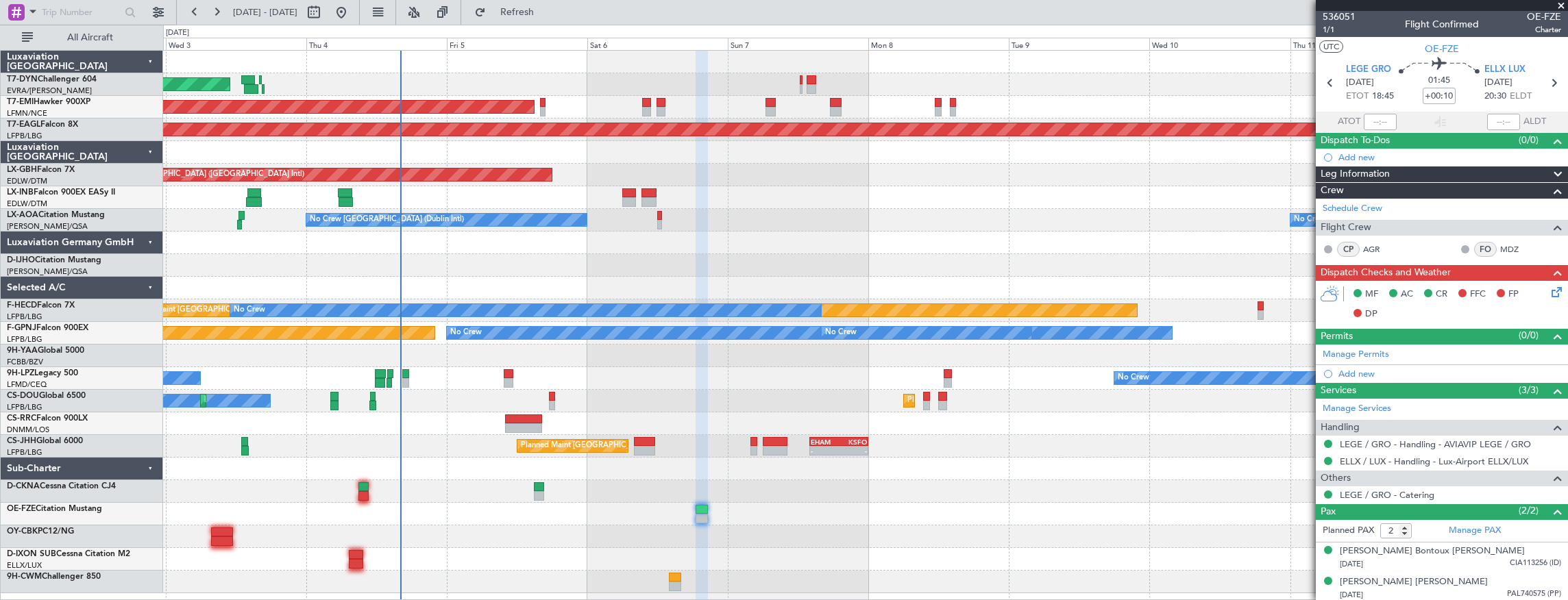
click at [588, 517] on div "AOG Maint Riga (Riga Intl) Planned Maint Zurich Grounded New York (Teterboro) P…" at bounding box center [865, 321] width 1405 height 542
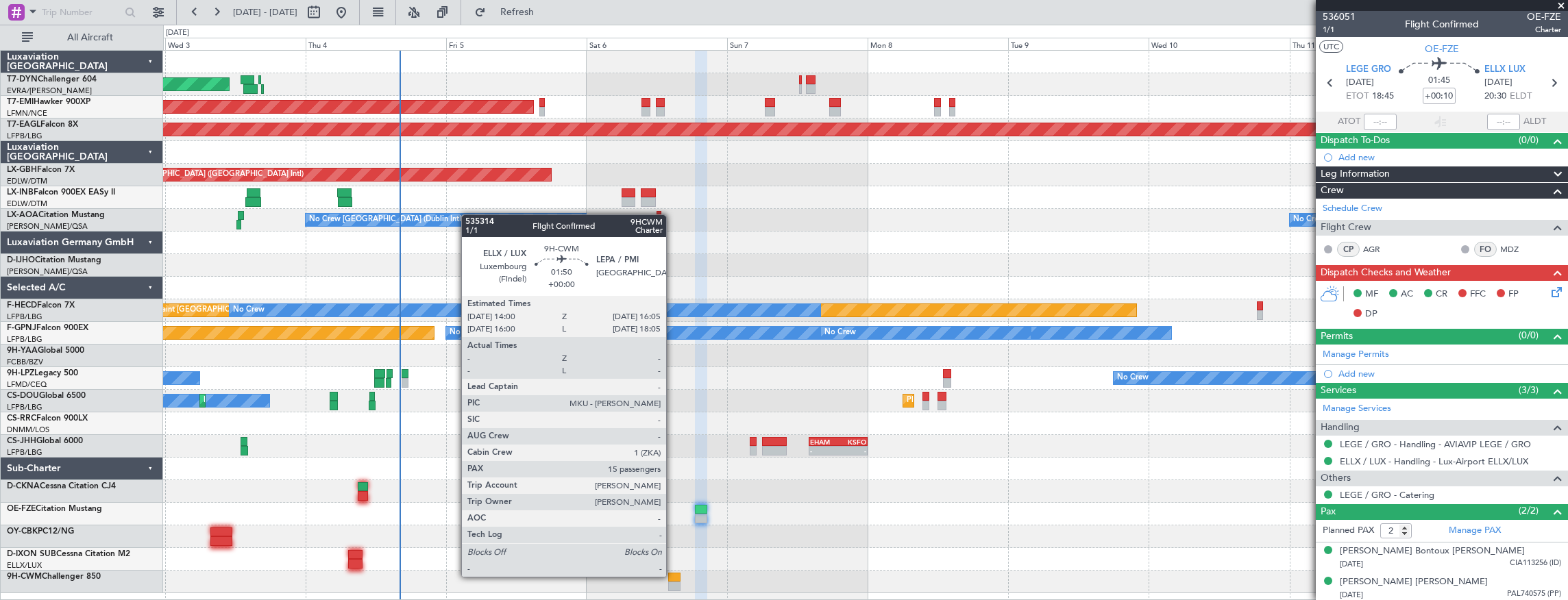
click at [673, 575] on div at bounding box center [674, 577] width 12 height 9
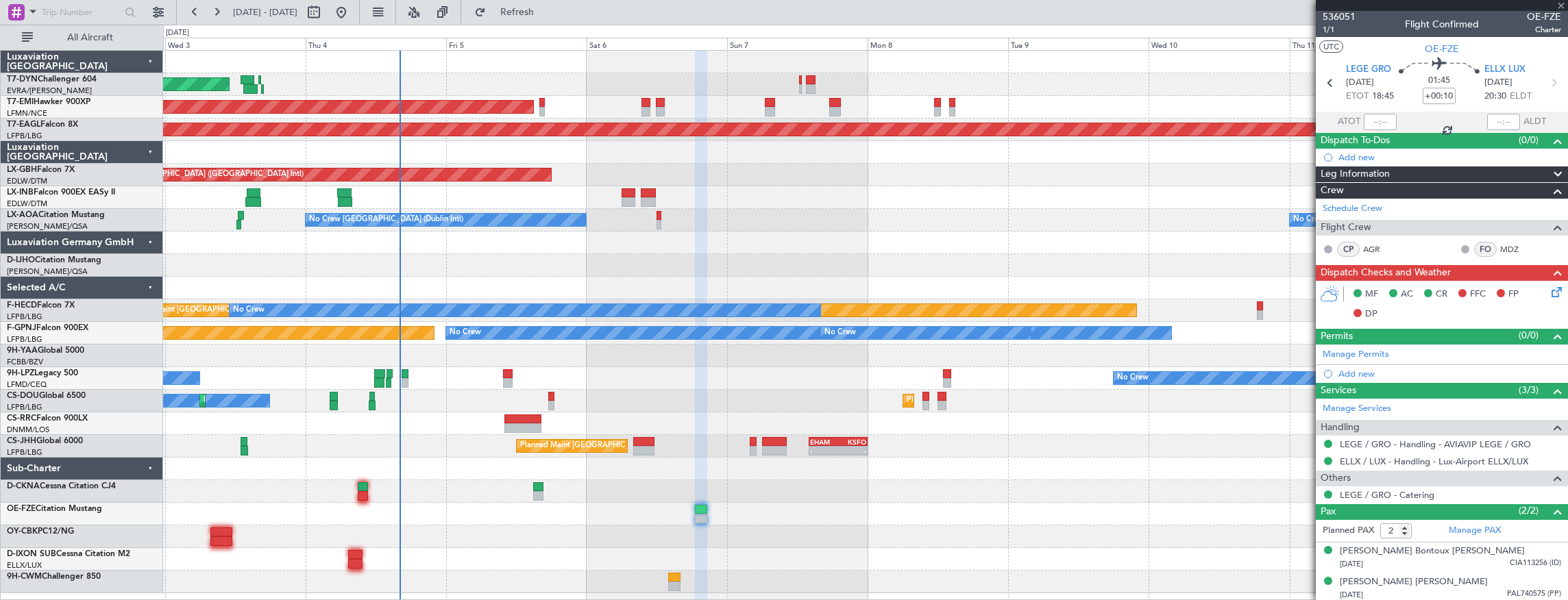
type input "15"
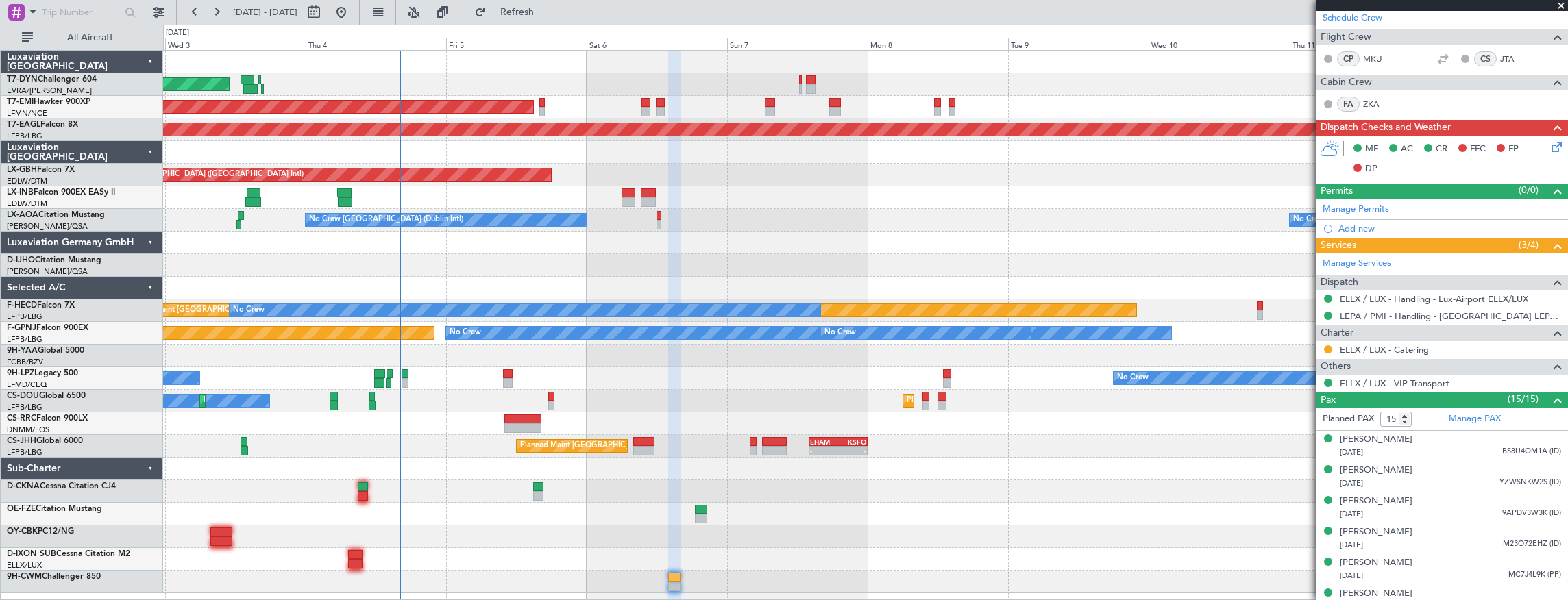
scroll to position [86, 0]
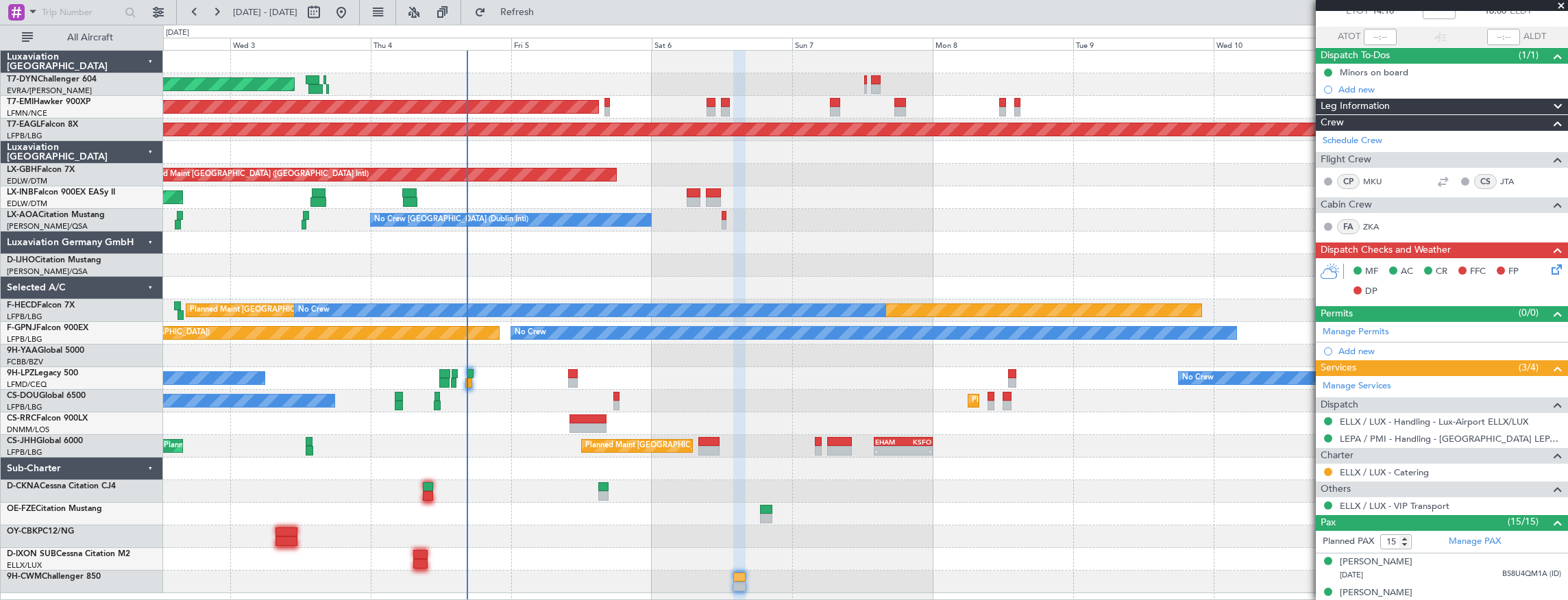
click at [610, 254] on div at bounding box center [865, 265] width 1405 height 23
click at [585, 411] on div "Planned Maint Paris (Le Bourget) Planned Maint Paris (Le Bourget) No Crew" at bounding box center [865, 401] width 1405 height 23
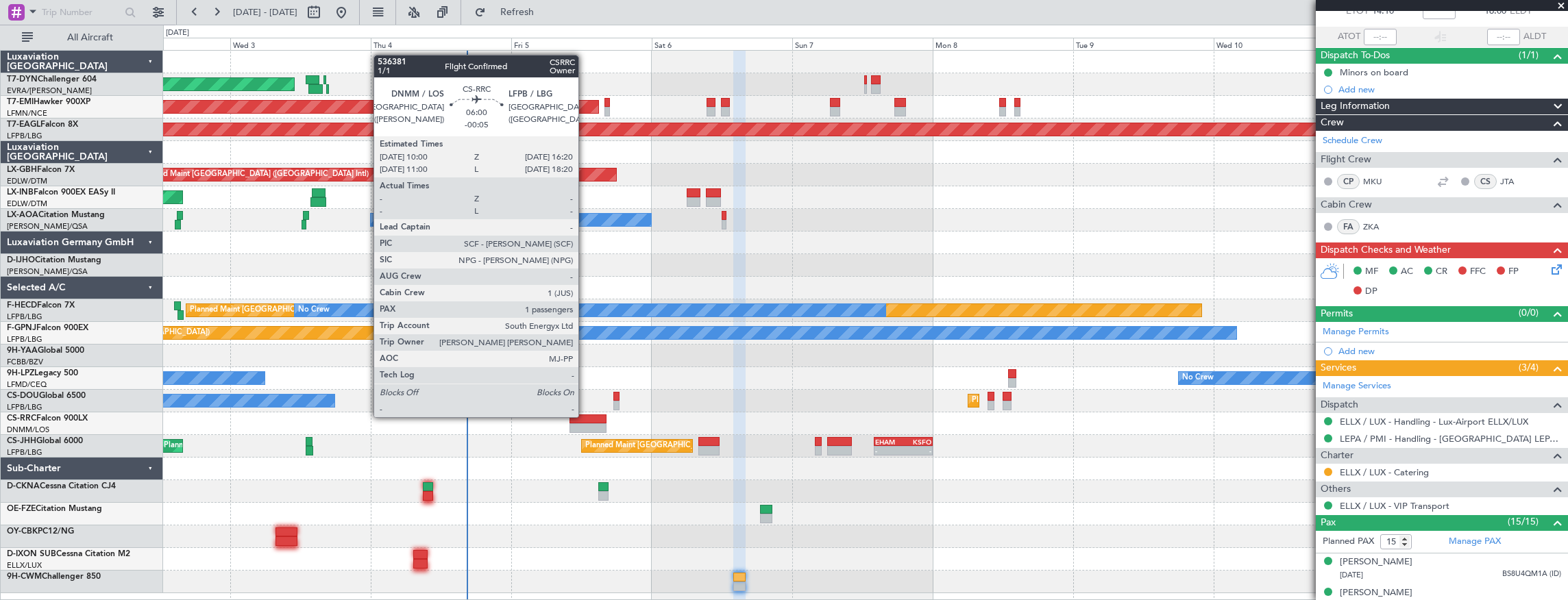
click at [585, 416] on div at bounding box center [588, 419] width 37 height 9
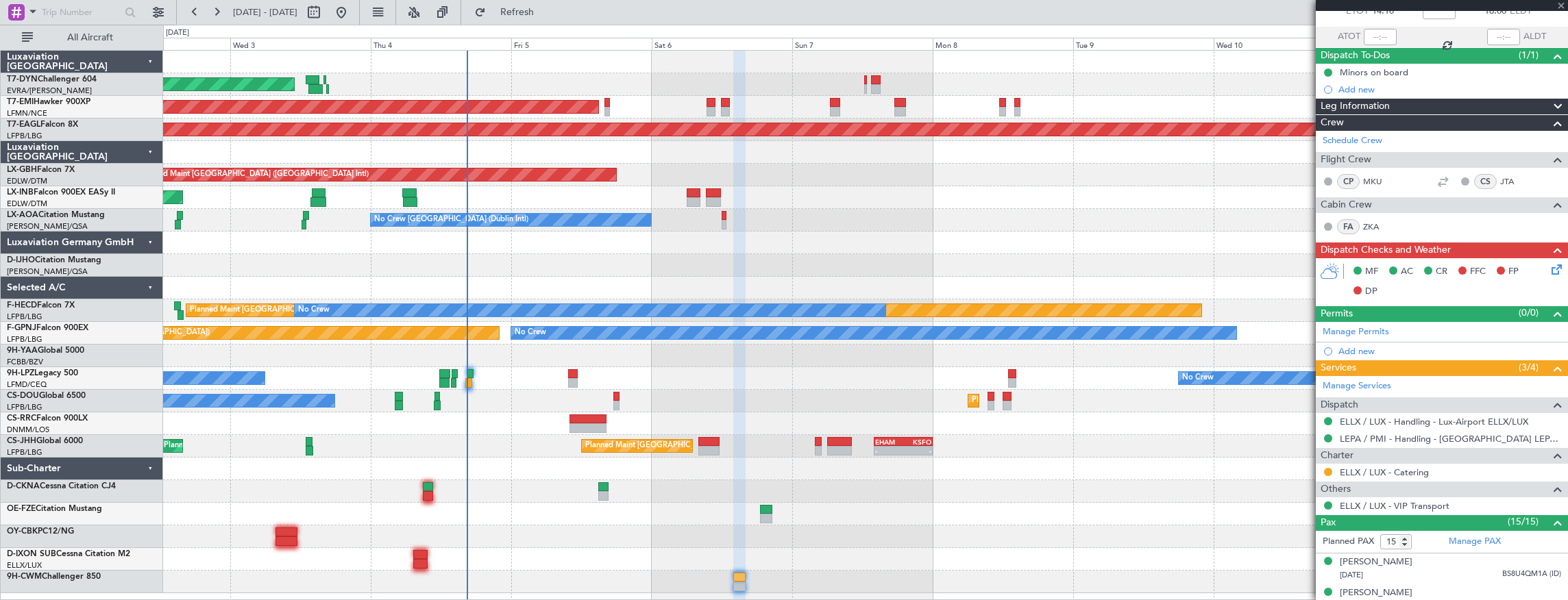
type input "-00:05"
type input "1"
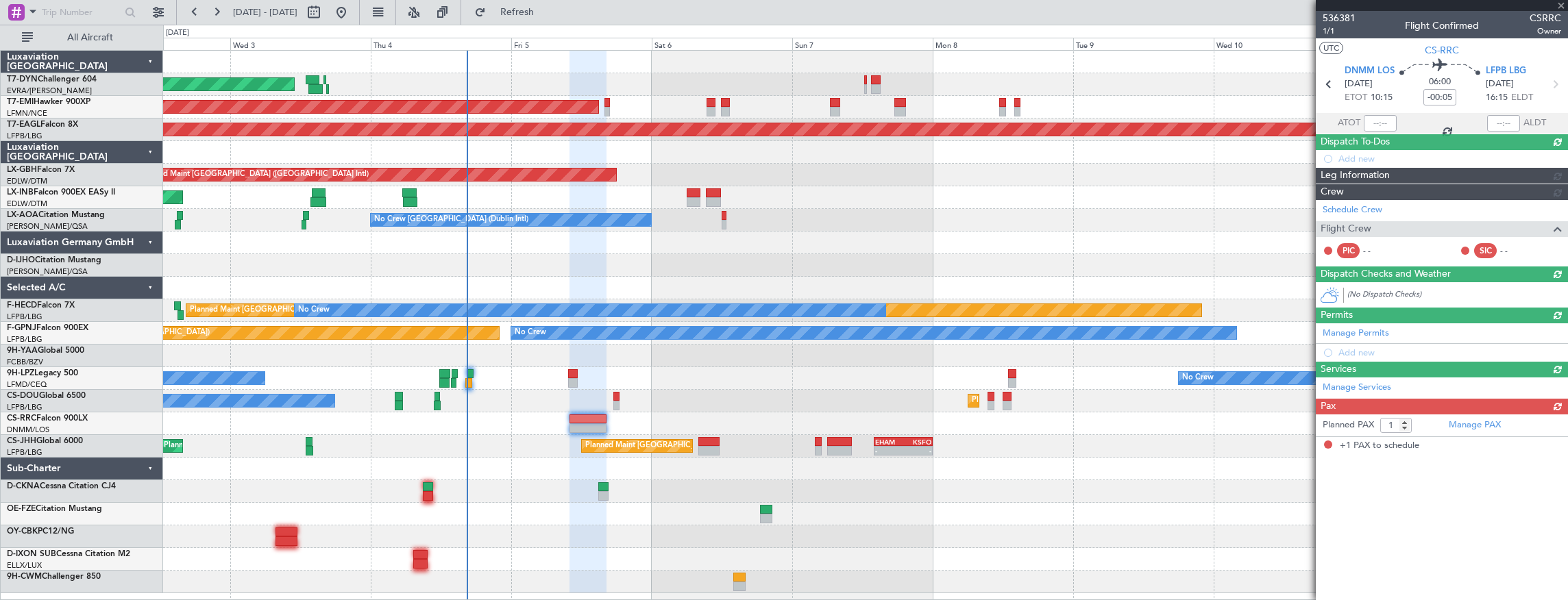
scroll to position [0, 0]
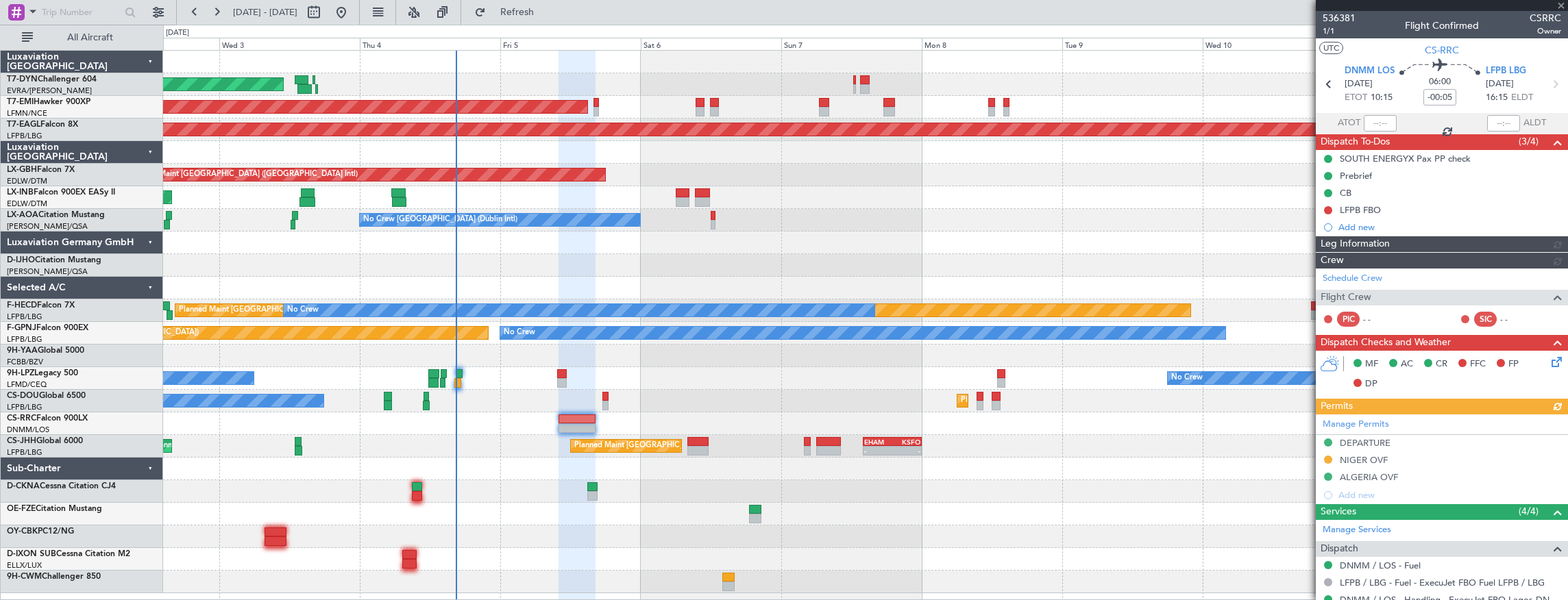
click at [301, 391] on div "Planned Maint Paris (Le Bourget) Planned Maint Paris (Le Bourget) No Crew" at bounding box center [865, 401] width 1405 height 23
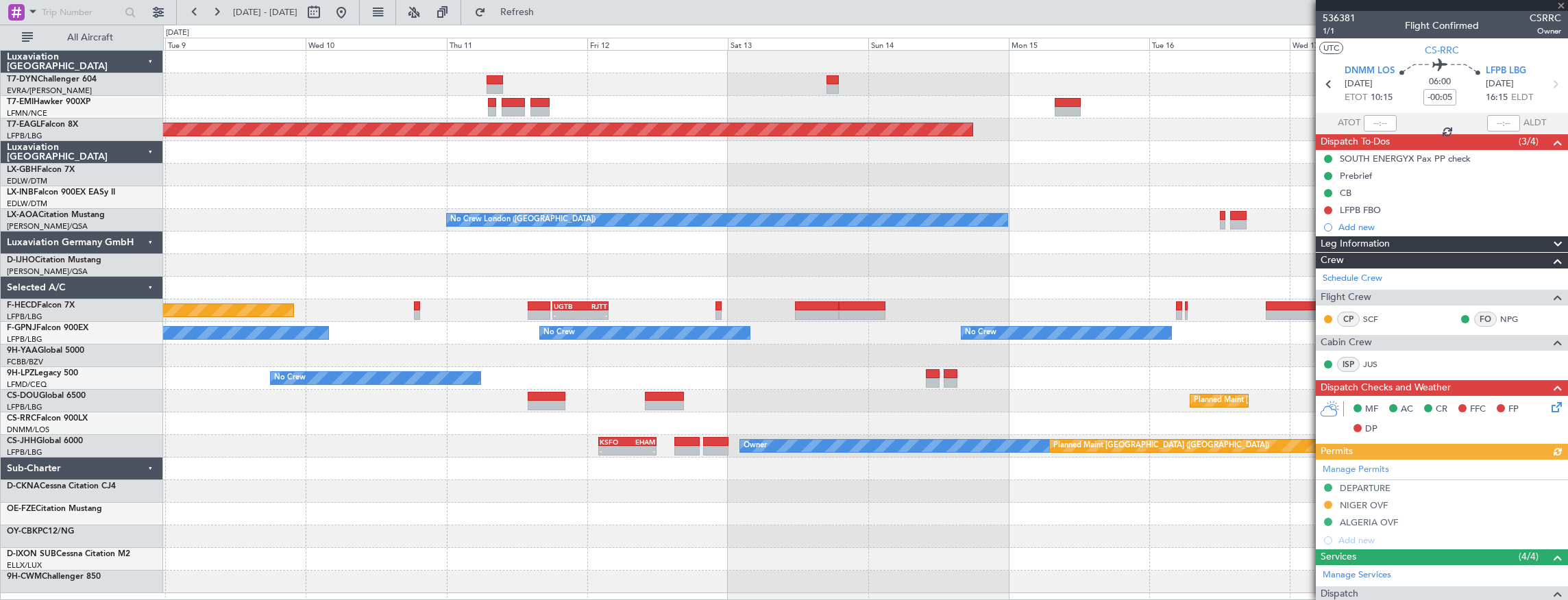
click at [455, 447] on div "Grounded New York (Teterboro) Planned Maint Nurnberg No Crew London (Farnboroug…" at bounding box center [865, 321] width 1405 height 542
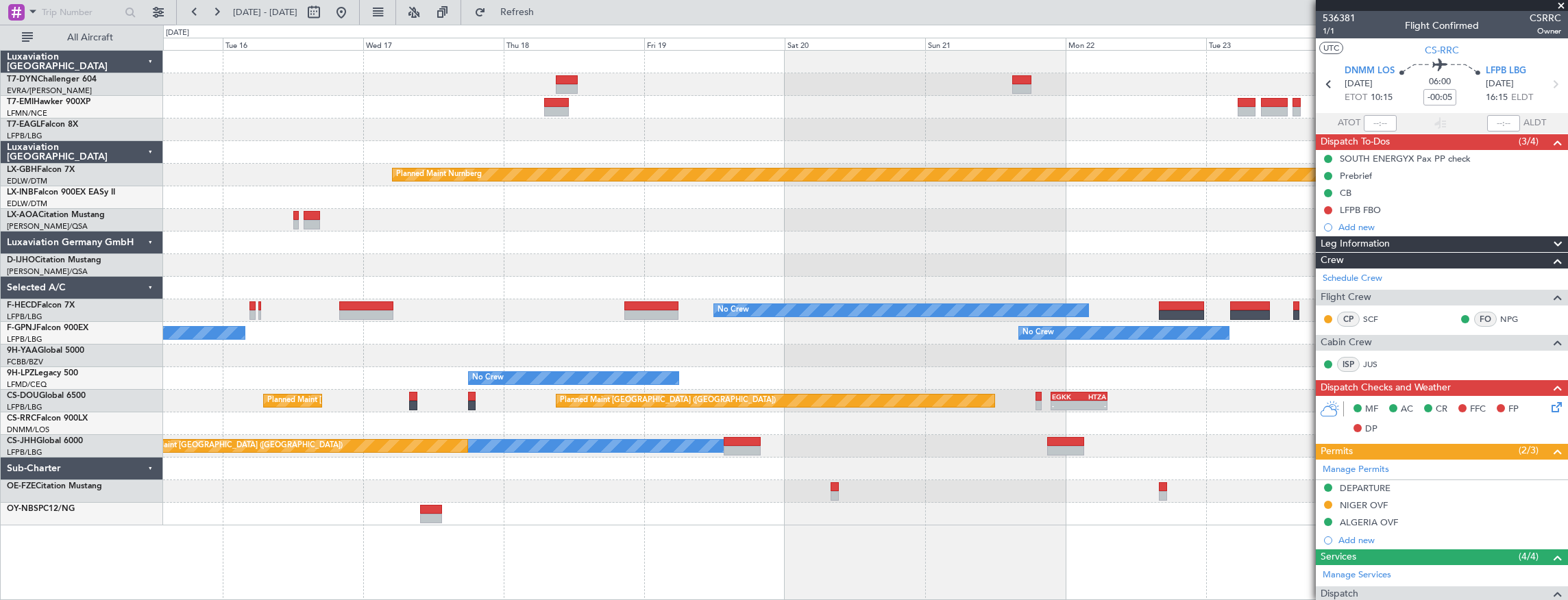
click at [575, 485] on div "Grounded New York (Teterboro) Planned Maint Nurnberg No Crew Sabadell No Crew L…" at bounding box center [865, 288] width 1405 height 475
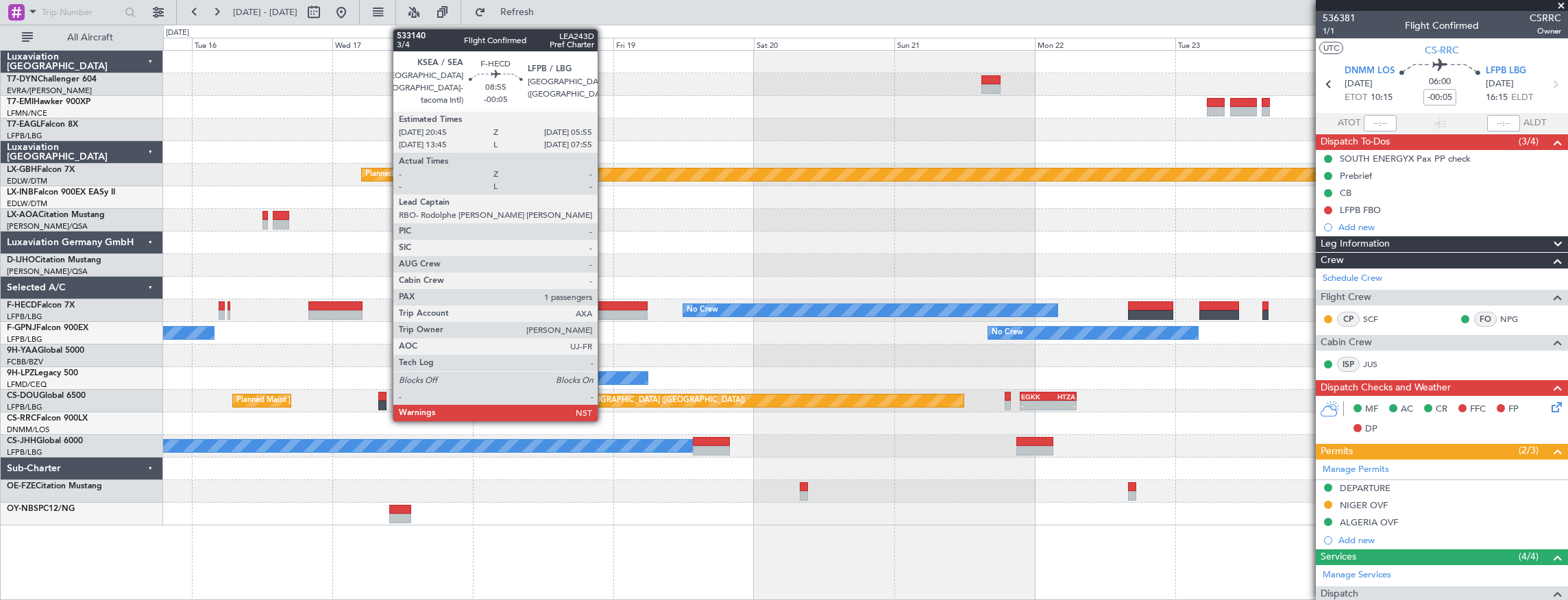
click at [604, 306] on div at bounding box center [621, 306] width 54 height 9
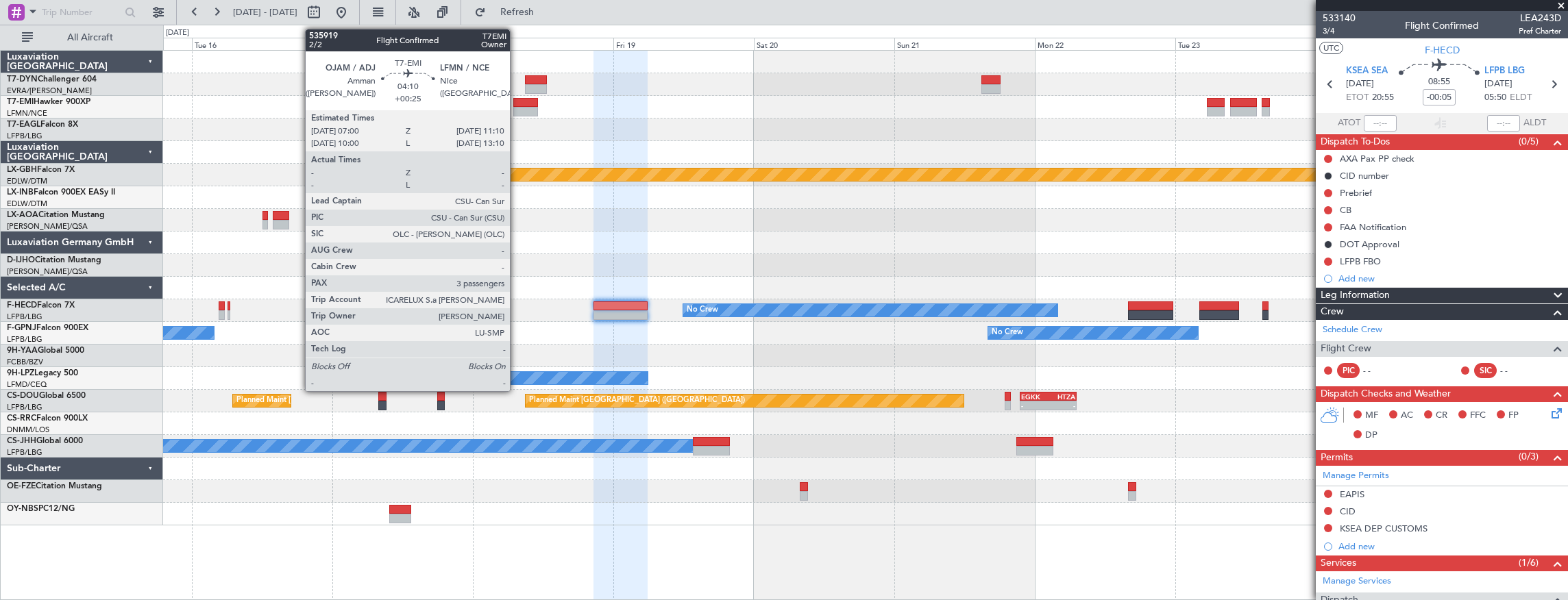
click at [517, 106] on div at bounding box center [526, 103] width 25 height 9
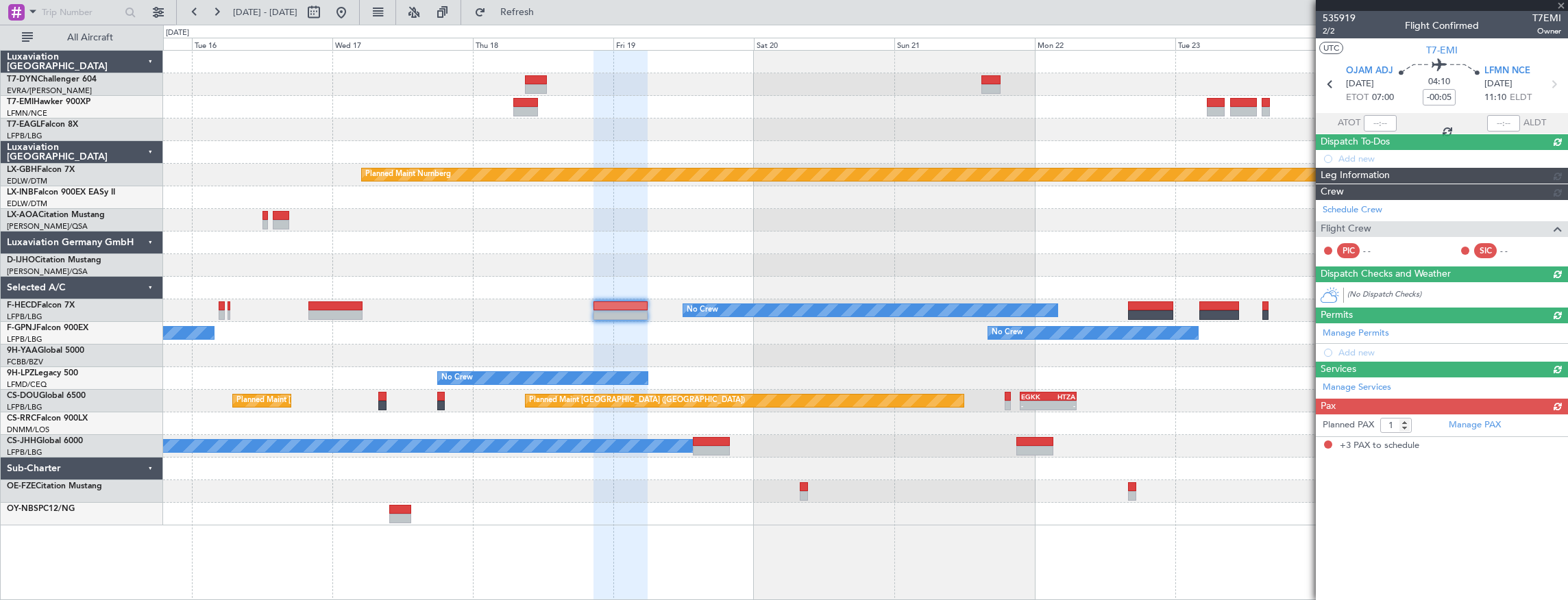
type input "+00:25"
type input "3"
